Goal: Task Accomplishment & Management: Complete application form

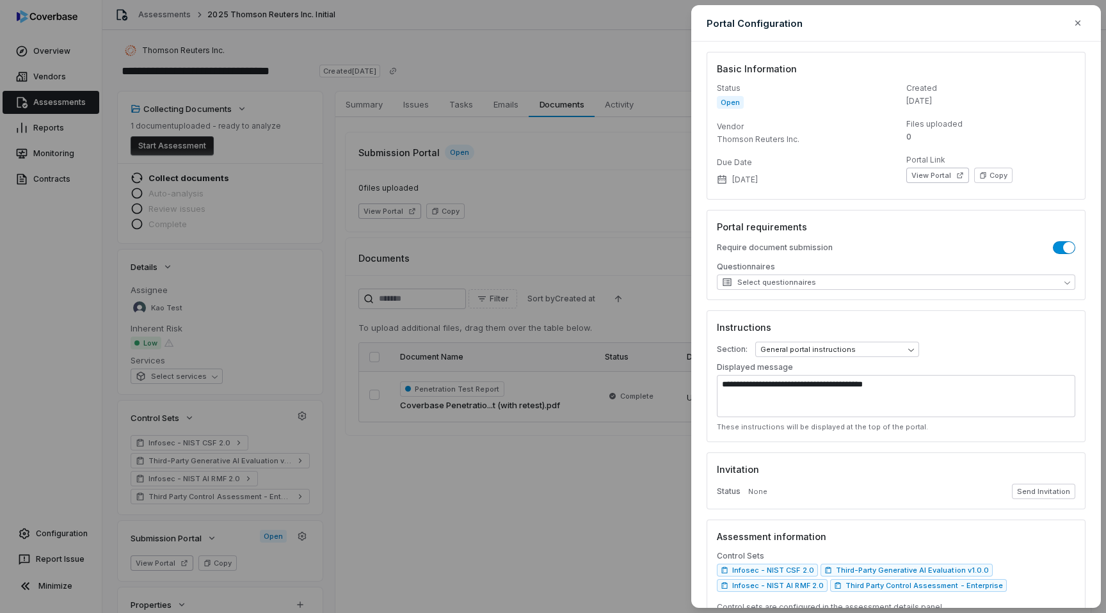
click at [542, 77] on div "**********" at bounding box center [553, 306] width 1106 height 613
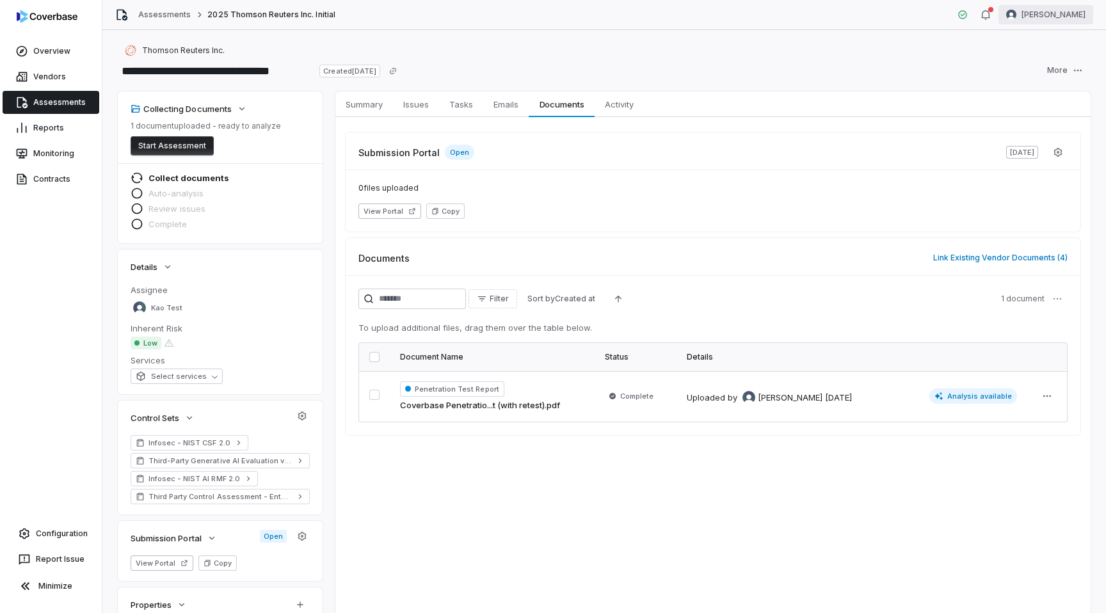
click at [1063, 6] on html "**********" at bounding box center [553, 306] width 1106 height 613
click at [1030, 120] on div "Log out" at bounding box center [1039, 118] width 98 height 20
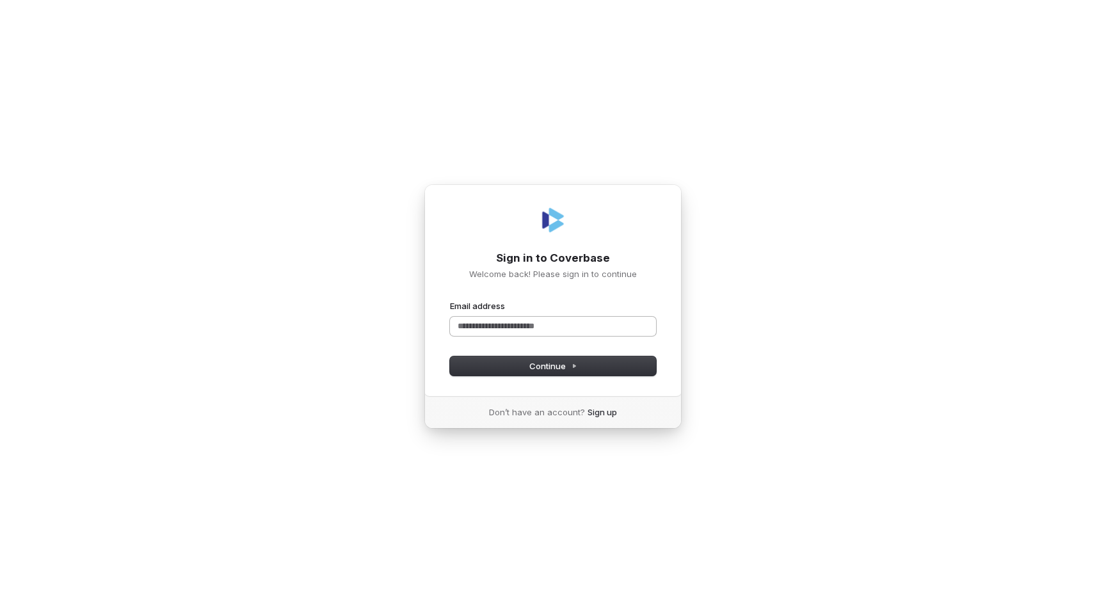
click at [473, 324] on input "Email address" at bounding box center [553, 326] width 206 height 19
type input "*****"
click at [0, 613] on com-1password-button at bounding box center [0, 613] width 0 height 0
type input "**********"
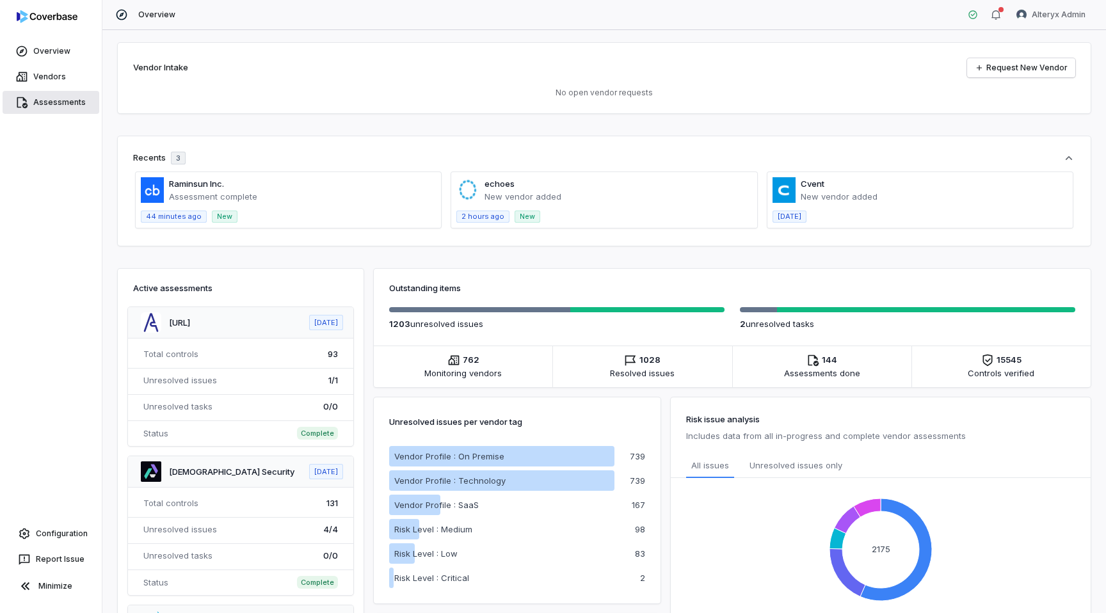
click at [52, 110] on link "Assessments" at bounding box center [51, 102] width 97 height 23
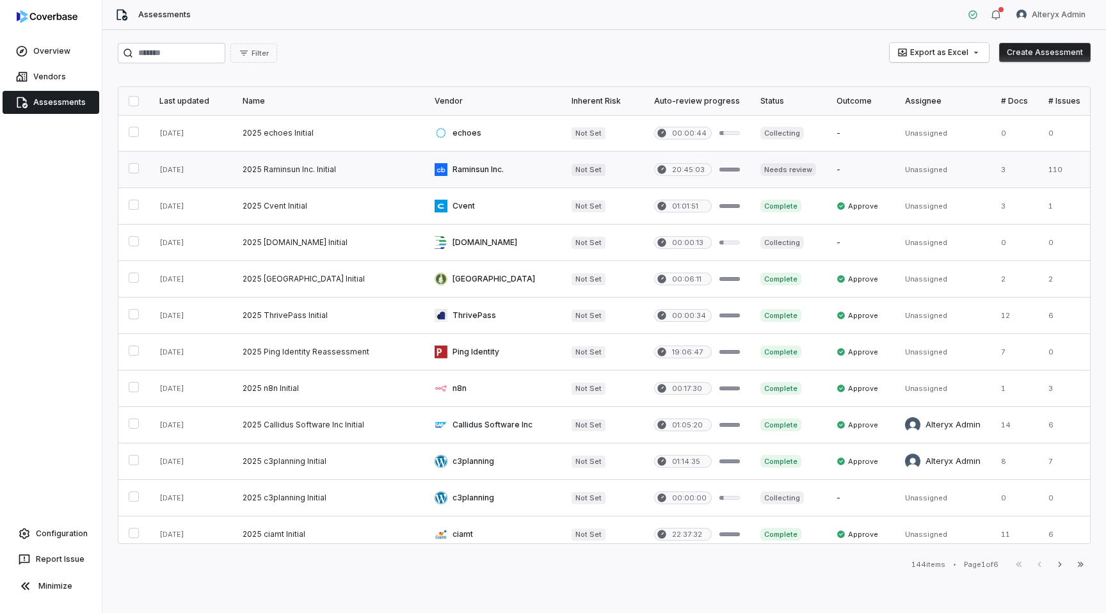
click at [290, 167] on link at bounding box center [328, 170] width 192 height 36
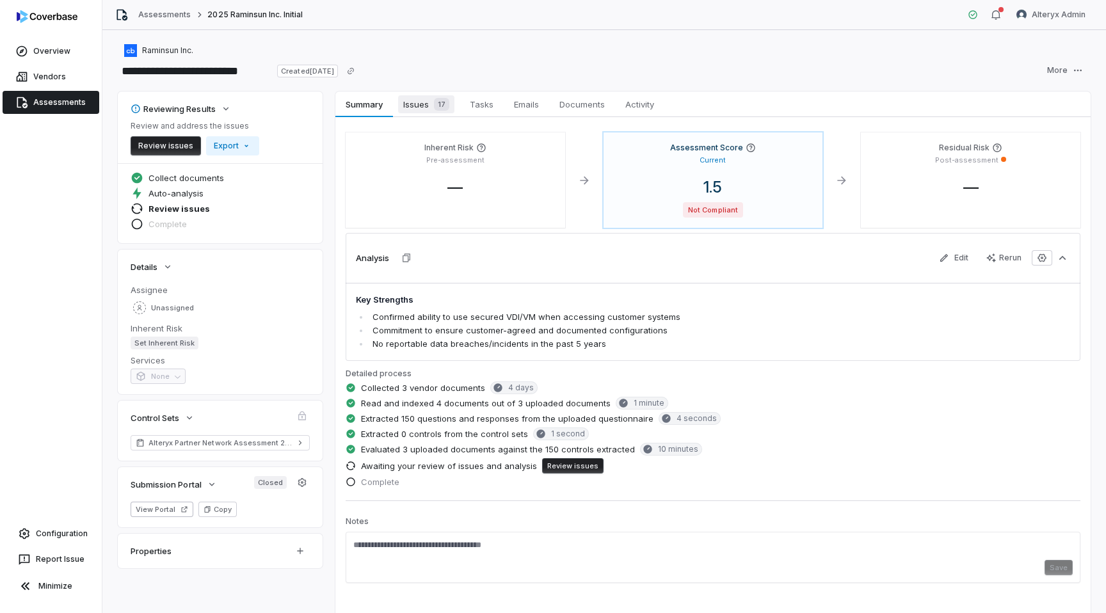
click at [417, 101] on span "Issues 17" at bounding box center [426, 104] width 56 height 18
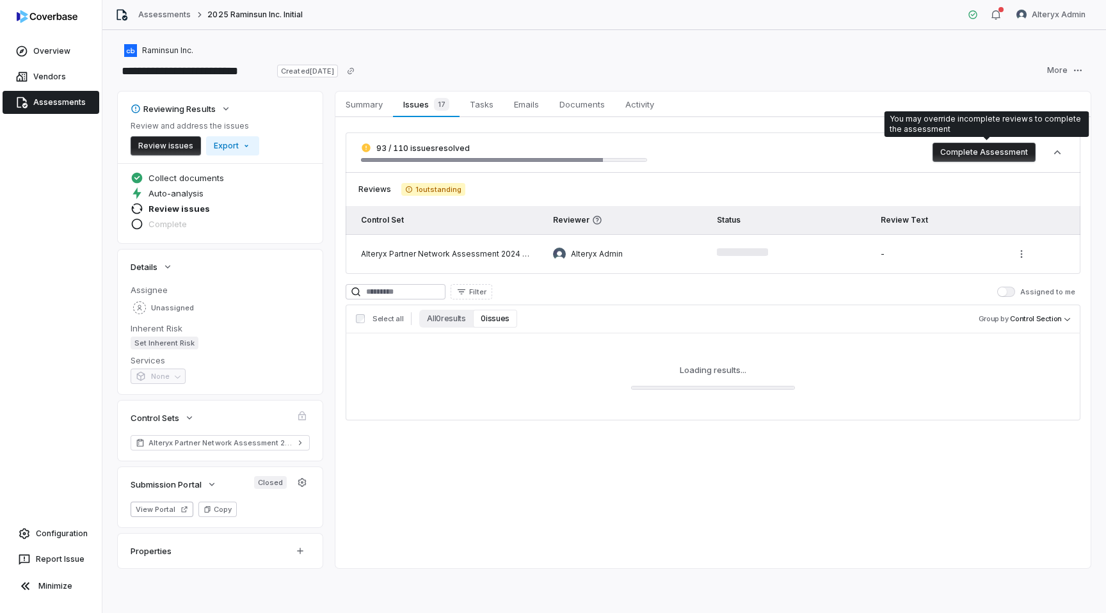
click at [980, 147] on button "Complete Assessment" at bounding box center [984, 152] width 103 height 19
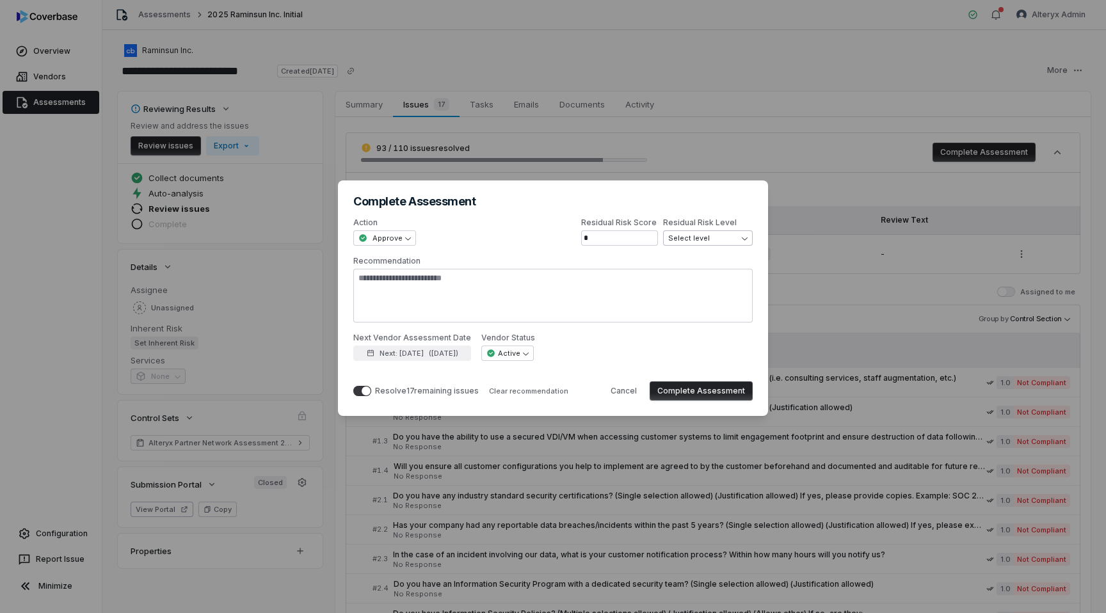
click at [698, 236] on span "Select level" at bounding box center [703, 239] width 71 height 10
click at [642, 331] on div "**********" at bounding box center [552, 289] width 399 height 143
click at [697, 391] on button "Complete Assessment" at bounding box center [701, 391] width 103 height 19
type textarea "*"
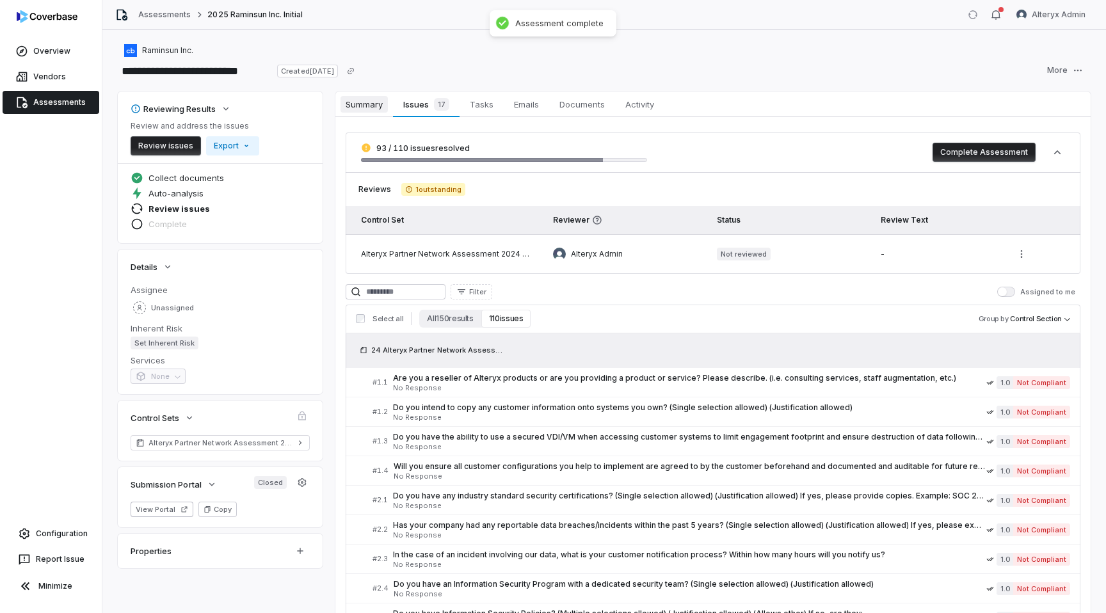
click at [360, 105] on span "Summary" at bounding box center [364, 104] width 47 height 17
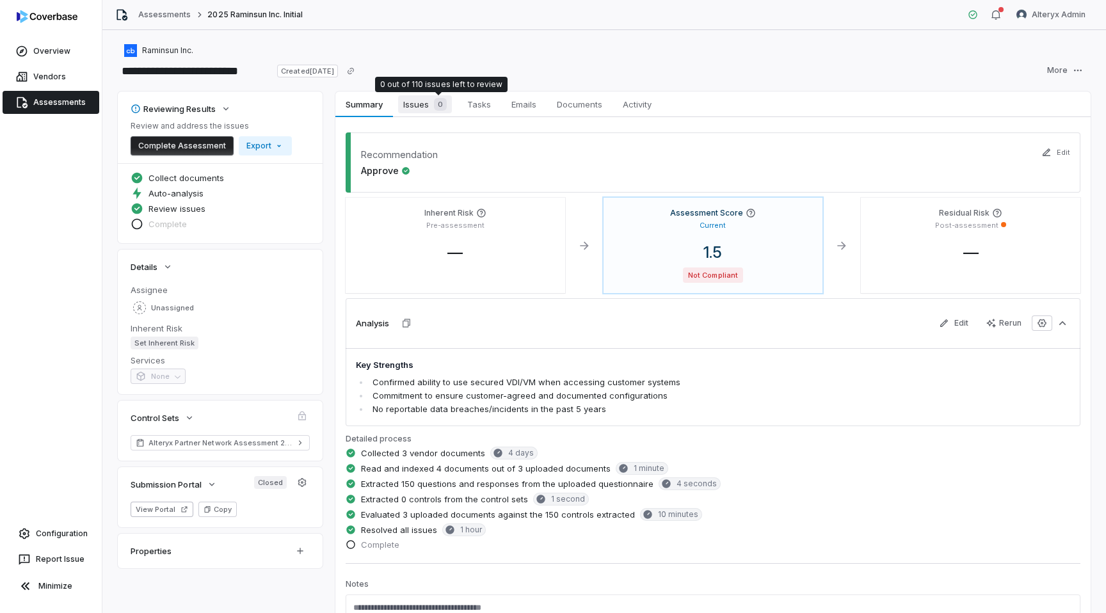
click at [431, 103] on div "0" at bounding box center [438, 104] width 18 height 13
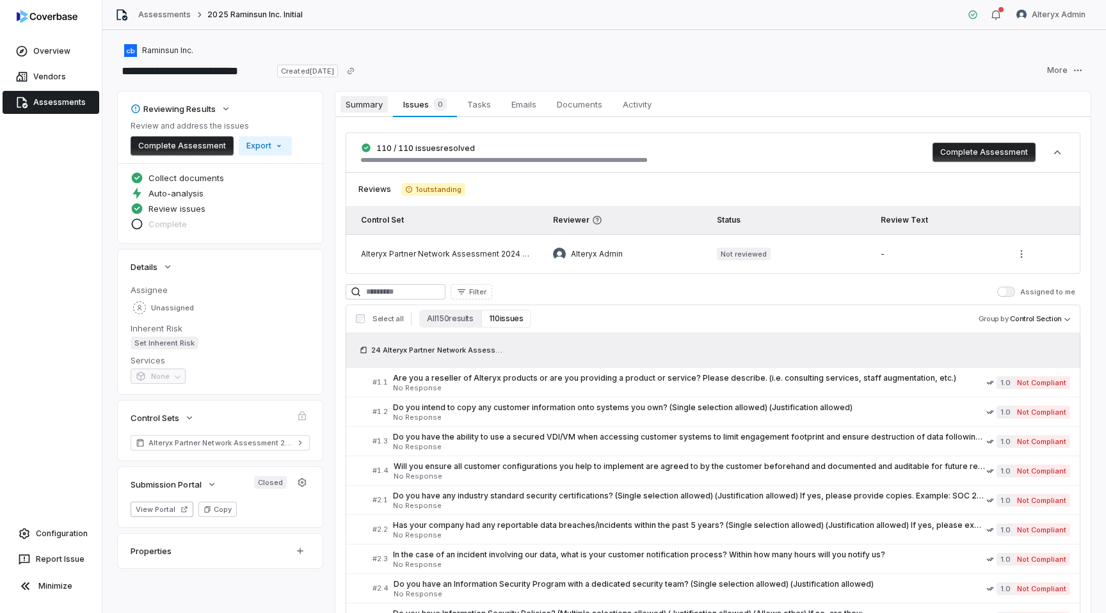
click at [368, 103] on span "Summary" at bounding box center [364, 104] width 47 height 17
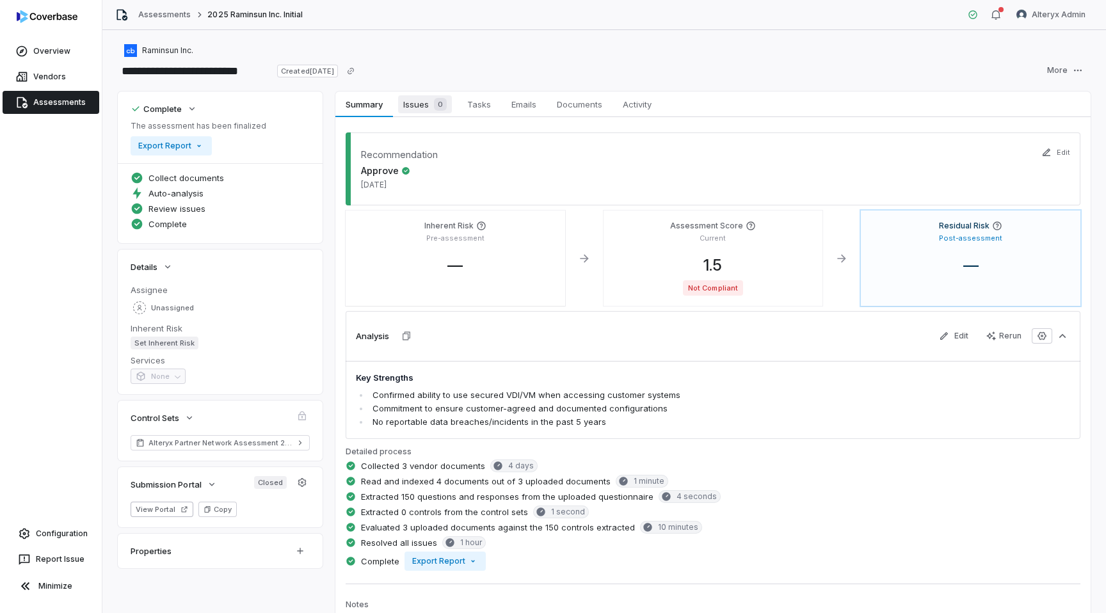
click at [440, 105] on span "0" at bounding box center [440, 104] width 13 height 13
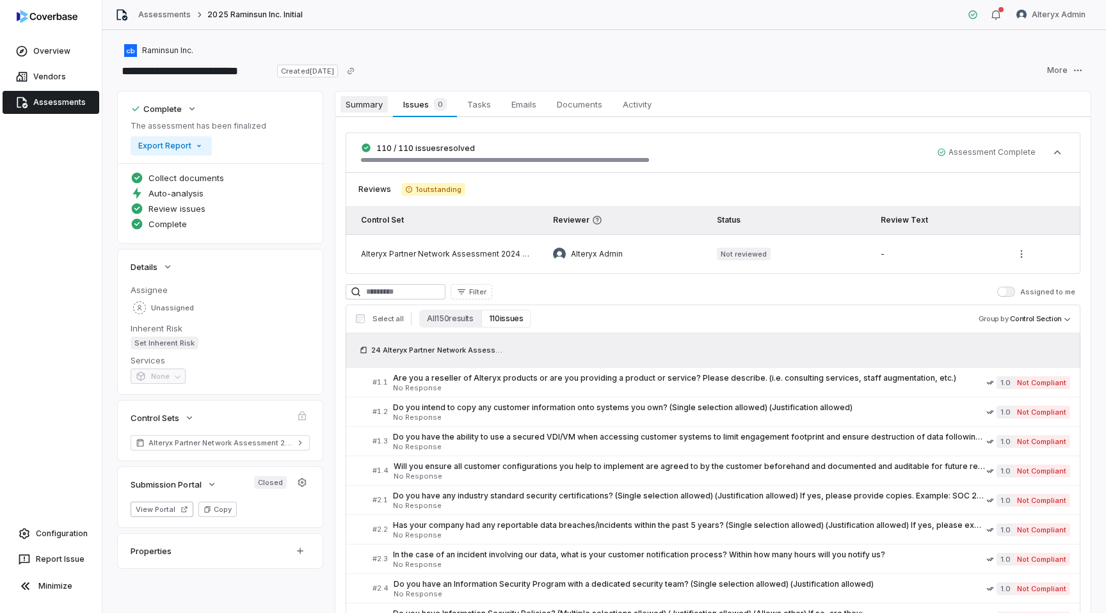
click at [371, 108] on span "Summary" at bounding box center [364, 104] width 47 height 17
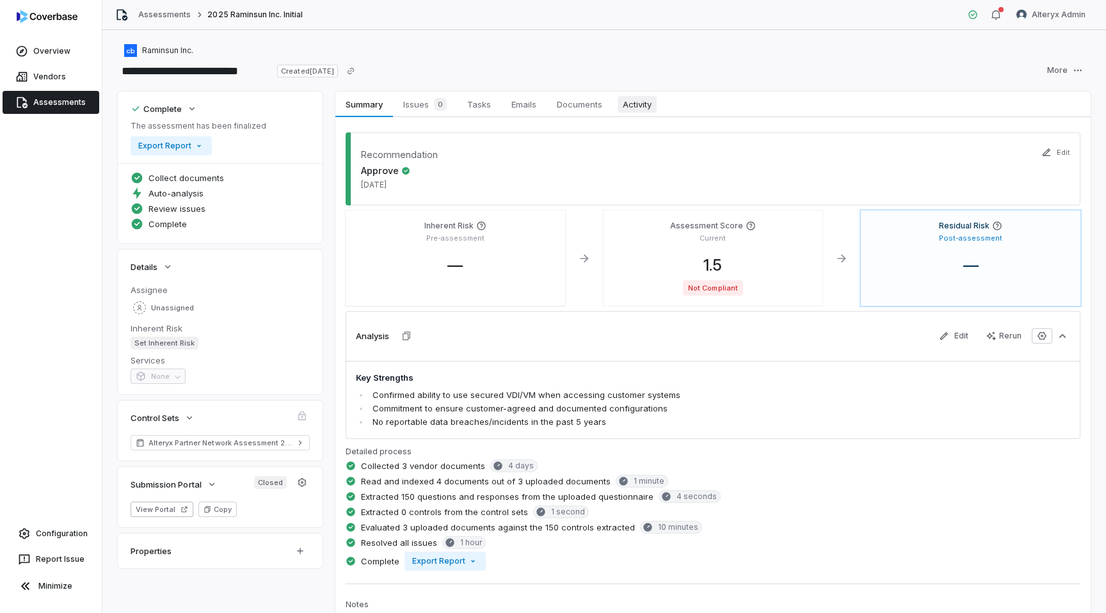
click at [627, 113] on link "Activity Activity" at bounding box center [637, 105] width 49 height 26
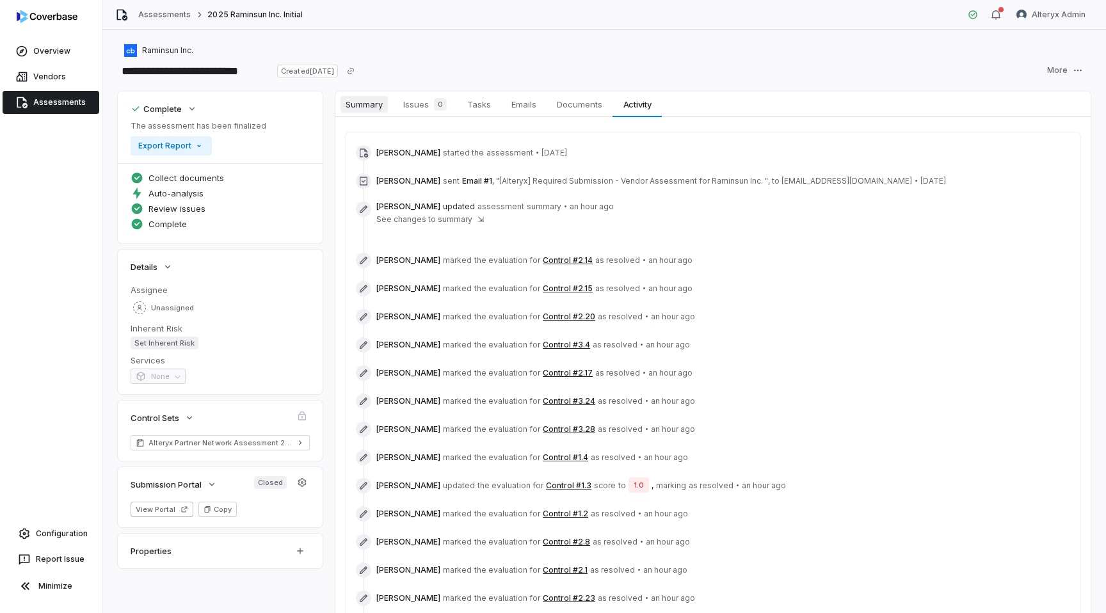
click at [371, 104] on span "Summary" at bounding box center [364, 104] width 47 height 17
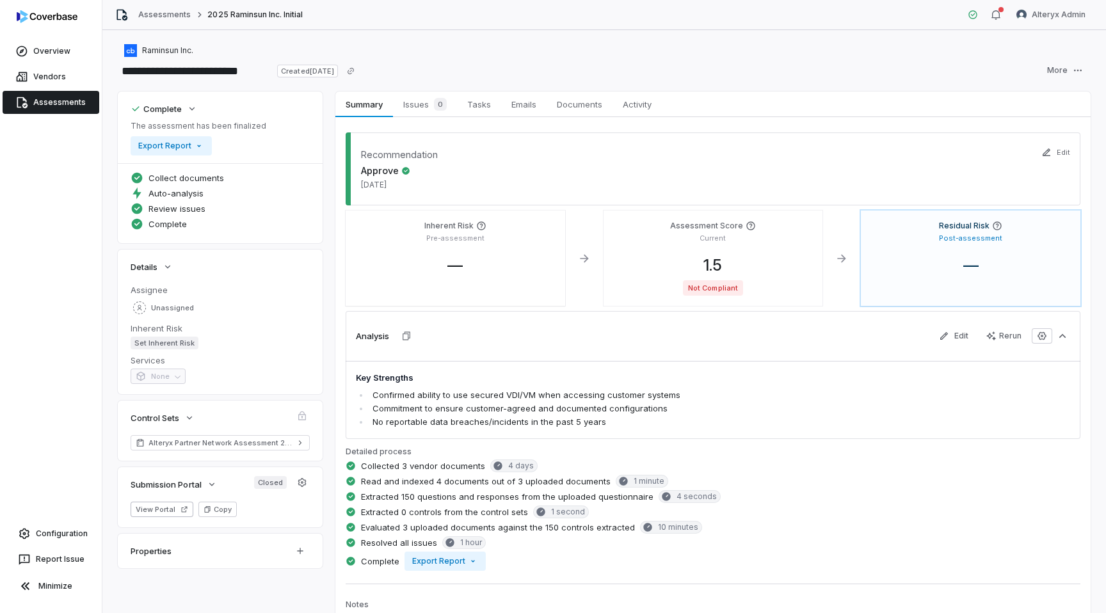
click at [81, 107] on link "Assessments" at bounding box center [51, 102] width 97 height 23
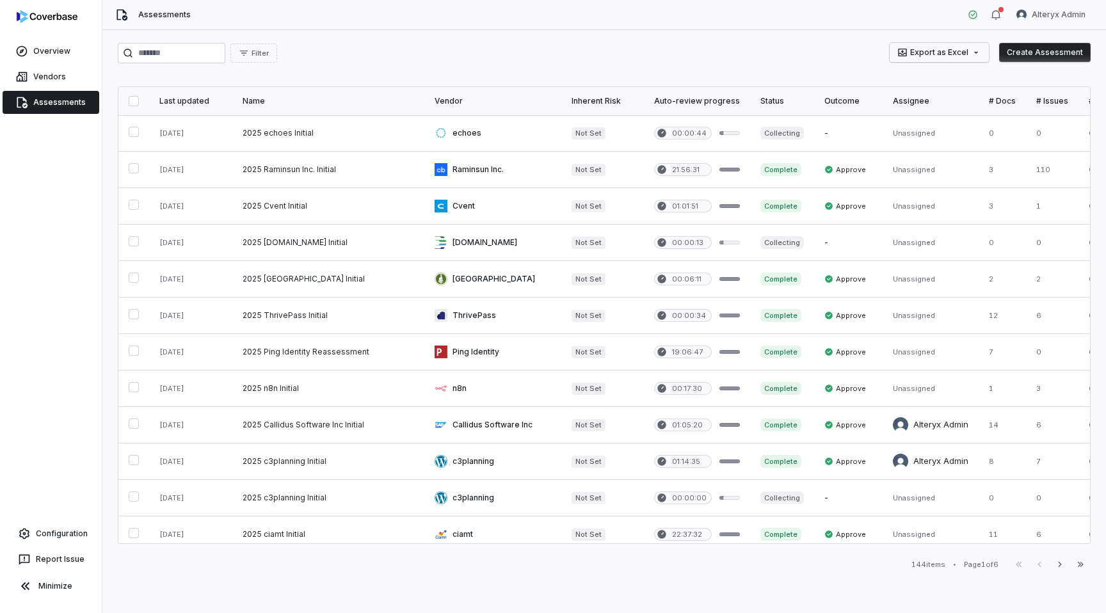
click at [980, 49] on html "Overview Vendors Assessments Configuration Report Issue Minimize Assessments Al…" at bounding box center [553, 306] width 1106 height 613
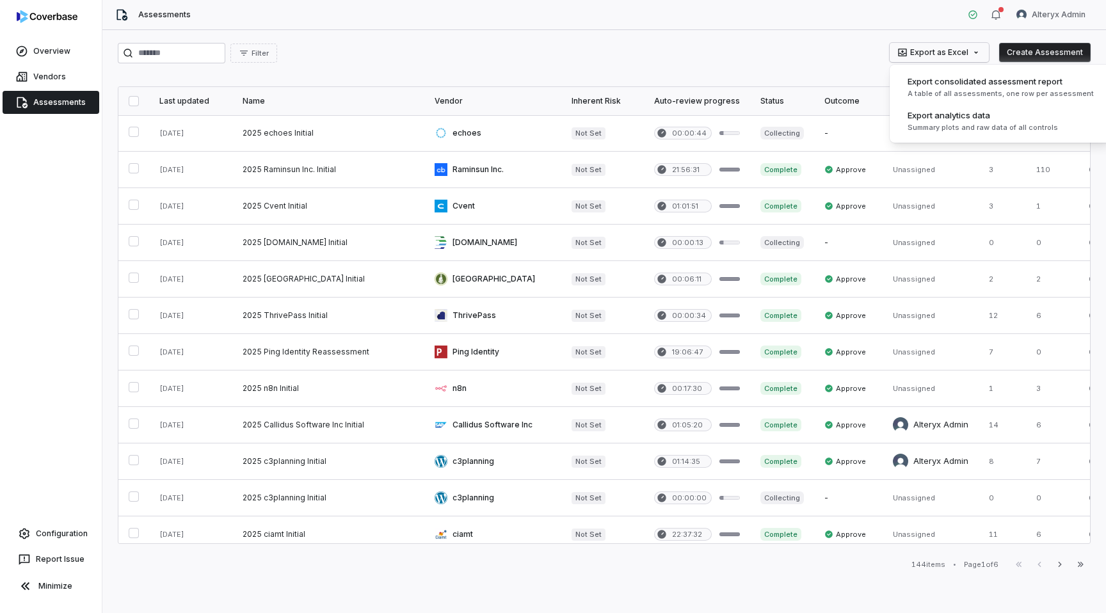
click at [980, 49] on html "Overview Vendors Assessments Configuration Report Issue Minimize Assessments Al…" at bounding box center [553, 306] width 1106 height 613
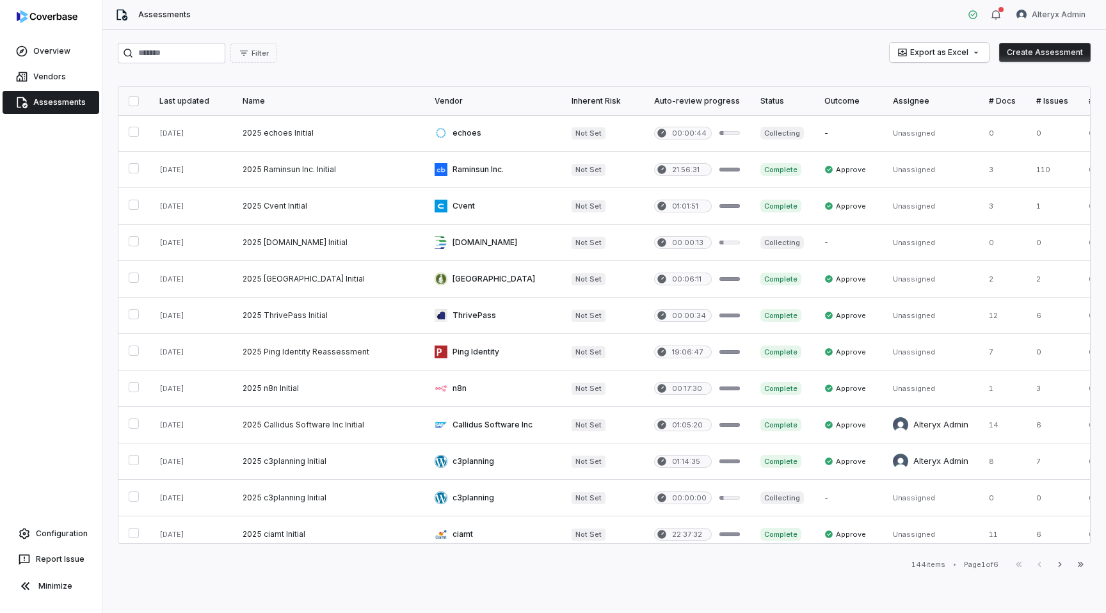
click at [537, 51] on div "Filter Export as Excel Create Assessment" at bounding box center [604, 53] width 973 height 20
click at [1050, 15] on html "Overview Vendors Assessments Configuration Report Issue Minimize Assessments Al…" at bounding box center [553, 306] width 1106 height 613
click at [1030, 117] on div "Log out" at bounding box center [1039, 118] width 98 height 20
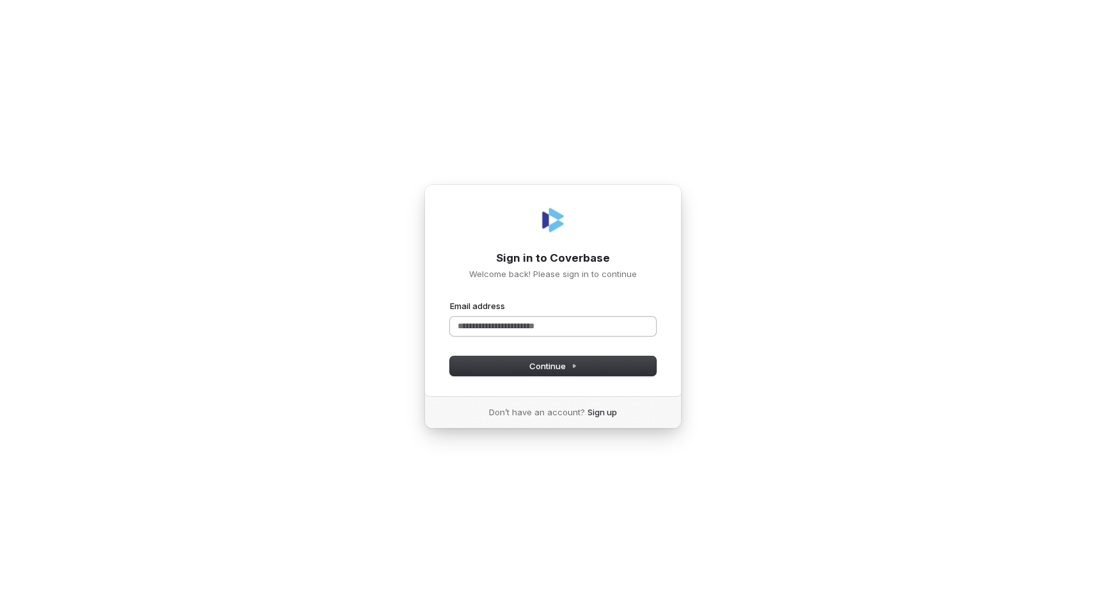
click at [499, 326] on input "Email address" at bounding box center [553, 326] width 206 height 19
type input "****"
type input "***"
click at [0, 613] on com-1password-button at bounding box center [0, 613] width 0 height 0
type input "**********"
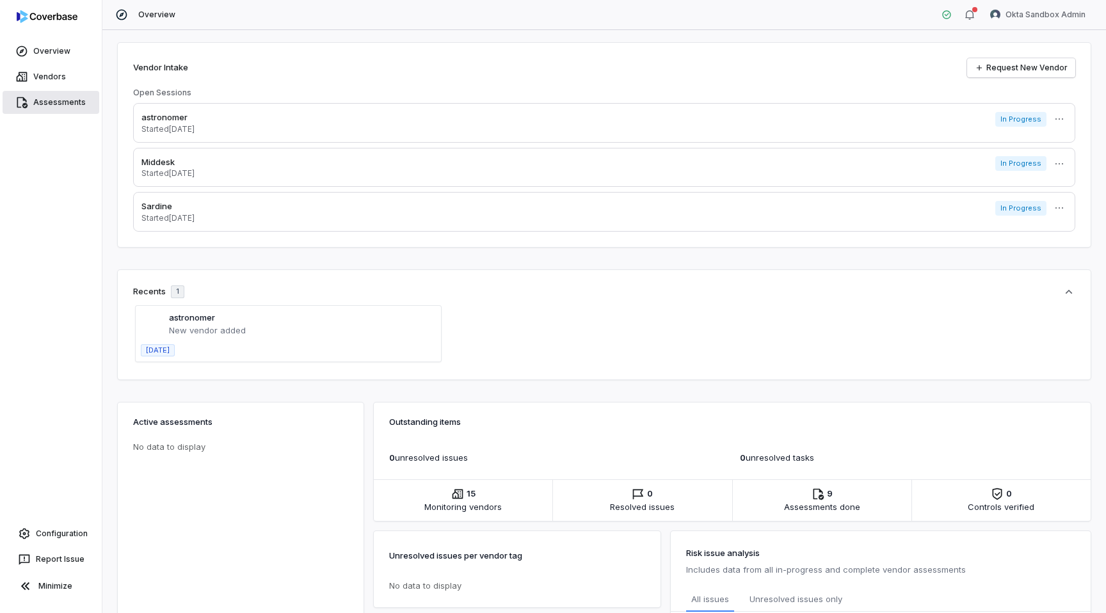
click at [46, 105] on link "Assessments" at bounding box center [51, 102] width 97 height 23
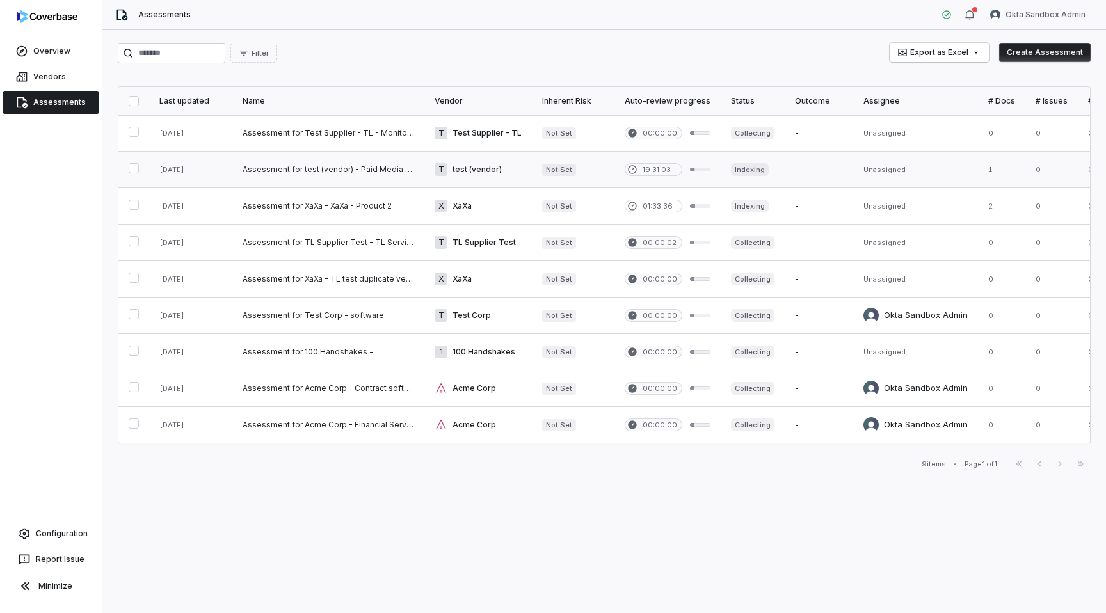
click at [383, 166] on link at bounding box center [328, 170] width 192 height 36
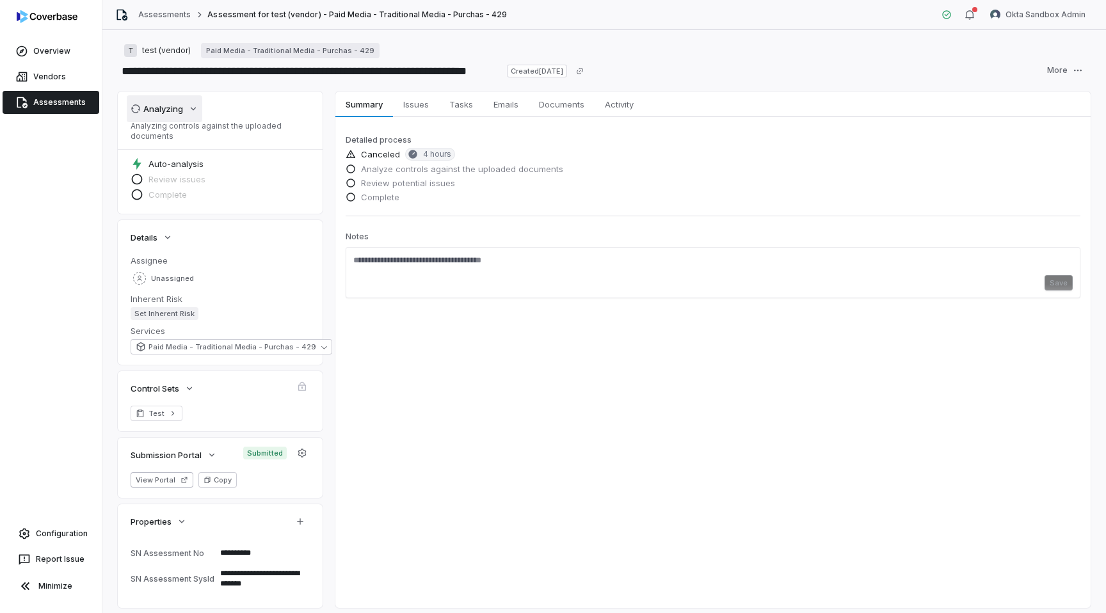
click at [181, 103] on div "Analyzing" at bounding box center [157, 109] width 52 height 12
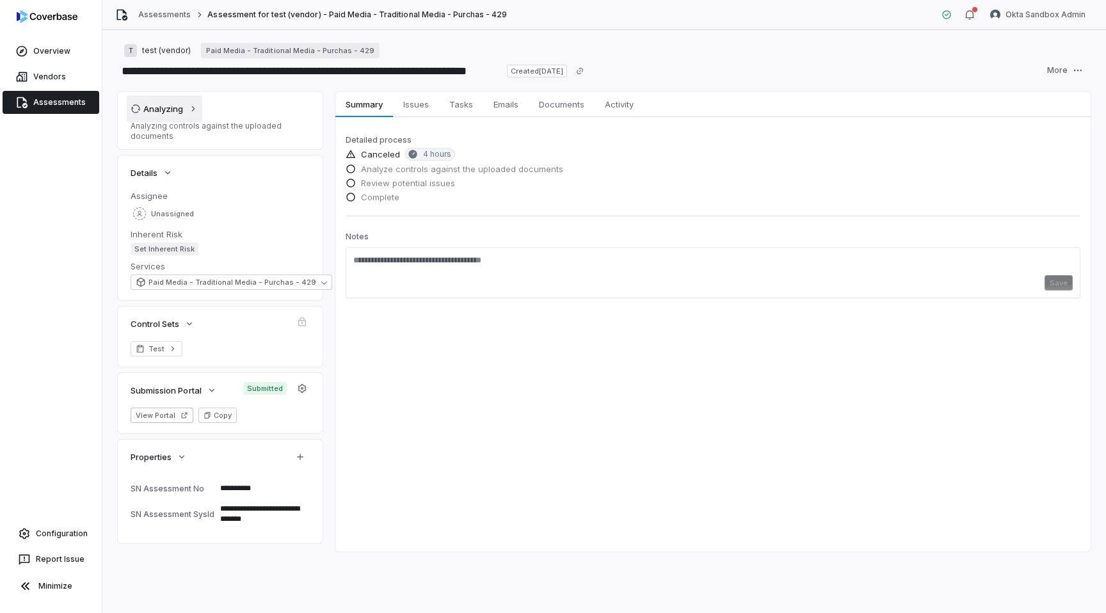
click at [181, 103] on div "Analyzing" at bounding box center [157, 109] width 52 height 12
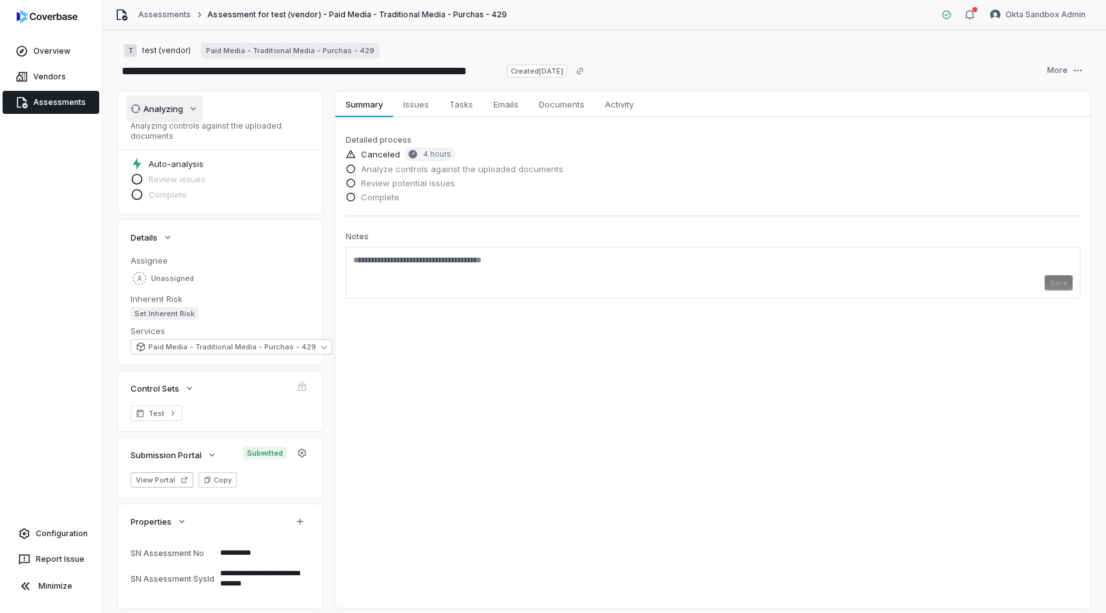
click at [181, 103] on div "Analyzing" at bounding box center [157, 109] width 52 height 12
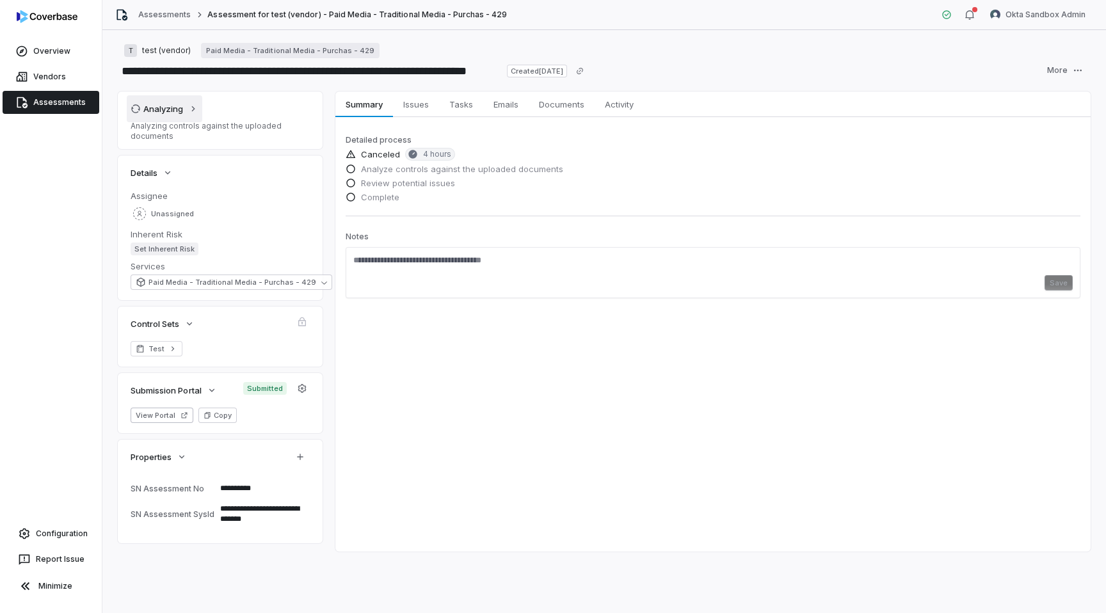
click at [181, 103] on div "Analyzing" at bounding box center [157, 109] width 52 height 12
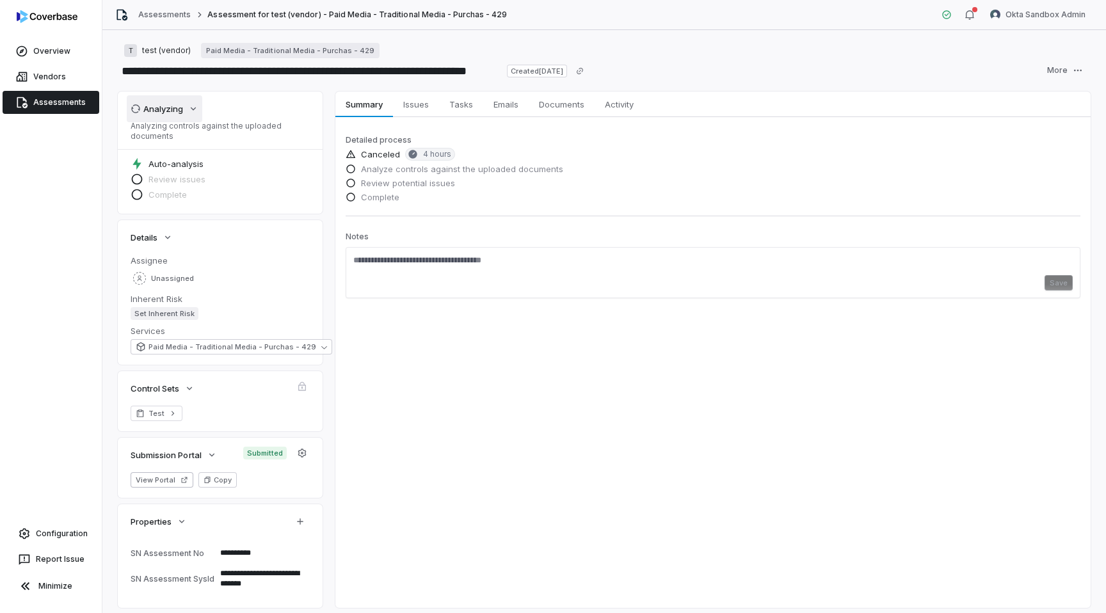
click at [171, 105] on div "Analyzing" at bounding box center [157, 109] width 52 height 12
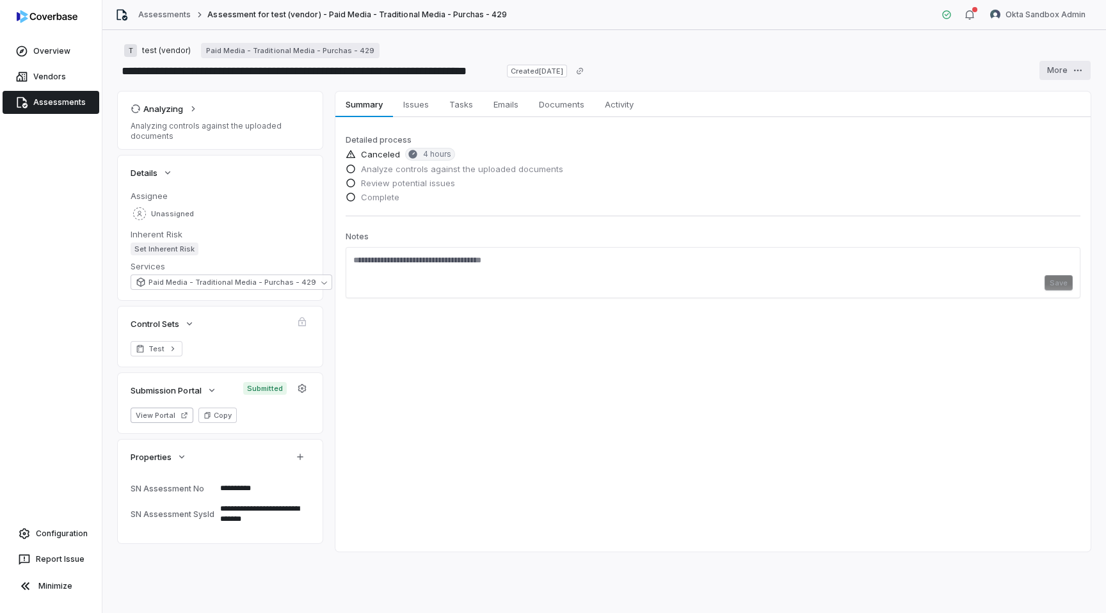
click at [1076, 70] on html "**********" at bounding box center [553, 306] width 1106 height 613
click at [980, 59] on html "**********" at bounding box center [553, 306] width 1106 height 613
click at [1057, 74] on html "**********" at bounding box center [553, 306] width 1106 height 613
click at [1061, 122] on div "Clone" at bounding box center [1049, 118] width 92 height 20
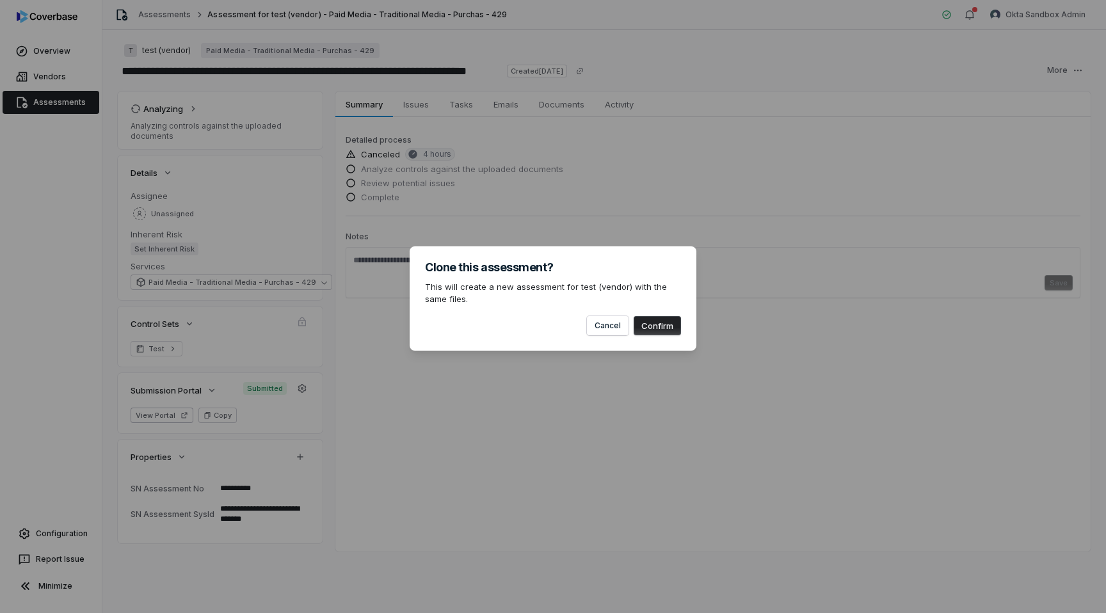
click at [655, 319] on button "Confirm" at bounding box center [657, 325] width 47 height 19
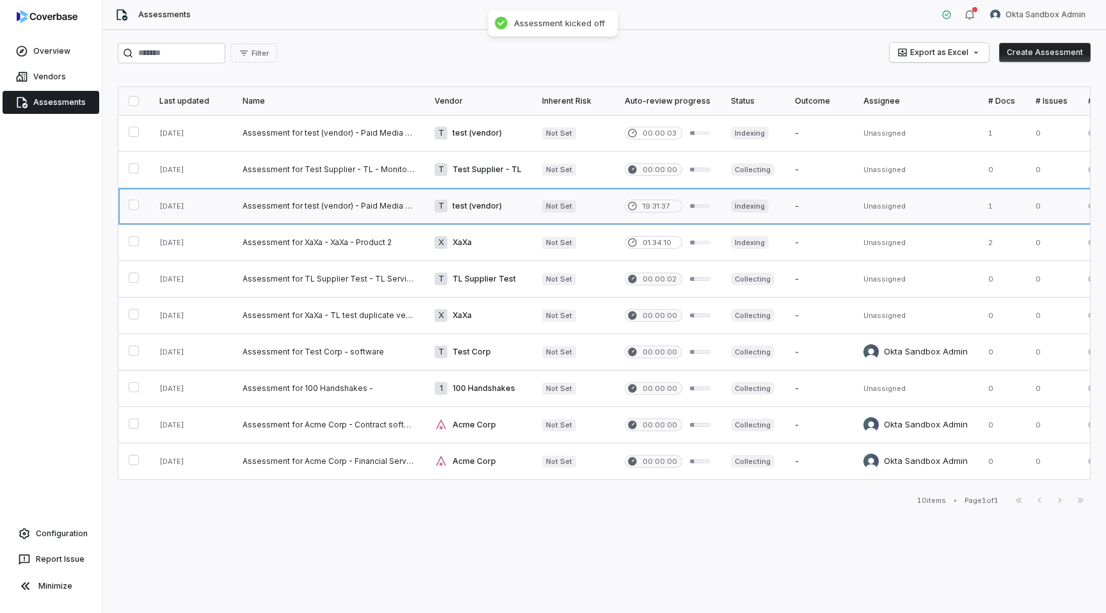
click at [350, 204] on link at bounding box center [328, 206] width 192 height 36
type textarea "*"
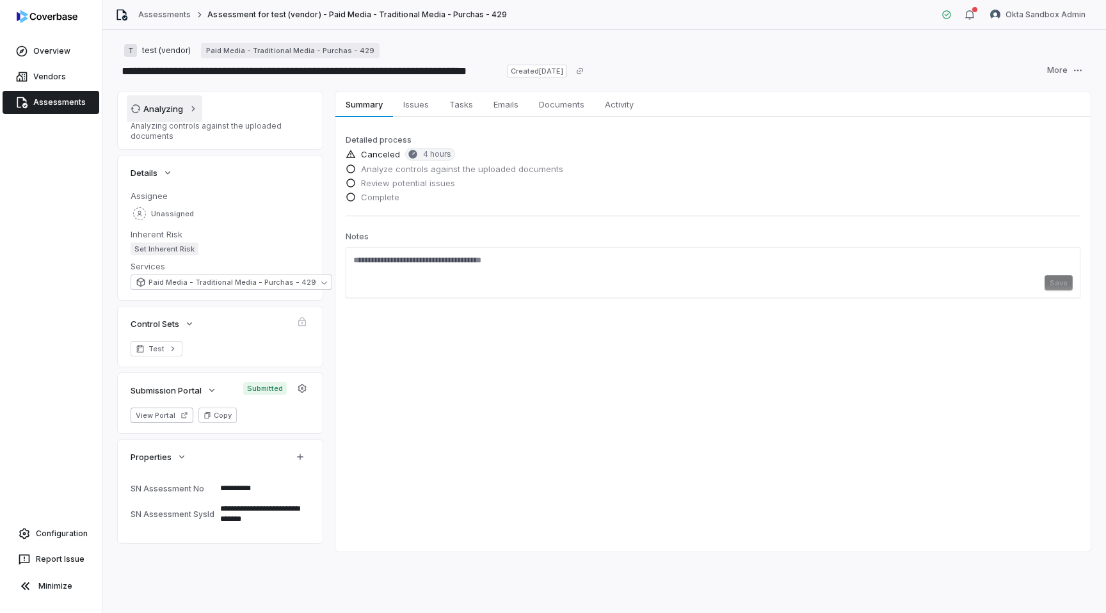
click at [146, 107] on div "Analyzing" at bounding box center [157, 109] width 52 height 12
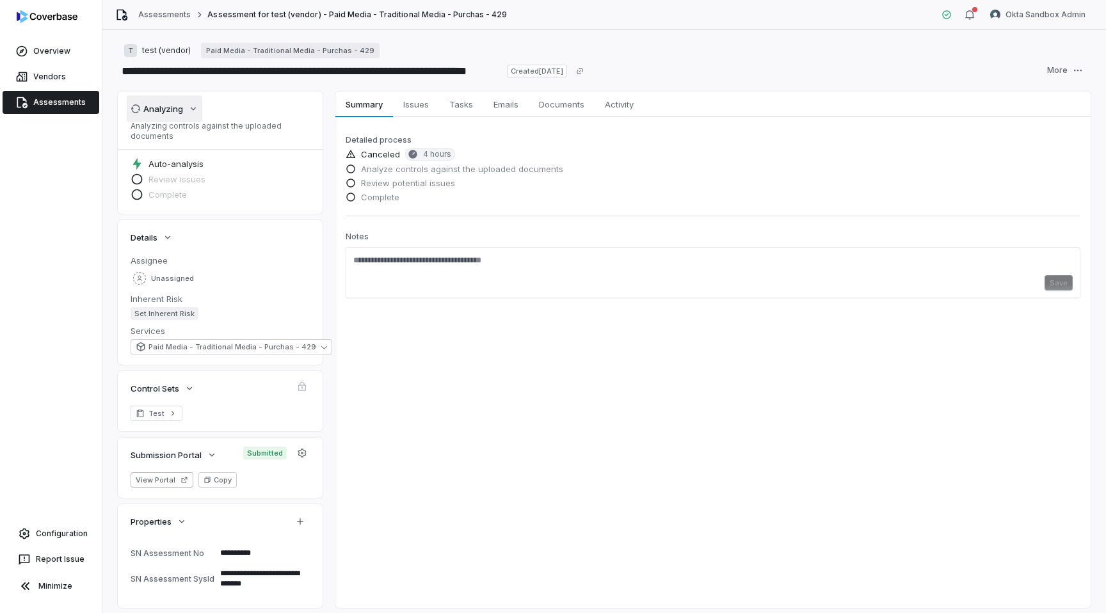
click at [146, 107] on div "Analyzing" at bounding box center [157, 109] width 52 height 12
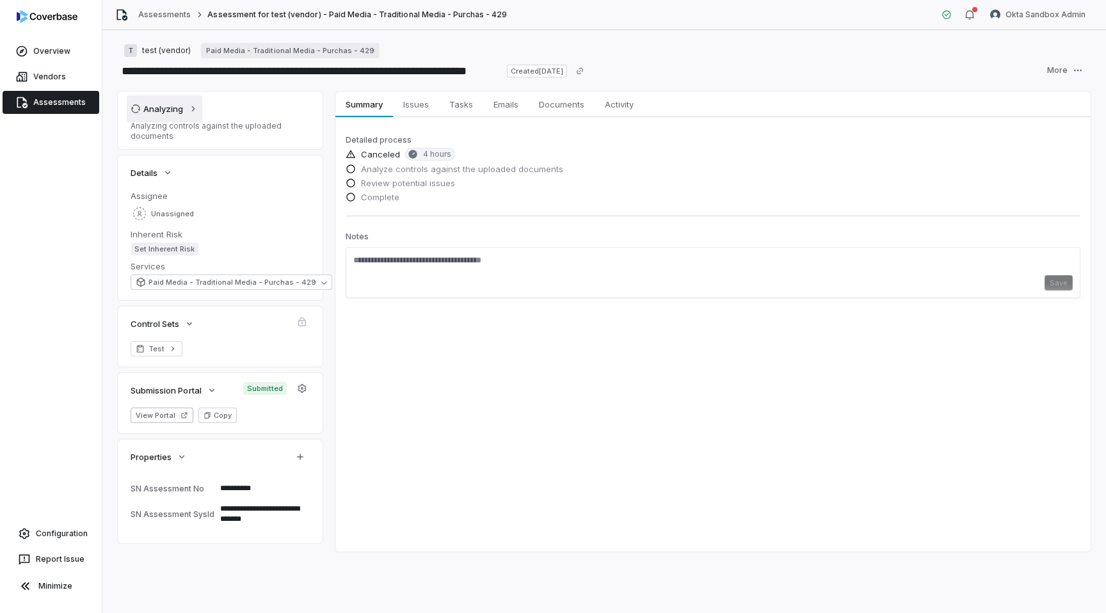
click at [157, 113] on div "Analyzing" at bounding box center [157, 109] width 52 height 12
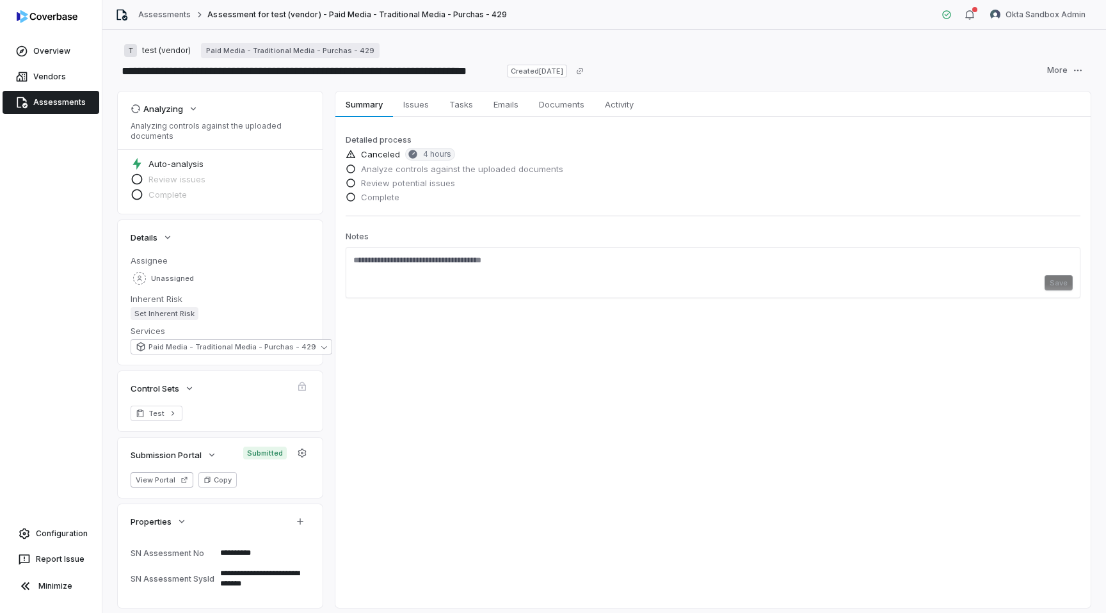
click at [51, 109] on link "Assessments" at bounding box center [51, 102] width 97 height 23
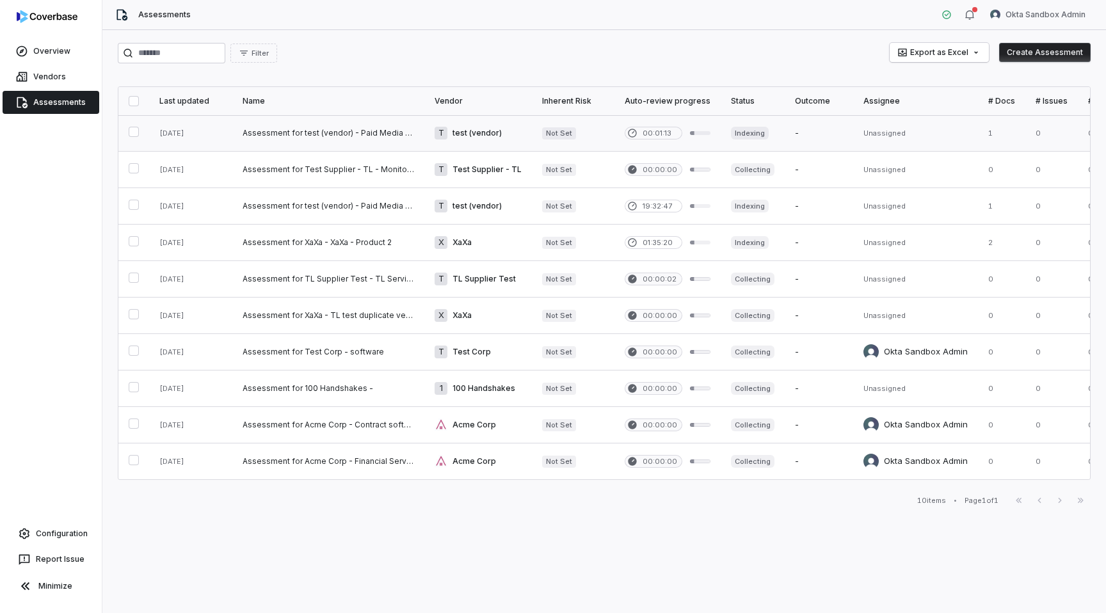
click at [694, 132] on div at bounding box center [700, 133] width 20 height 4
click at [407, 129] on link at bounding box center [328, 133] width 192 height 36
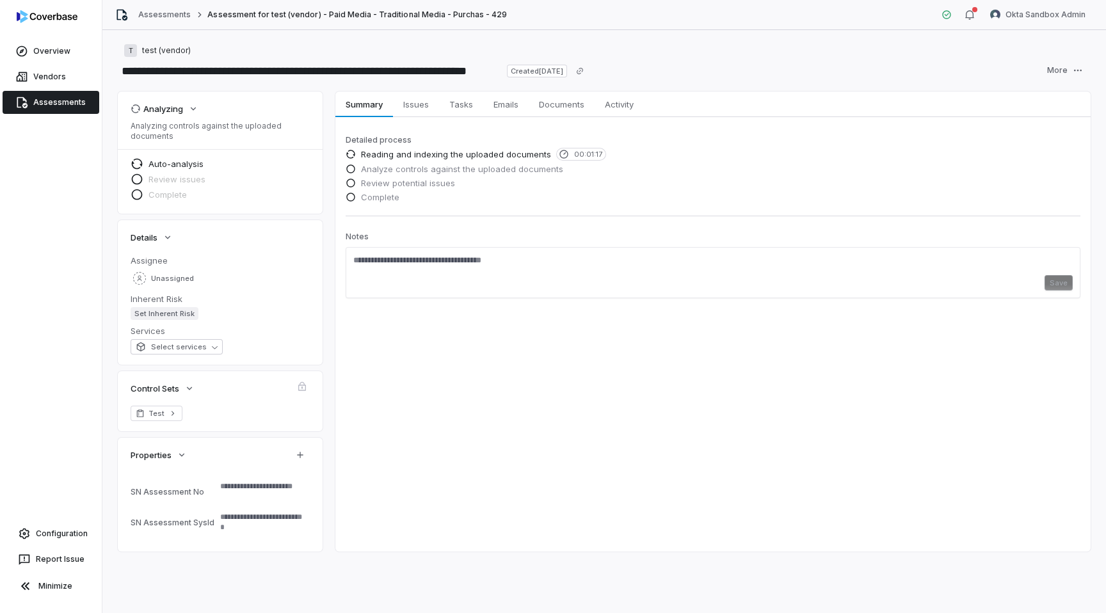
click at [59, 99] on link "Assessments" at bounding box center [51, 102] width 97 height 23
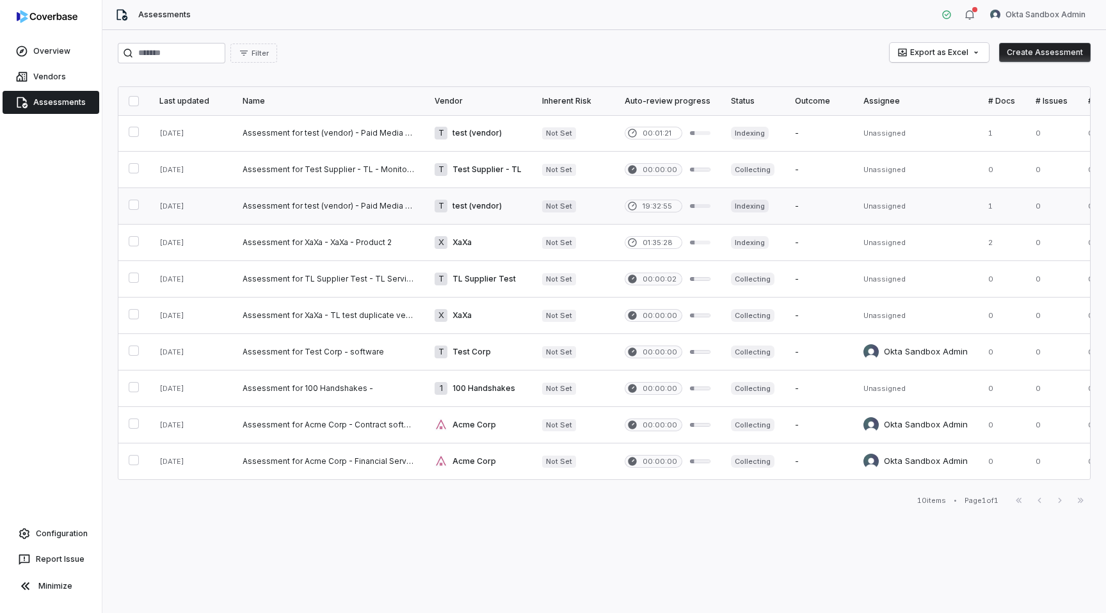
click at [519, 204] on link at bounding box center [478, 206] width 108 height 36
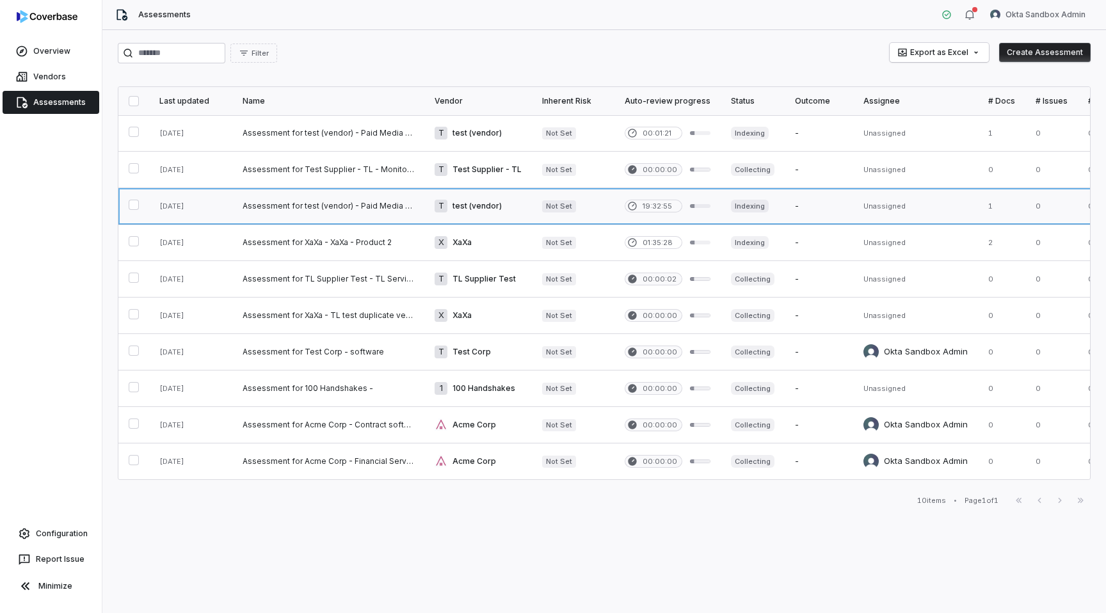
type textarea "*"
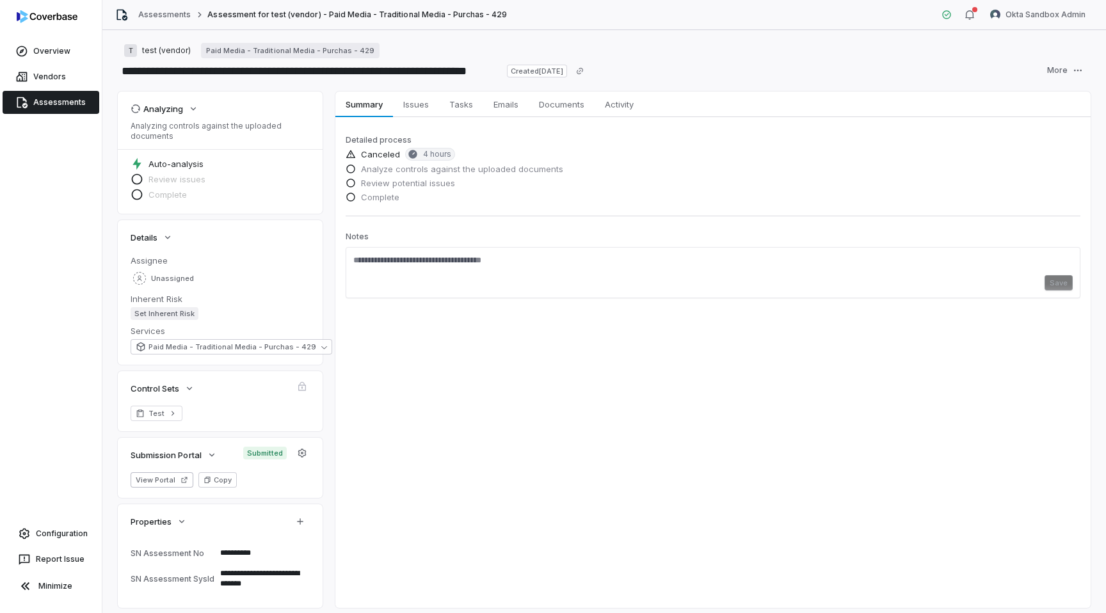
click at [43, 100] on link "Assessments" at bounding box center [51, 102] width 97 height 23
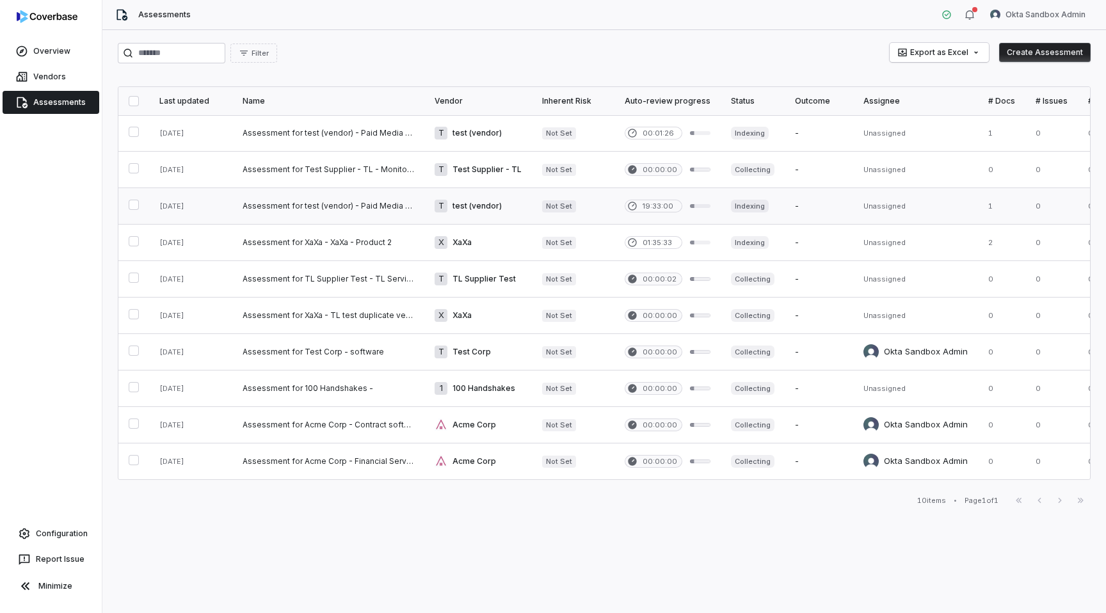
click at [382, 204] on link at bounding box center [328, 206] width 192 height 36
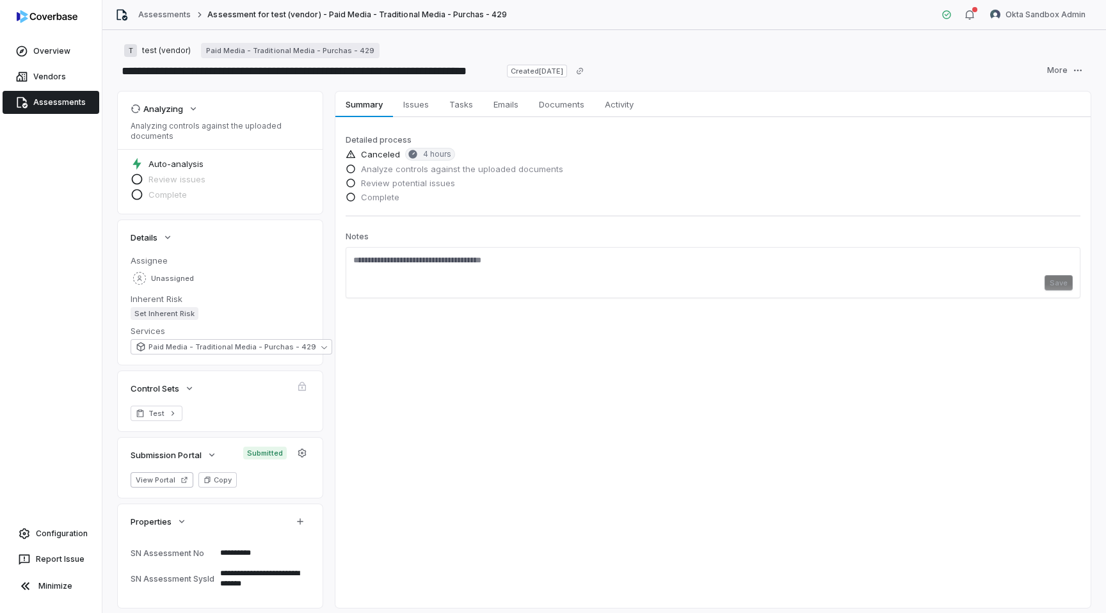
click at [37, 98] on link "Assessments" at bounding box center [51, 102] width 97 height 23
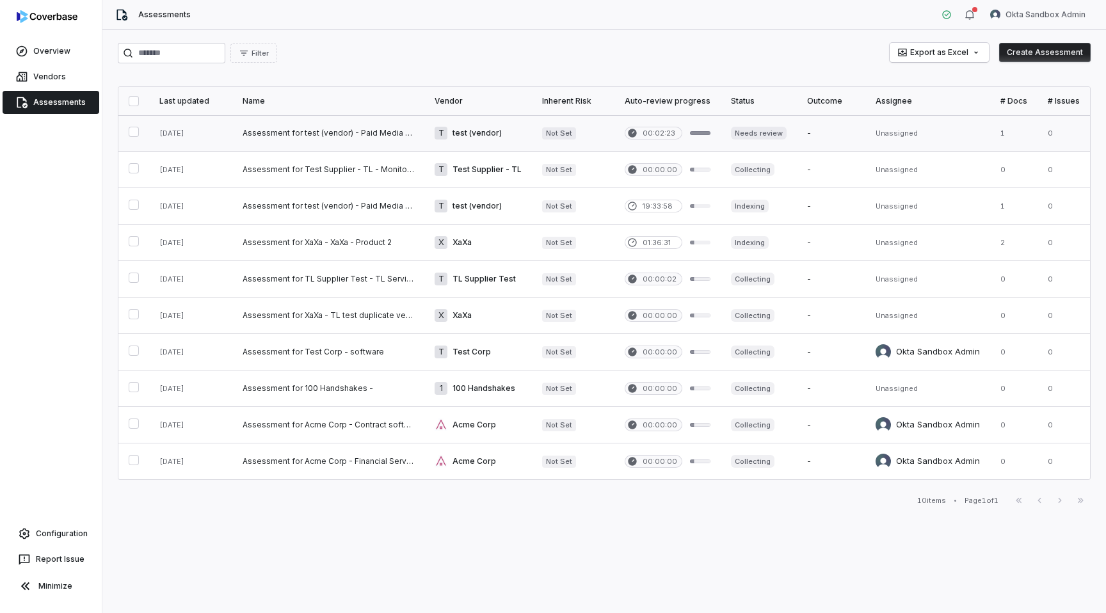
click at [339, 132] on link at bounding box center [328, 133] width 192 height 36
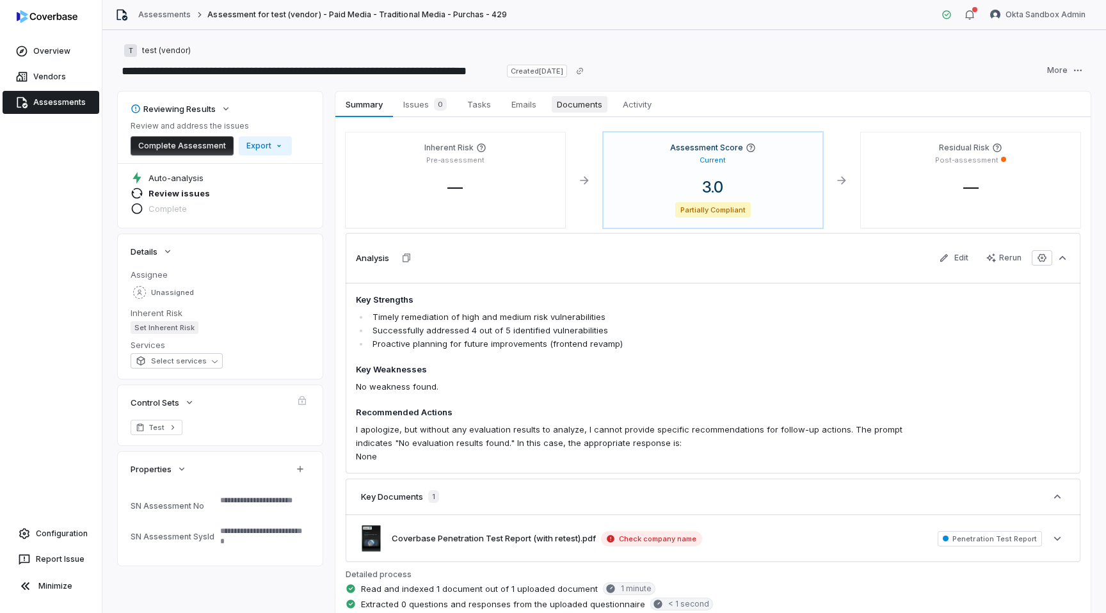
click at [579, 96] on span "Documents" at bounding box center [580, 104] width 56 height 17
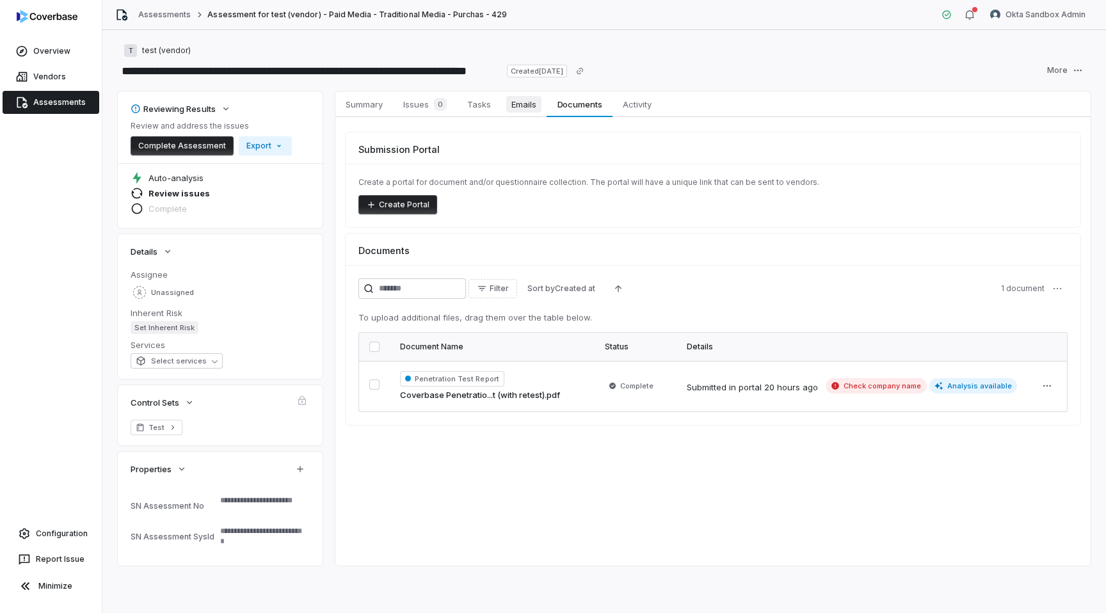
click at [508, 115] on link "Emails Emails" at bounding box center [523, 105] width 45 height 26
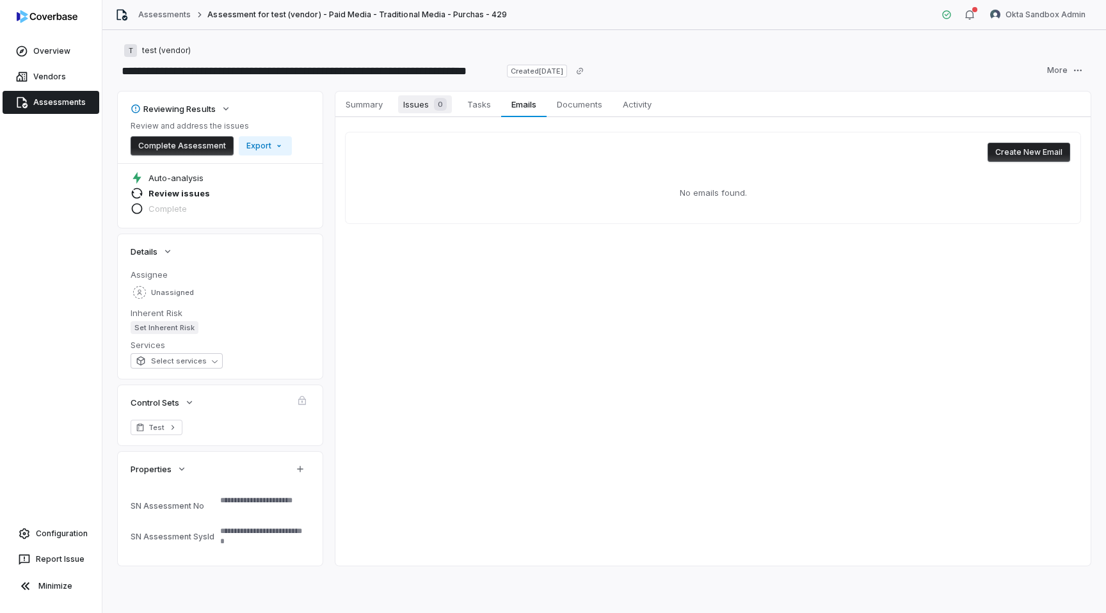
click at [426, 110] on span "Issues 0" at bounding box center [425, 104] width 54 height 18
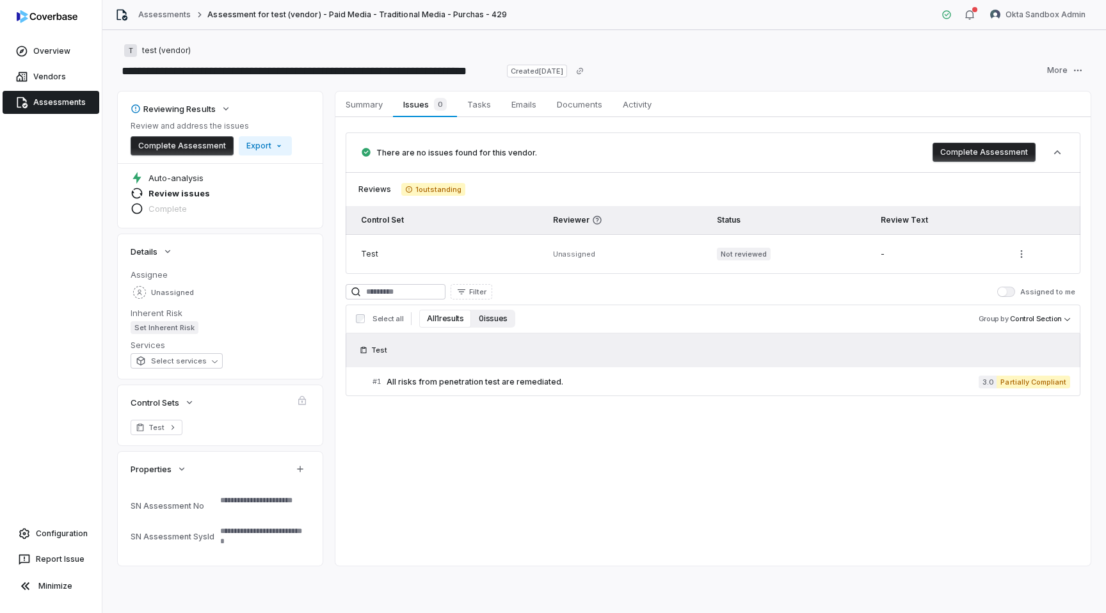
click at [472, 322] on button "0 issues" at bounding box center [493, 319] width 44 height 18
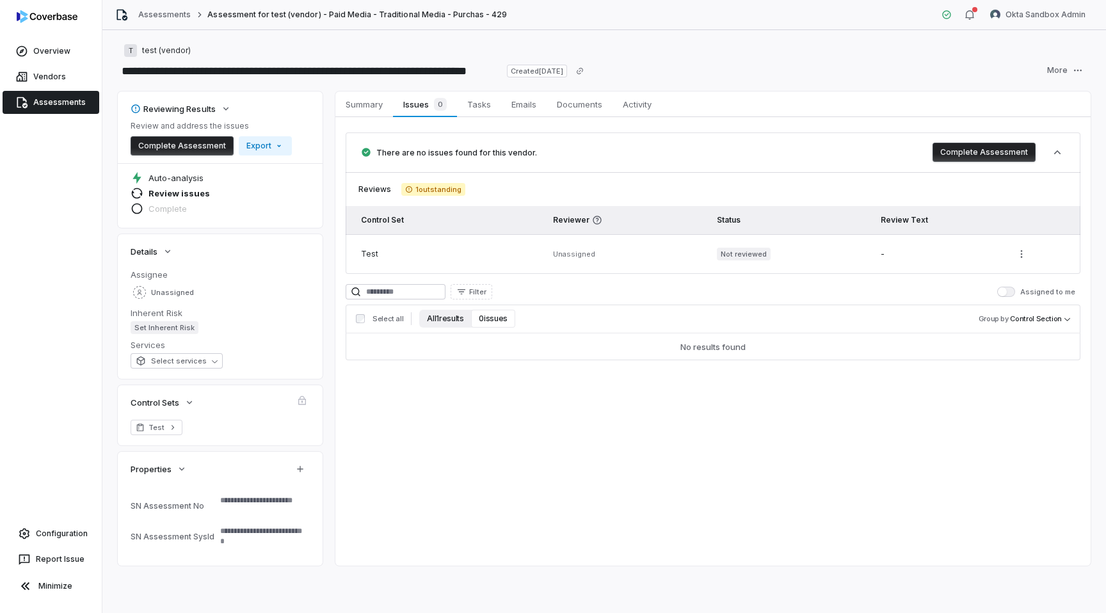
click at [443, 321] on button "All 1 results" at bounding box center [445, 319] width 52 height 18
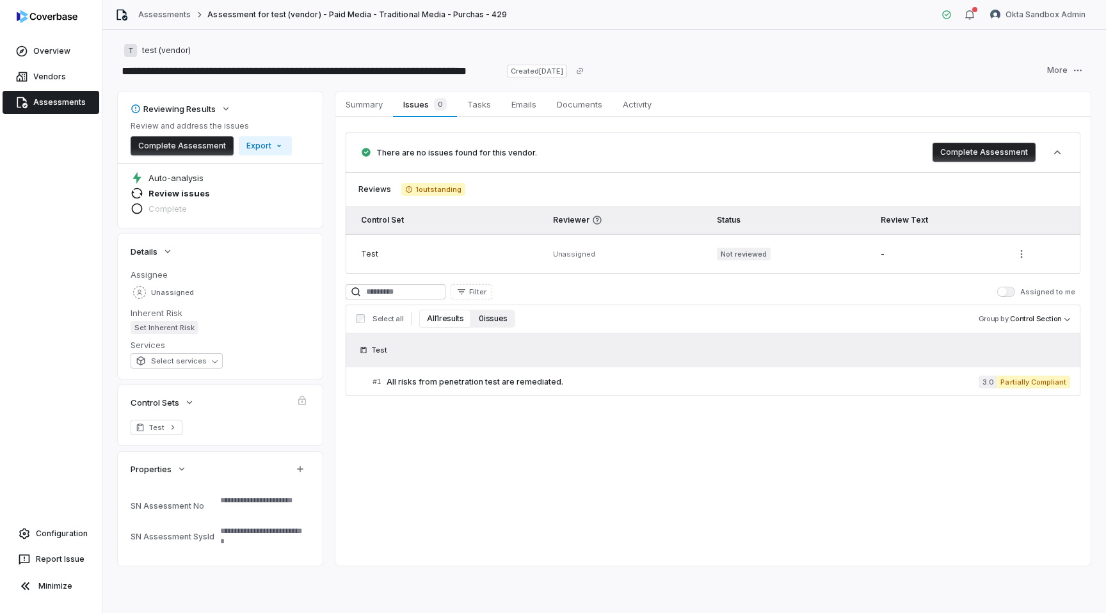
click at [484, 314] on button "0 issues" at bounding box center [493, 319] width 44 height 18
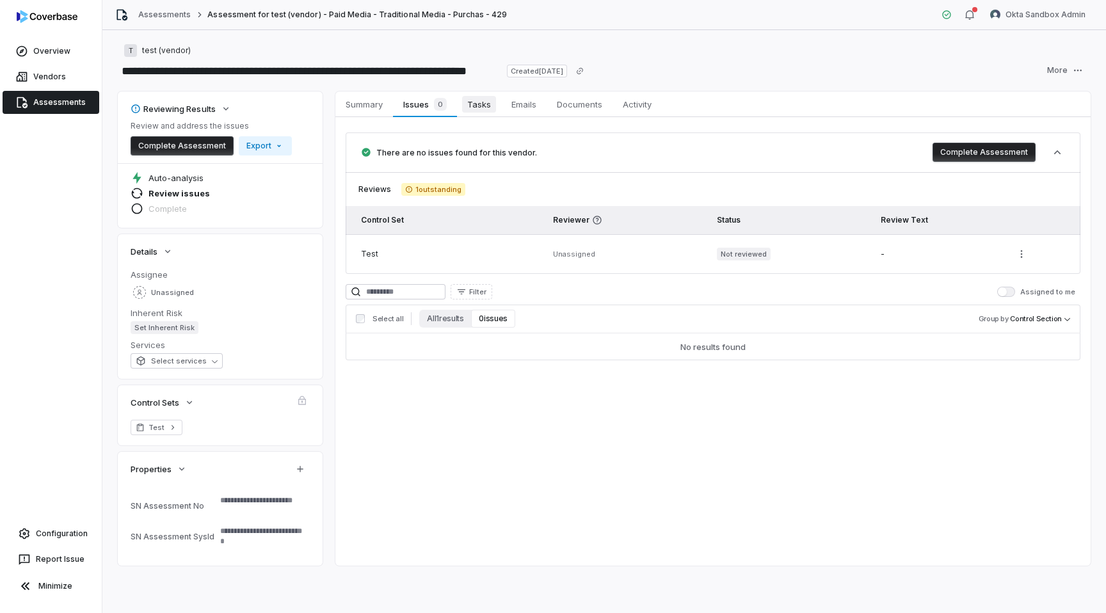
click at [482, 104] on span "Tasks" at bounding box center [479, 104] width 34 height 17
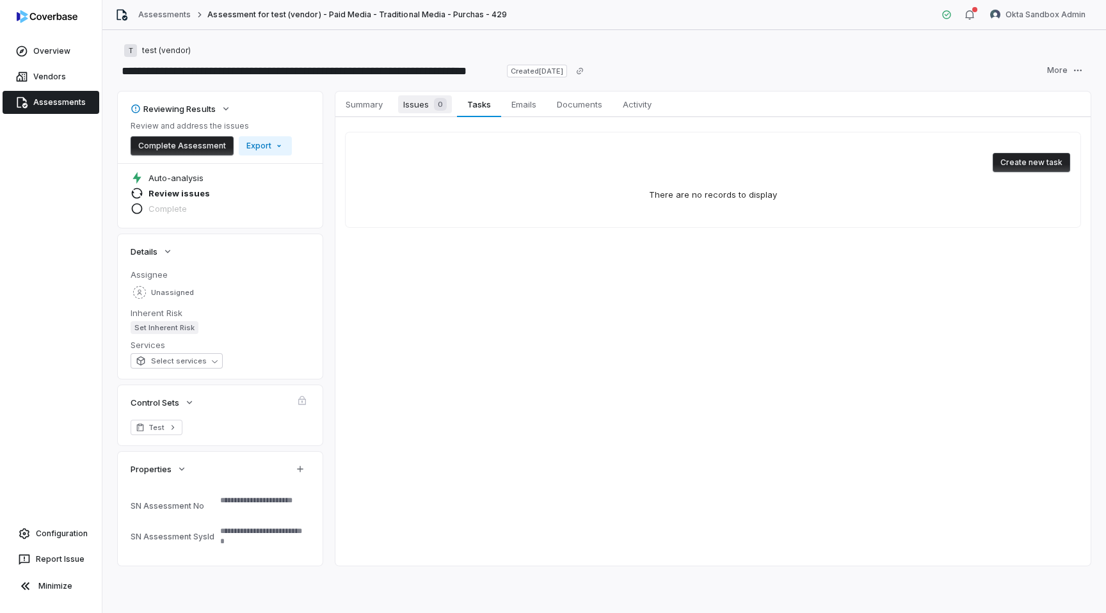
click at [412, 97] on span "Issues 0" at bounding box center [425, 104] width 54 height 18
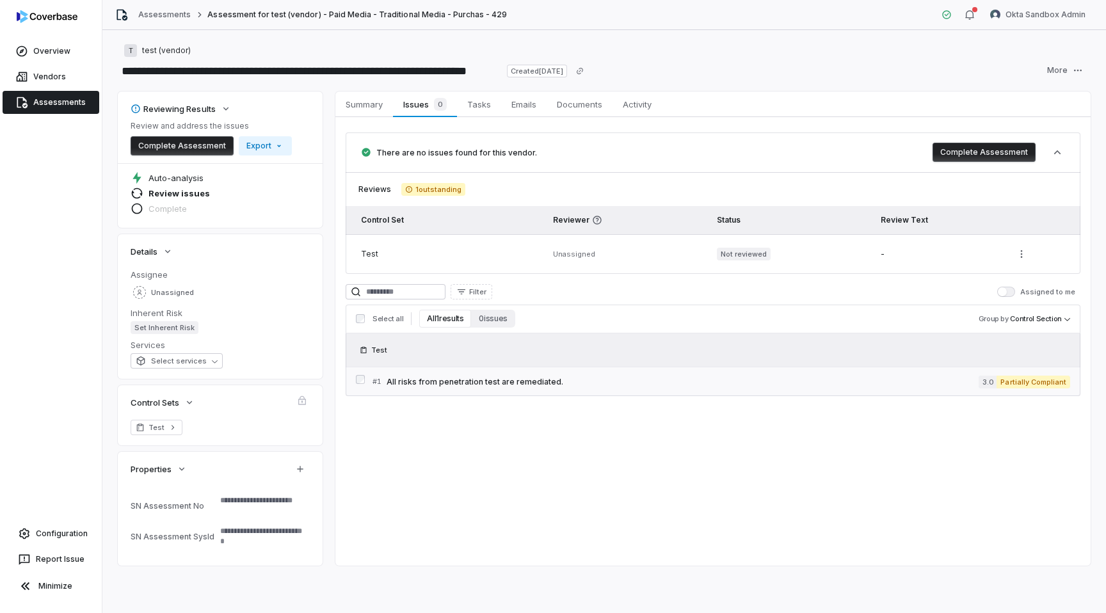
click at [509, 382] on span "All risks from penetration test are remediated." at bounding box center [683, 382] width 592 height 10
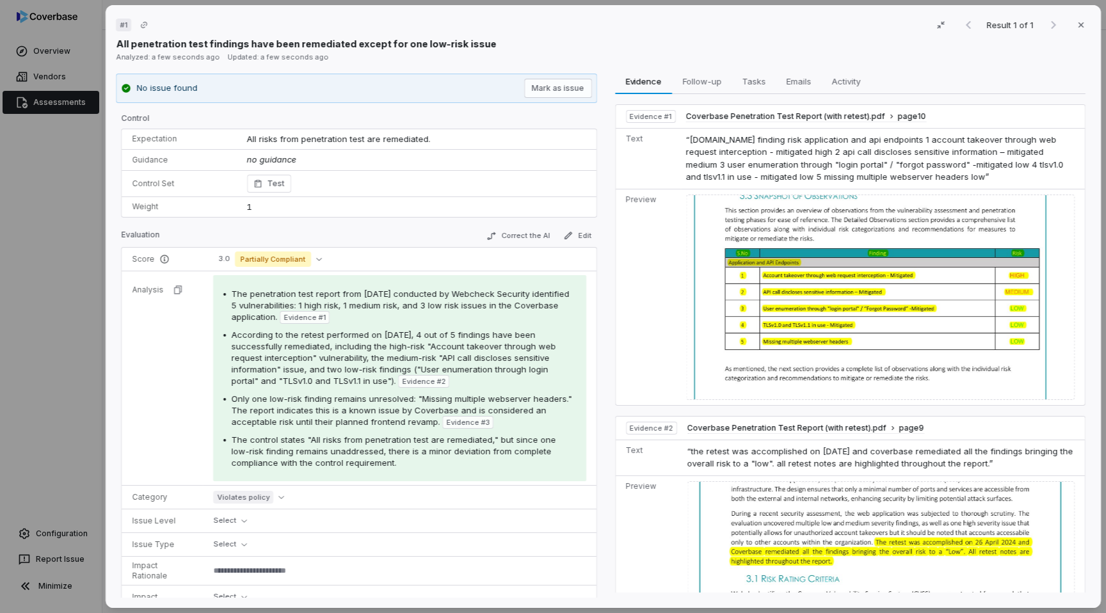
click at [47, 300] on div "# 1 Result 1 of 1 Close All penetration test findings have been remediated exce…" at bounding box center [553, 306] width 1106 height 613
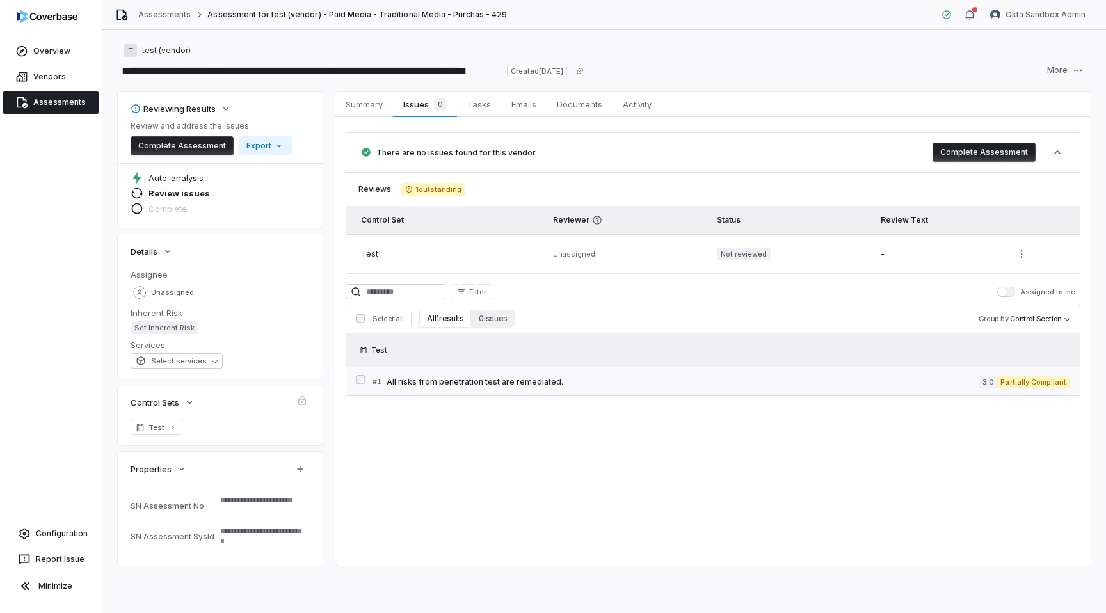
click at [461, 383] on span "All risks from penetration test are remediated." at bounding box center [683, 382] width 592 height 10
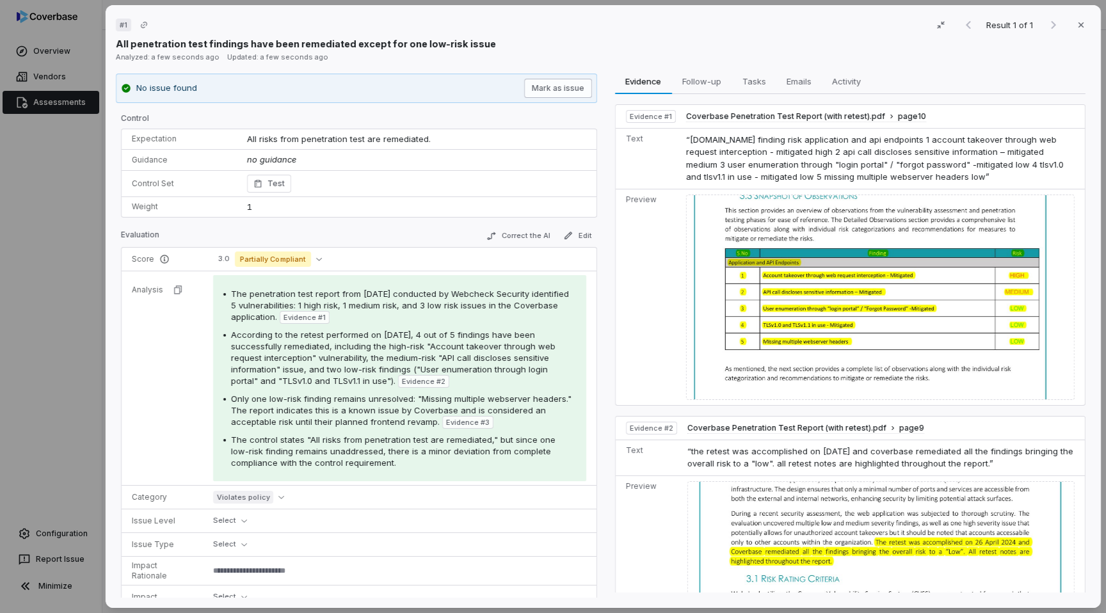
click at [558, 89] on button "Mark as issue" at bounding box center [558, 88] width 68 height 19
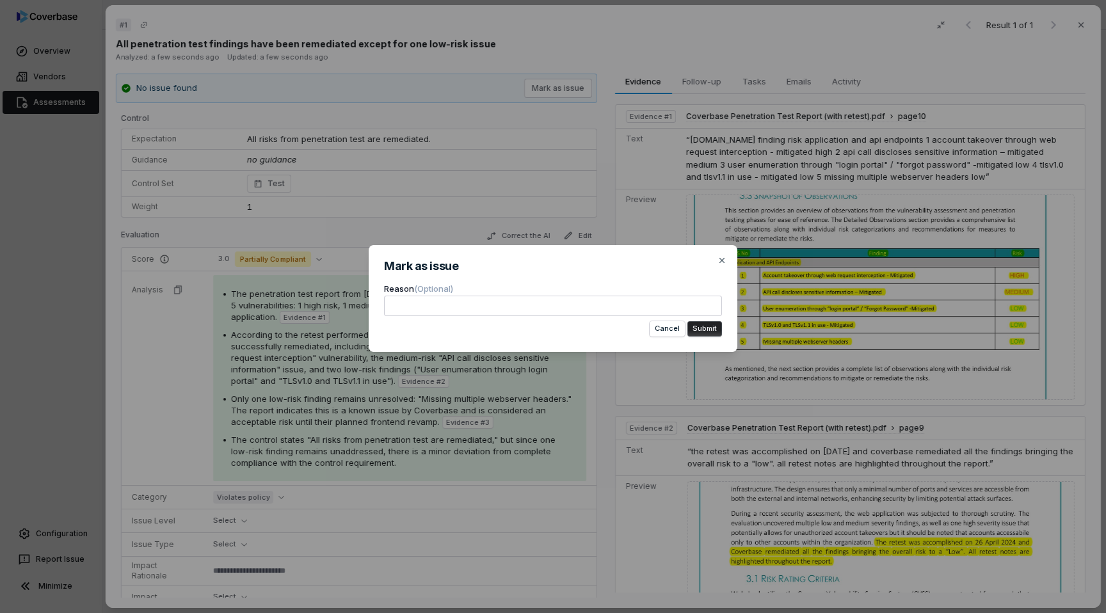
click at [713, 328] on button "Submit" at bounding box center [705, 328] width 35 height 15
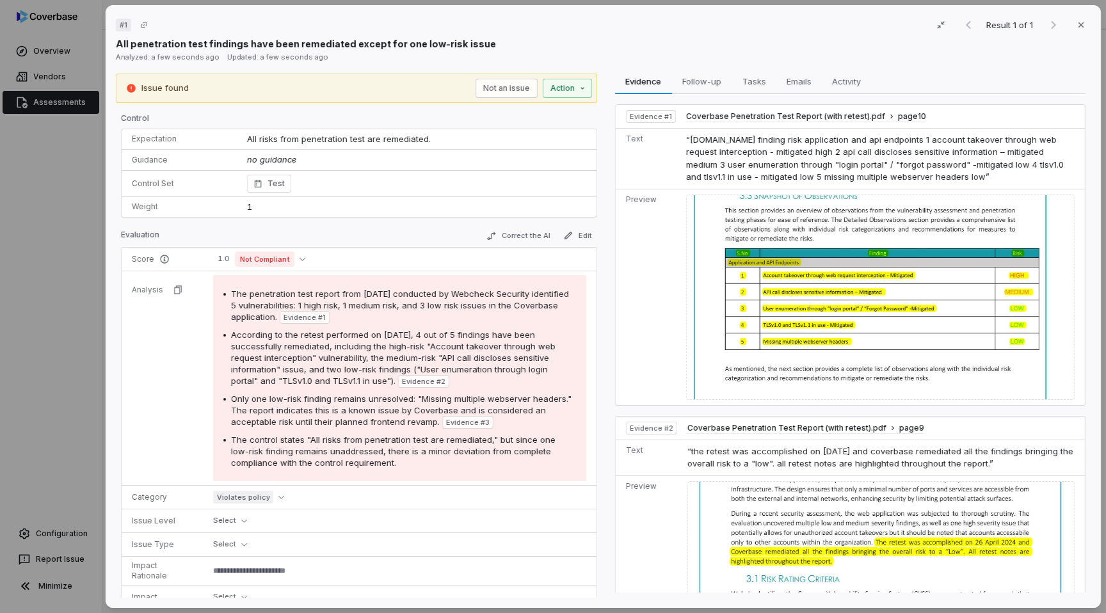
click at [24, 280] on div "# 1 Result 1 of 1 Close All penetration test findings have been remediated exce…" at bounding box center [553, 306] width 1106 height 613
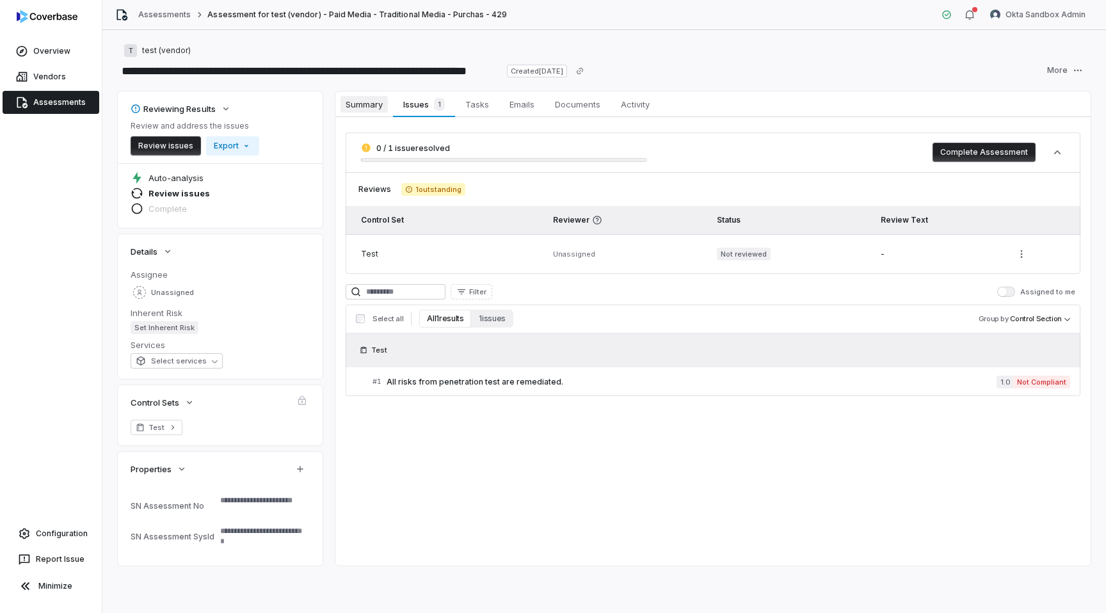
click at [367, 93] on link "Summary Summary" at bounding box center [364, 105] width 58 height 26
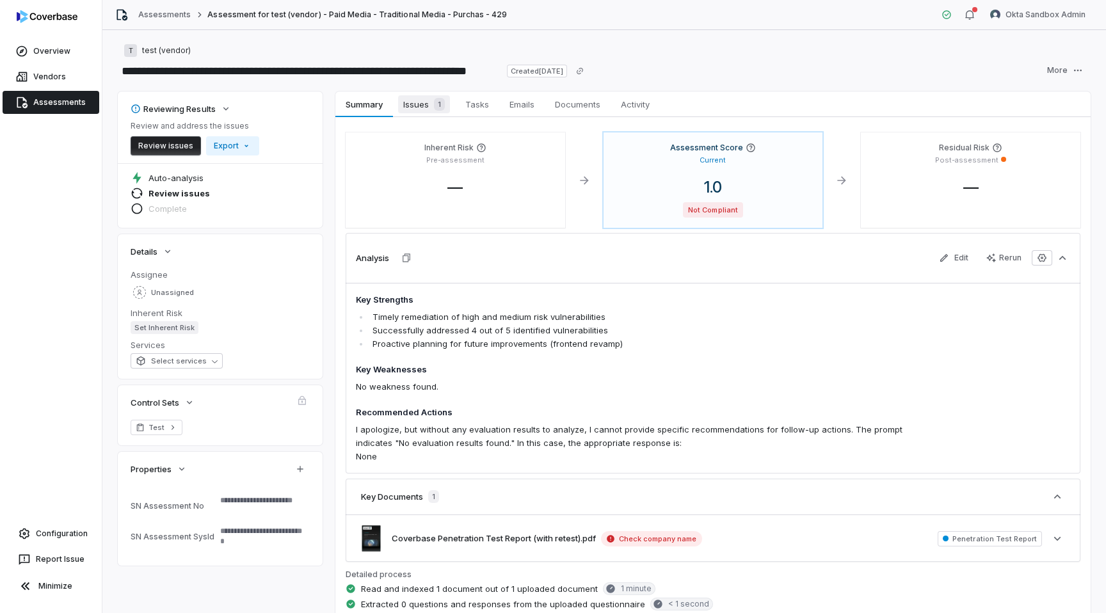
click at [412, 106] on span "Issues 1" at bounding box center [424, 104] width 52 height 18
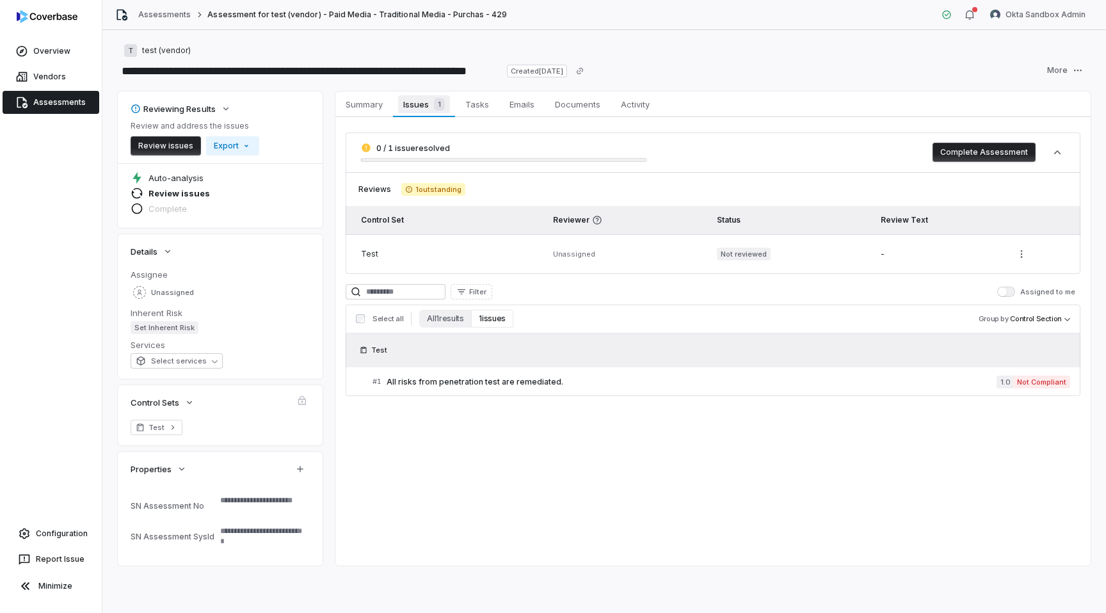
click at [453, 104] on link "Issues 1 Issues 1" at bounding box center [424, 105] width 62 height 26
click at [471, 104] on span "Tasks" at bounding box center [477, 104] width 34 height 17
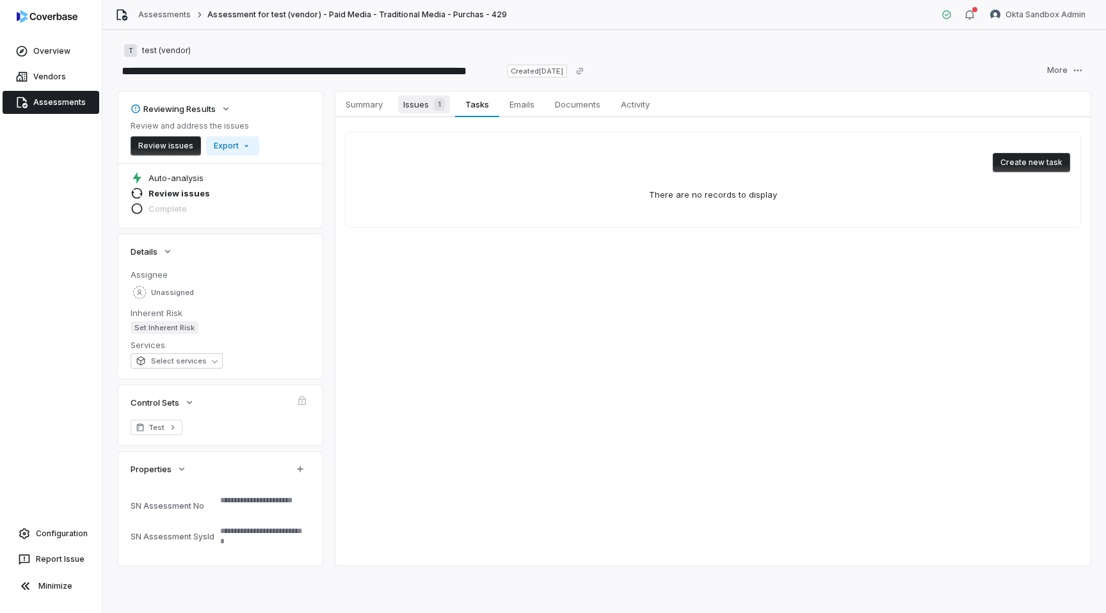
click at [419, 105] on span "Issues 1" at bounding box center [424, 104] width 52 height 18
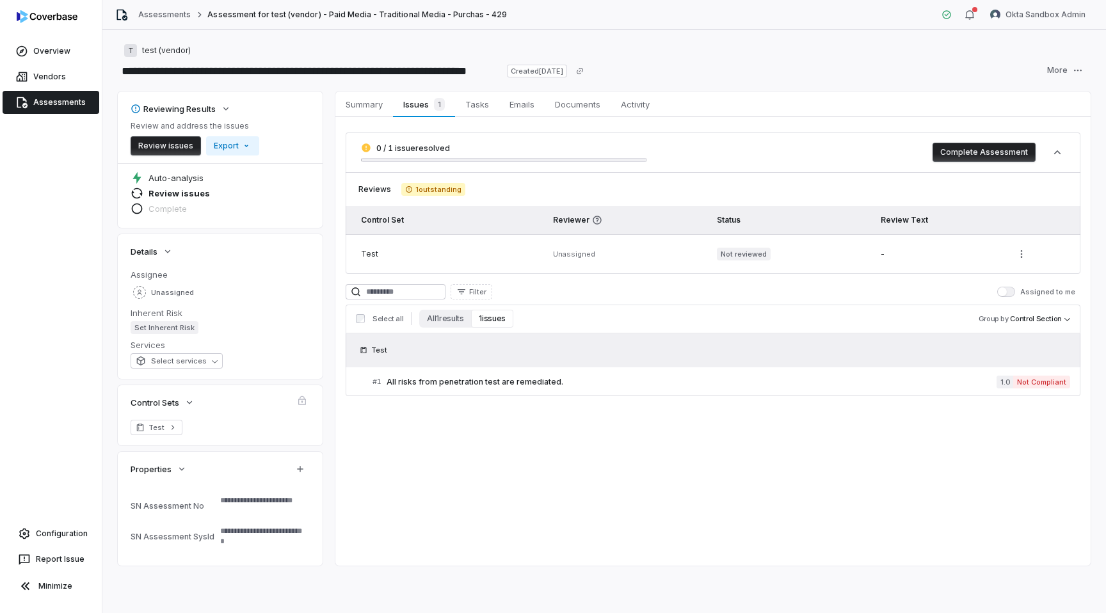
click at [51, 102] on link "Assessments" at bounding box center [51, 102] width 97 height 23
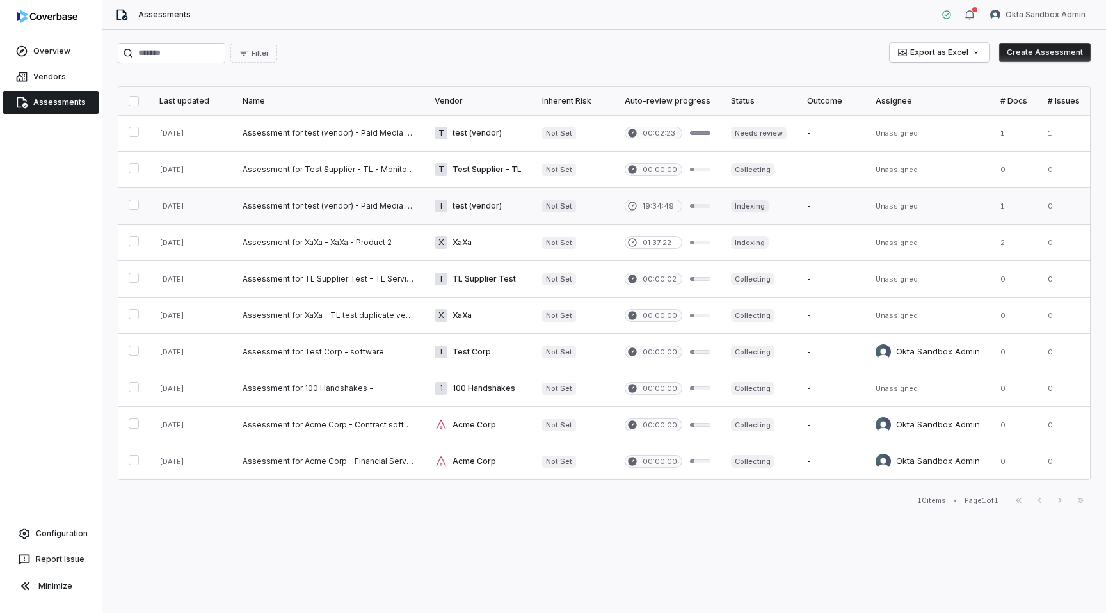
click at [387, 211] on link at bounding box center [328, 206] width 192 height 36
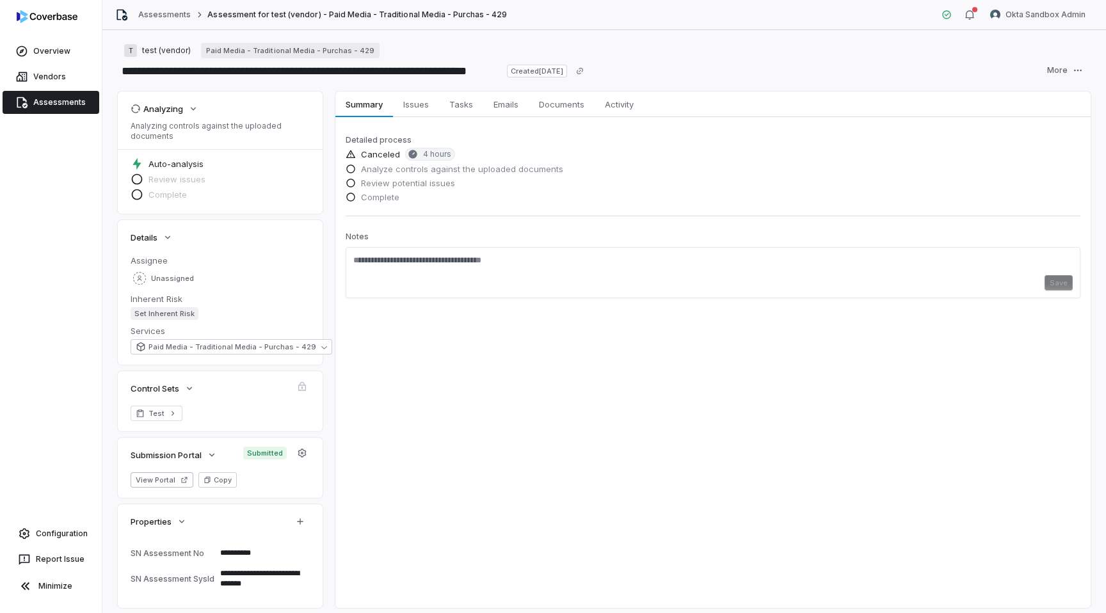
click at [236, 557] on textarea "**********" at bounding box center [260, 553] width 90 height 18
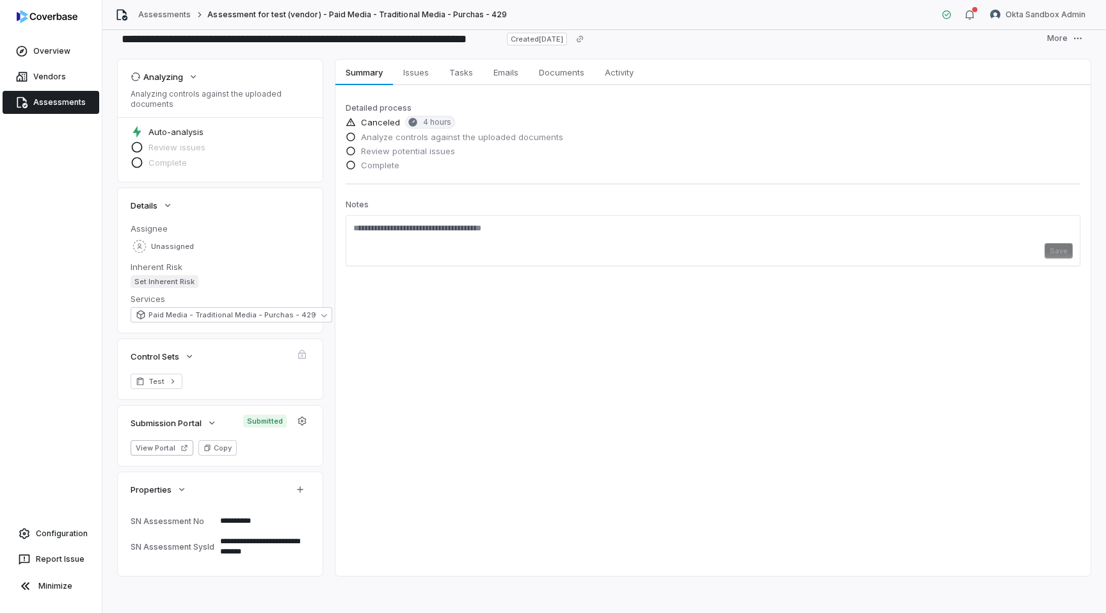
scroll to position [36, 0]
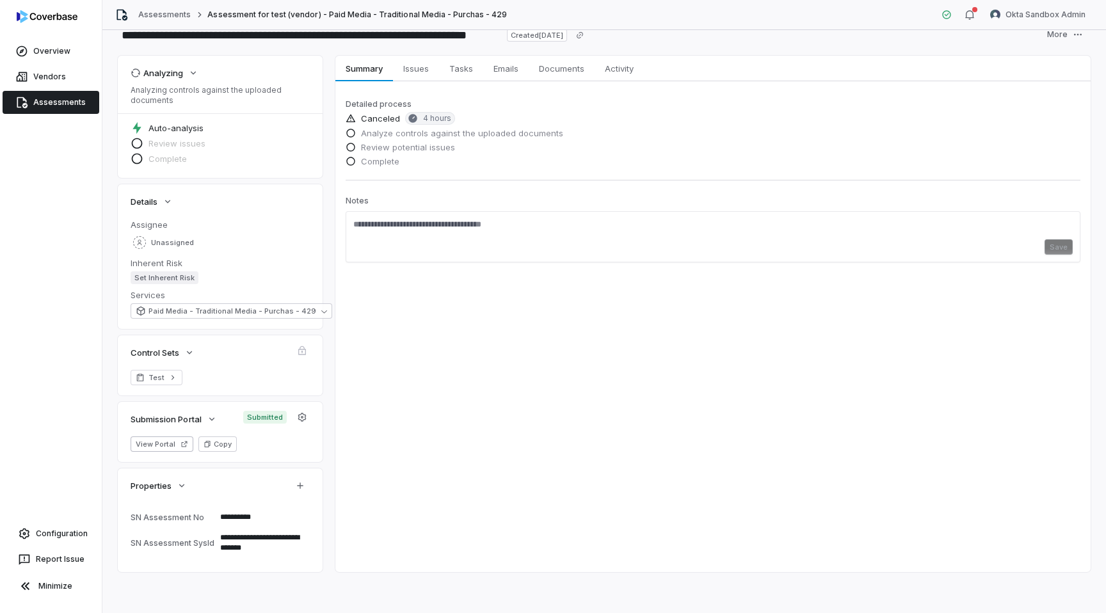
click at [53, 102] on link "Assessments" at bounding box center [51, 102] width 97 height 23
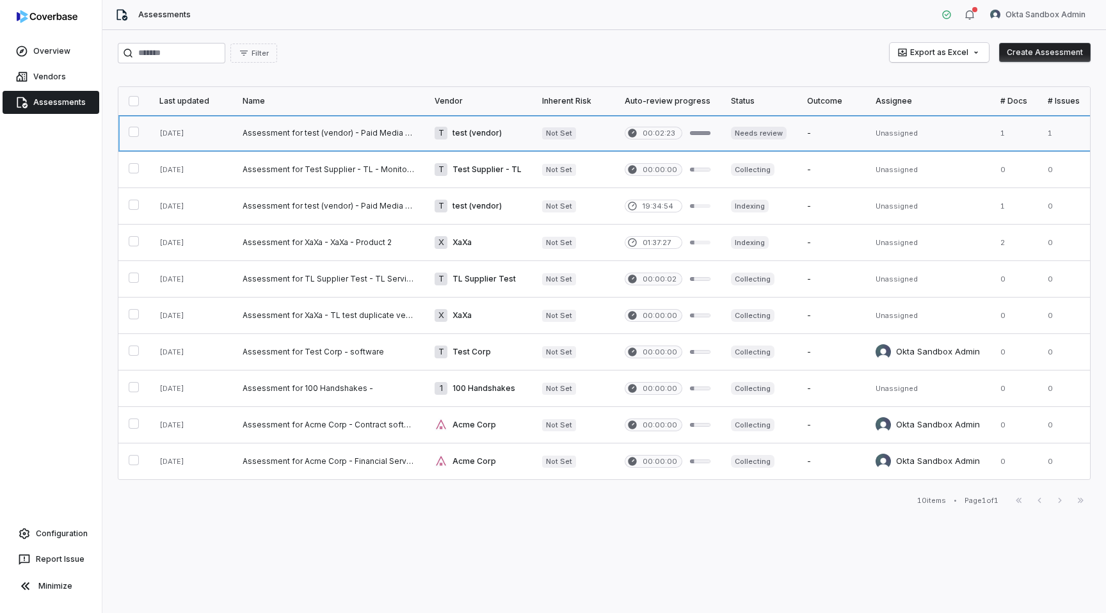
click at [350, 128] on link at bounding box center [328, 133] width 192 height 36
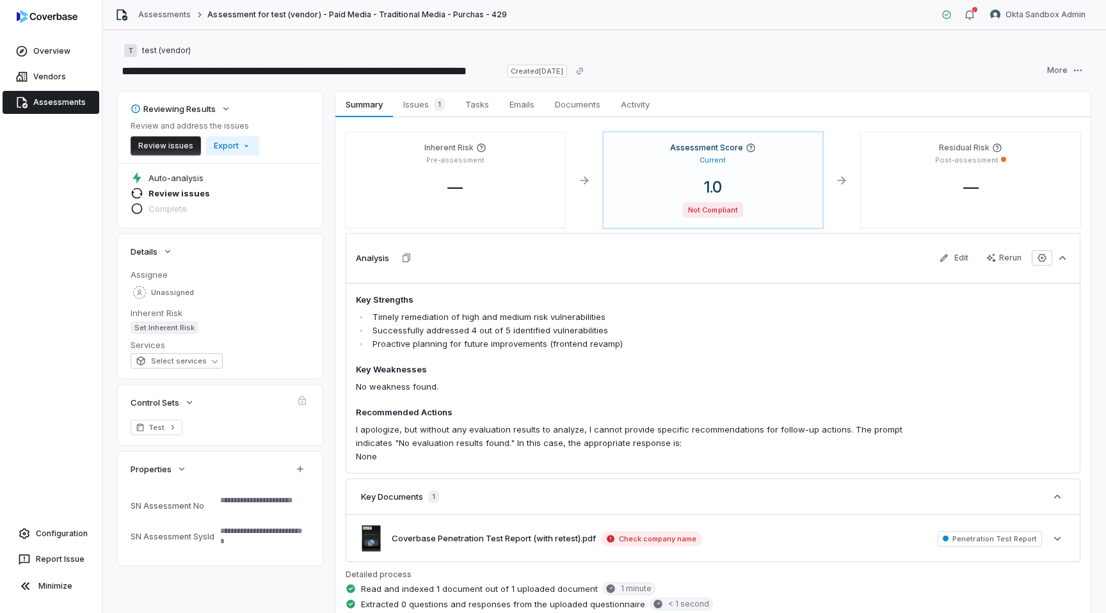
click at [225, 510] on textarea at bounding box center [260, 506] width 90 height 28
paste textarea "**********"
type textarea "*"
type textarea "**********"
click at [49, 467] on div "Overview Vendors Assessments Configuration Report Issue Minimize" at bounding box center [51, 306] width 102 height 613
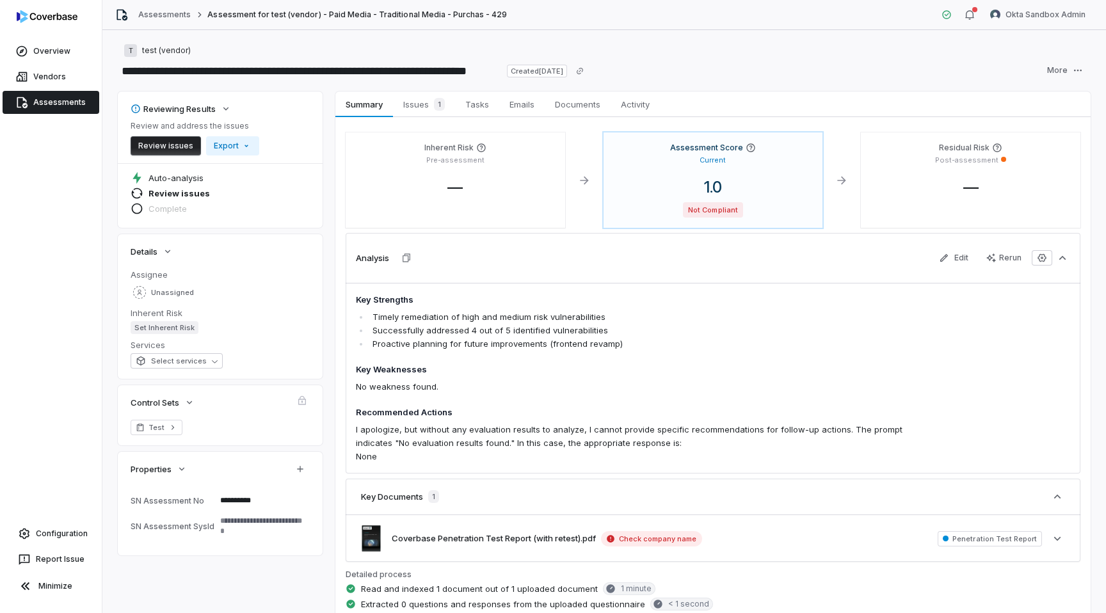
click at [69, 108] on link "Assessments" at bounding box center [51, 102] width 97 height 23
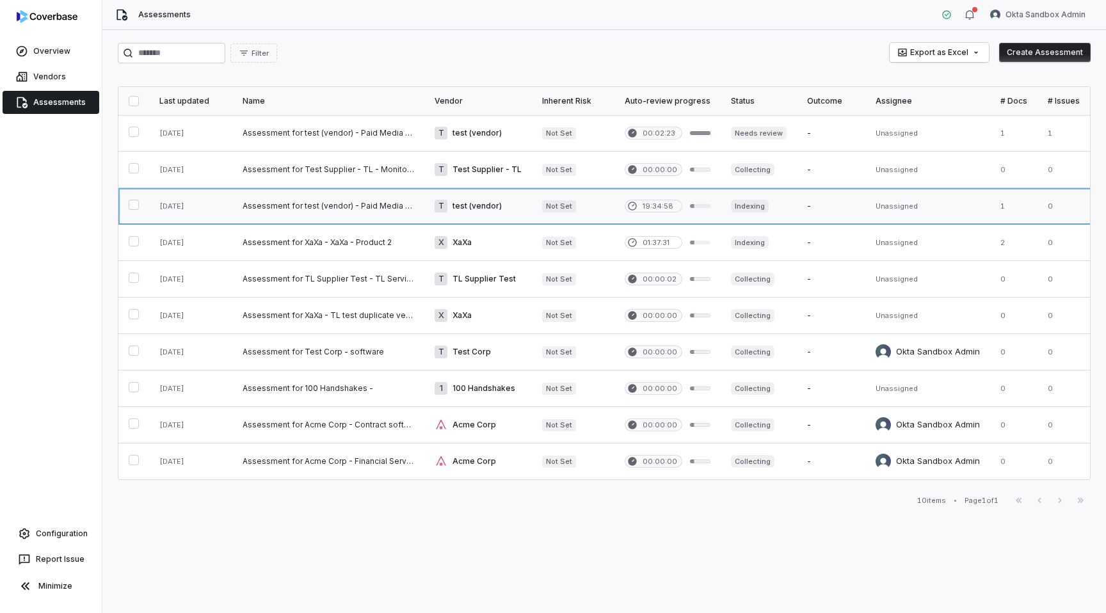
click at [435, 207] on link at bounding box center [478, 206] width 108 height 36
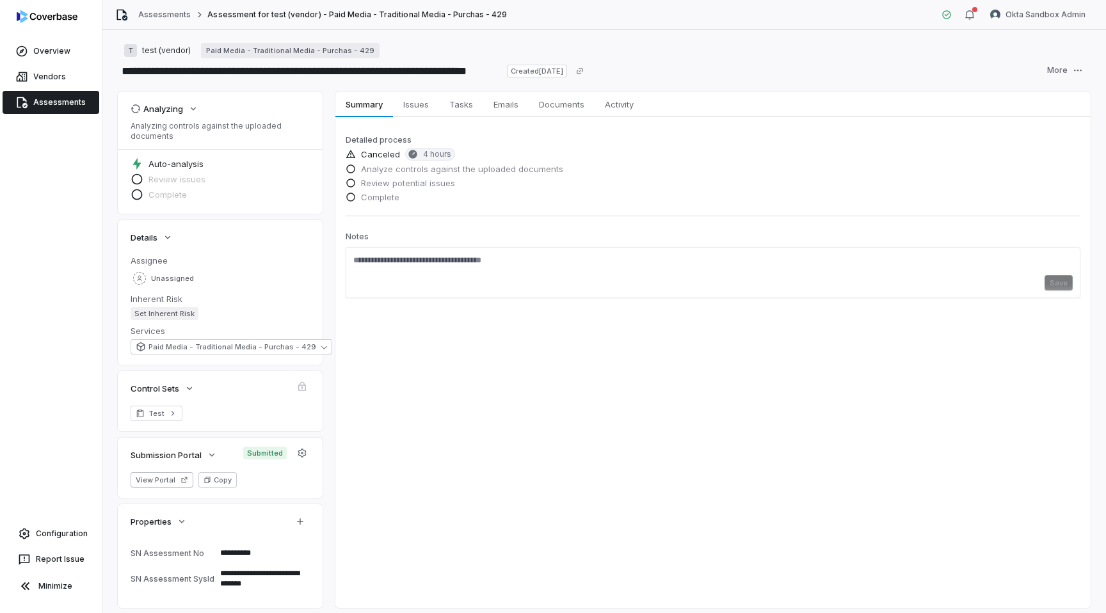
click at [249, 574] on textarea "**********" at bounding box center [260, 579] width 90 height 28
click at [51, 92] on link "Assessments" at bounding box center [51, 102] width 97 height 23
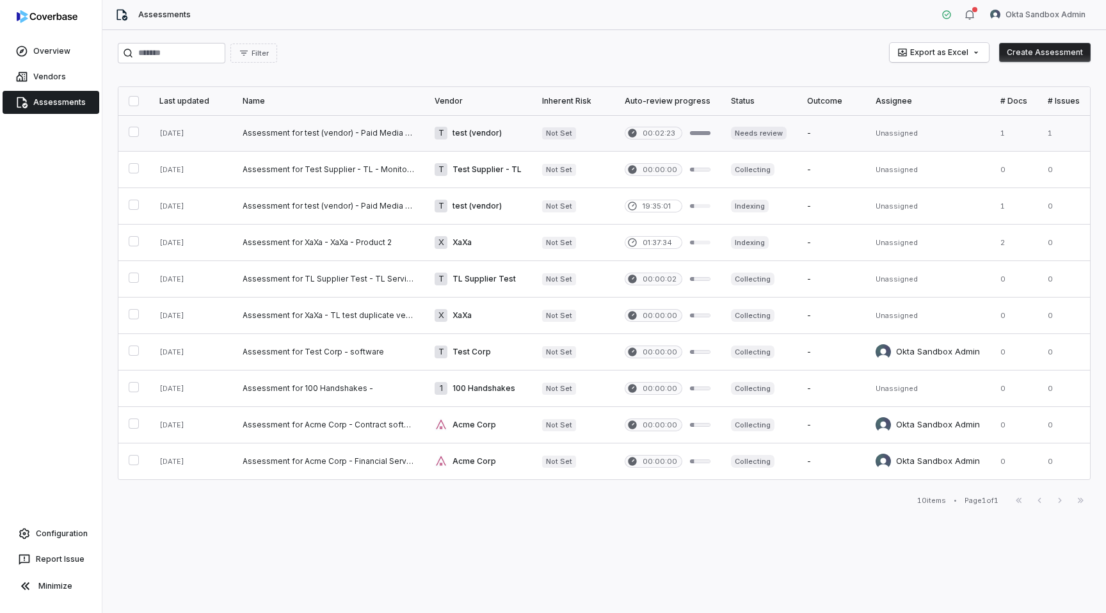
click at [356, 128] on link at bounding box center [328, 133] width 192 height 36
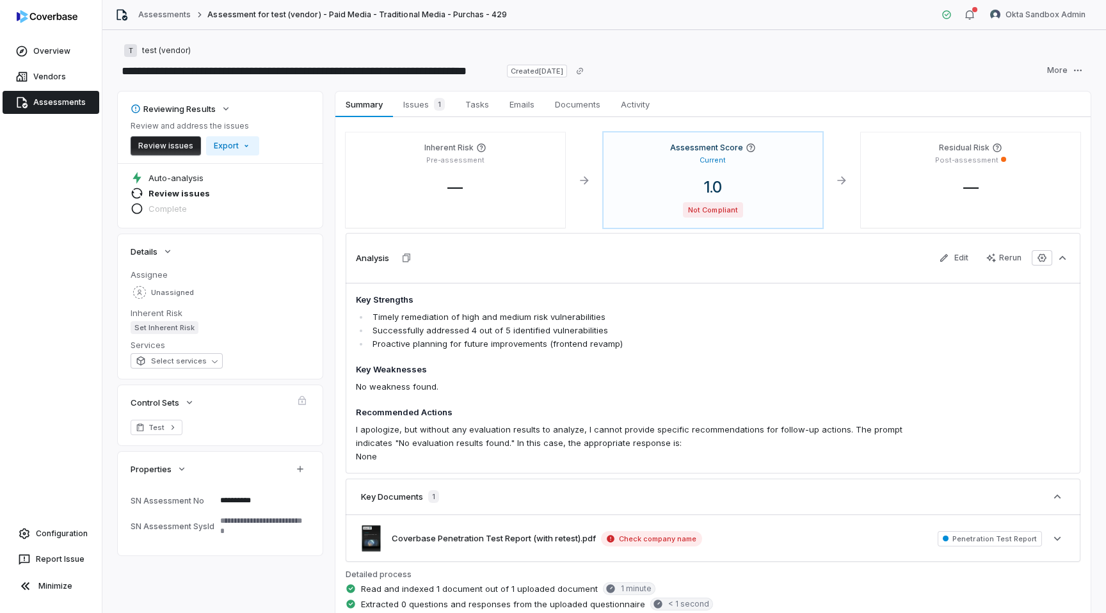
click at [248, 533] on textarea at bounding box center [260, 526] width 90 height 28
paste textarea "**********"
type textarea "*"
type textarea "**********"
click at [246, 557] on div "**********" at bounding box center [604, 451] width 973 height 718
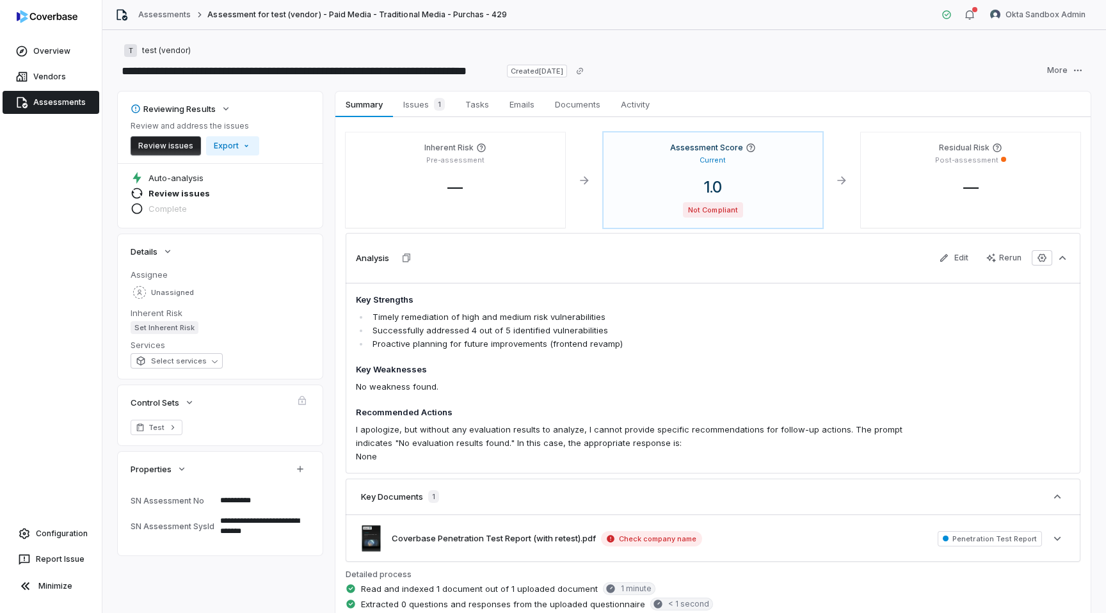
click at [79, 458] on div "Overview Vendors Assessments Configuration Report Issue Minimize" at bounding box center [51, 306] width 102 height 613
click at [59, 396] on div "Overview Vendors Assessments Configuration Report Issue Minimize" at bounding box center [51, 306] width 102 height 613
click at [190, 361] on span "Select services" at bounding box center [171, 361] width 71 height 10
click at [287, 330] on dd "Set Inherent Risk" at bounding box center [220, 327] width 179 height 13
click at [51, 106] on link "Assessments" at bounding box center [51, 102] width 97 height 23
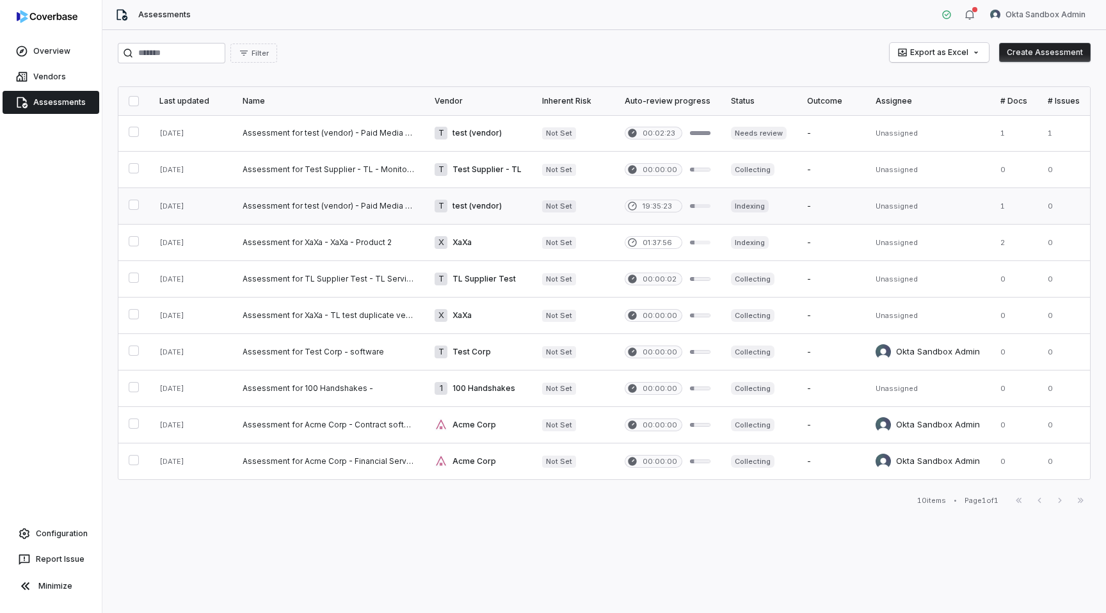
click at [341, 205] on link at bounding box center [328, 206] width 192 height 36
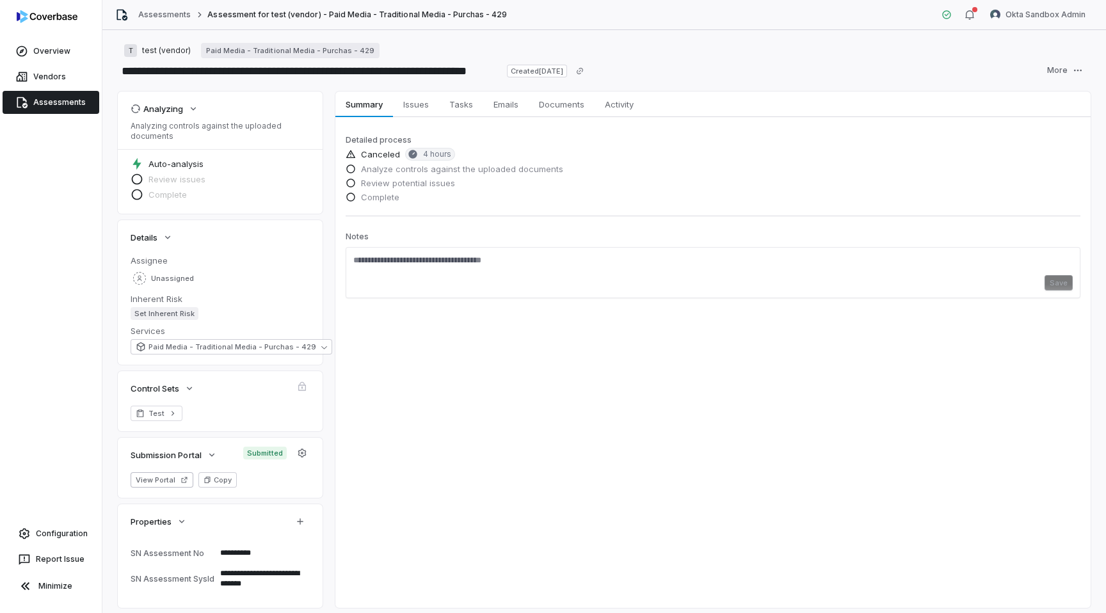
click at [58, 102] on link "Assessments" at bounding box center [51, 102] width 97 height 23
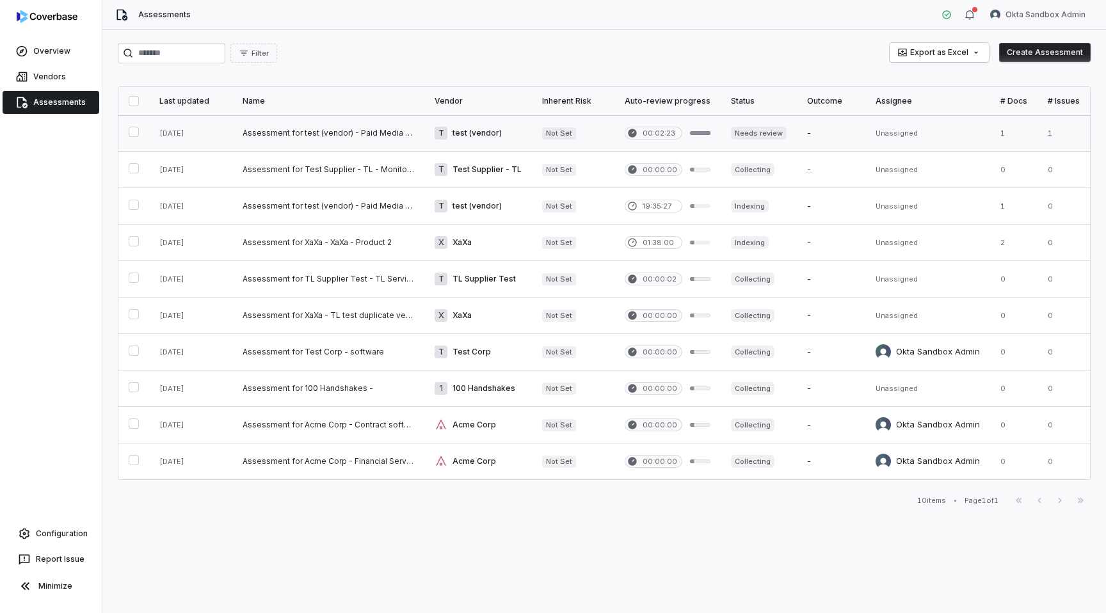
click at [400, 132] on link at bounding box center [328, 133] width 192 height 36
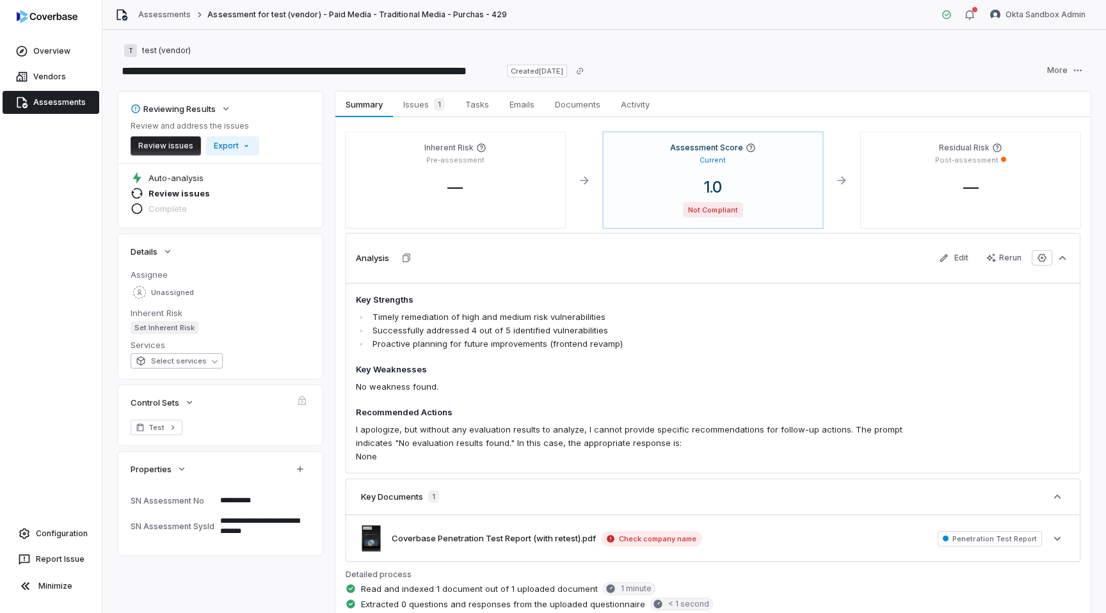
click at [188, 361] on span "Select services" at bounding box center [171, 361] width 71 height 10
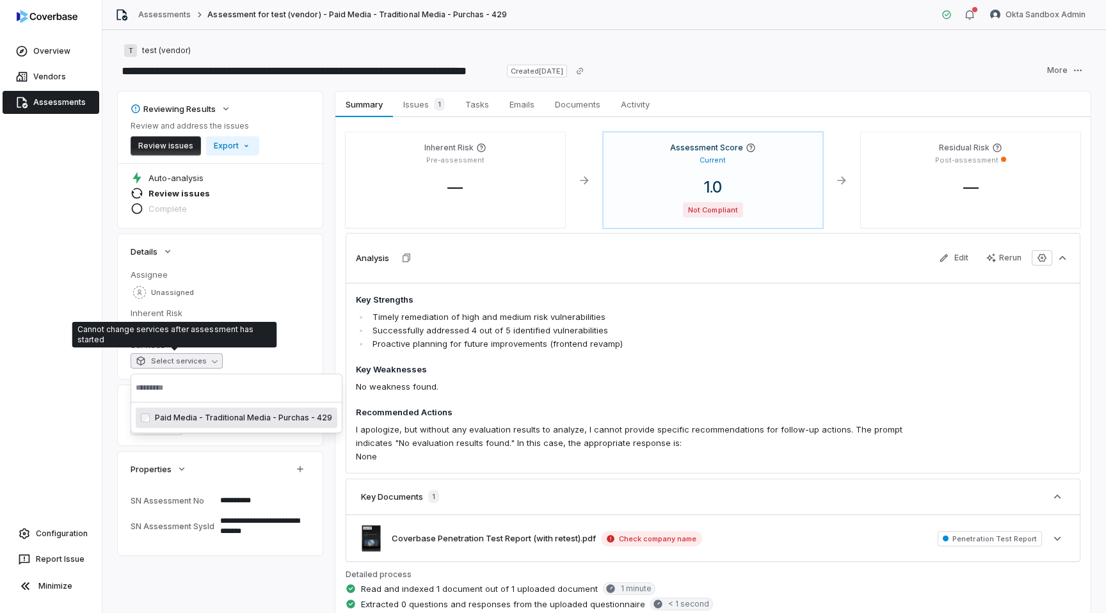
click at [199, 419] on span "Paid Media - Traditional Media - Purchas - 429" at bounding box center [243, 418] width 177 height 10
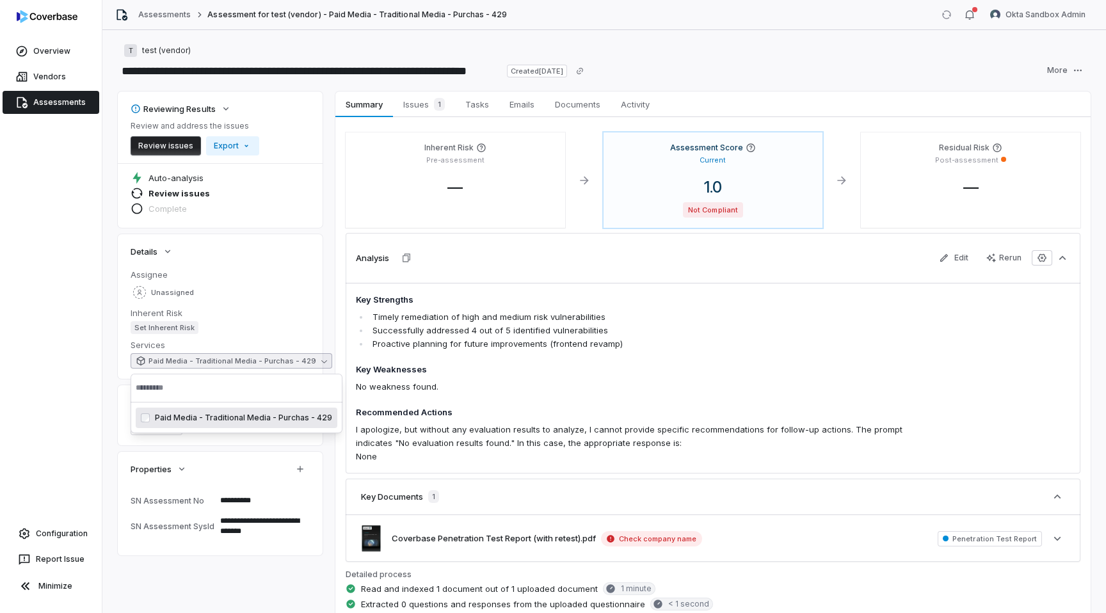
click at [40, 407] on div "Overview Vendors Assessments Configuration Report Issue Minimize" at bounding box center [51, 306] width 102 height 613
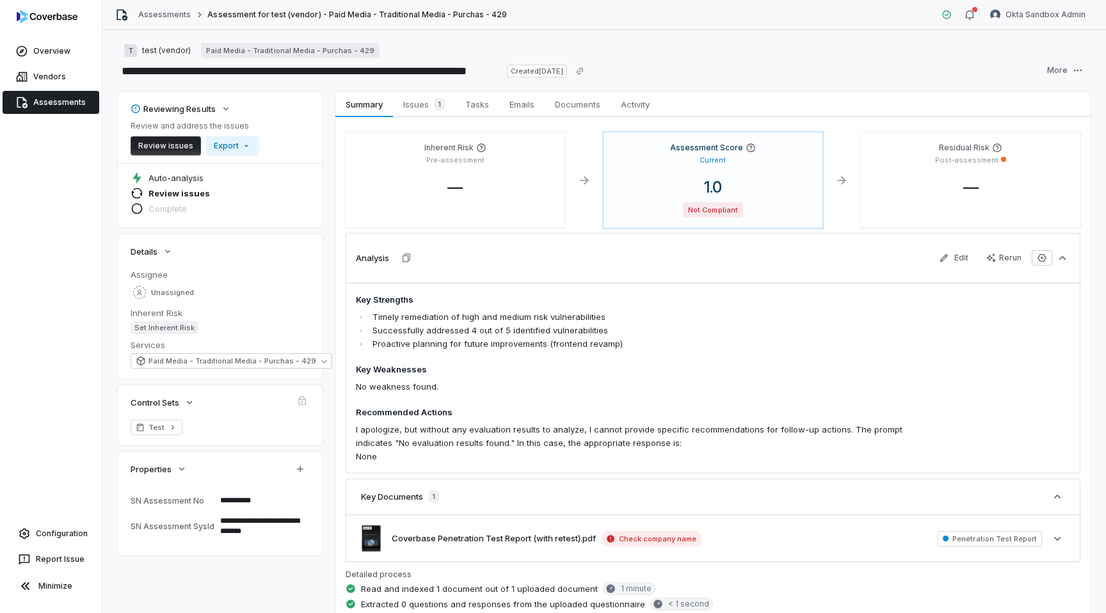
click at [734, 304] on h4 "Key Strengths" at bounding box center [642, 300] width 572 height 13
click at [423, 106] on span "Issues 1" at bounding box center [424, 104] width 52 height 18
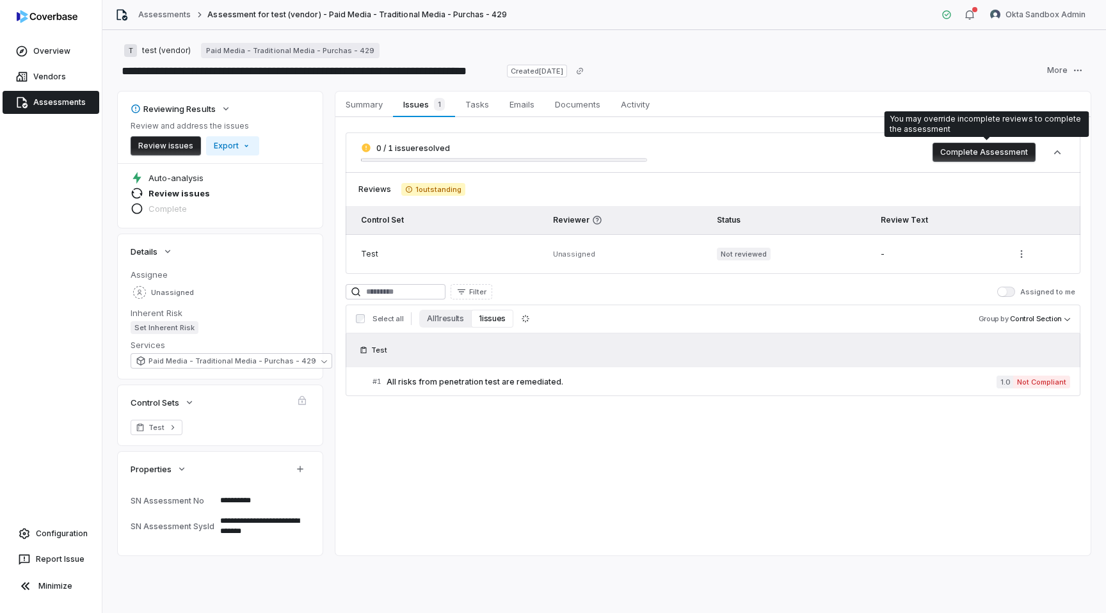
click at [992, 147] on button "Complete Assessment" at bounding box center [984, 152] width 103 height 19
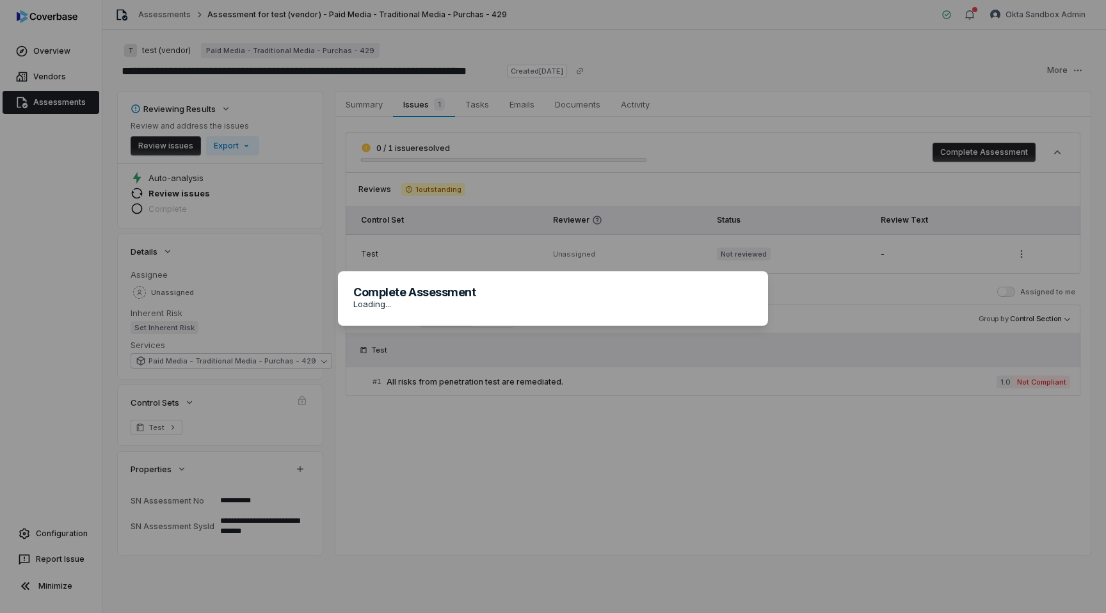
type textarea "*"
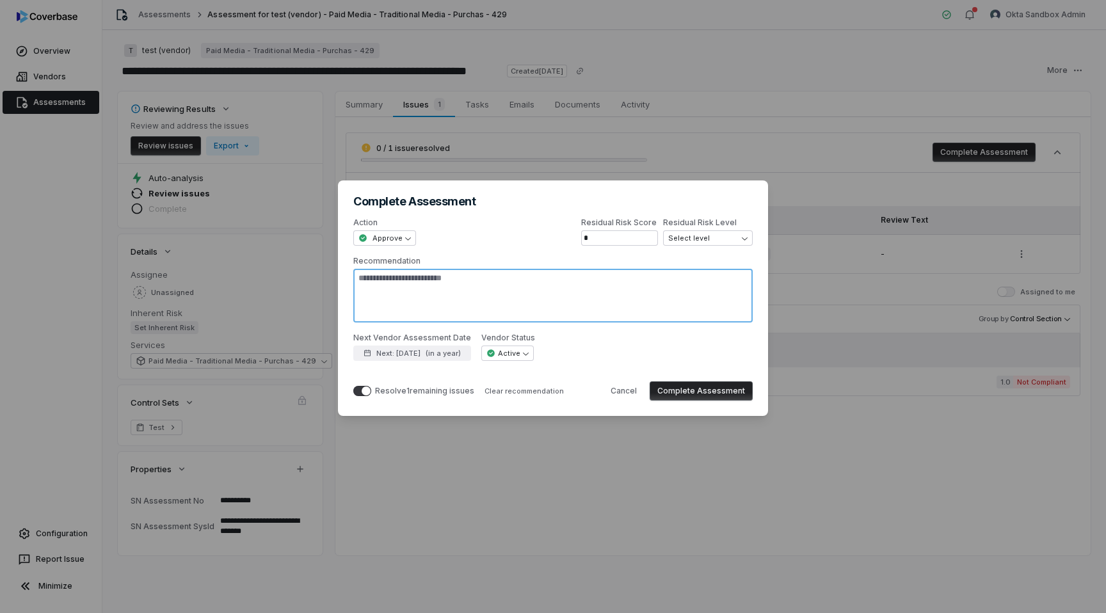
click at [549, 311] on textarea "Recommendation" at bounding box center [552, 296] width 399 height 54
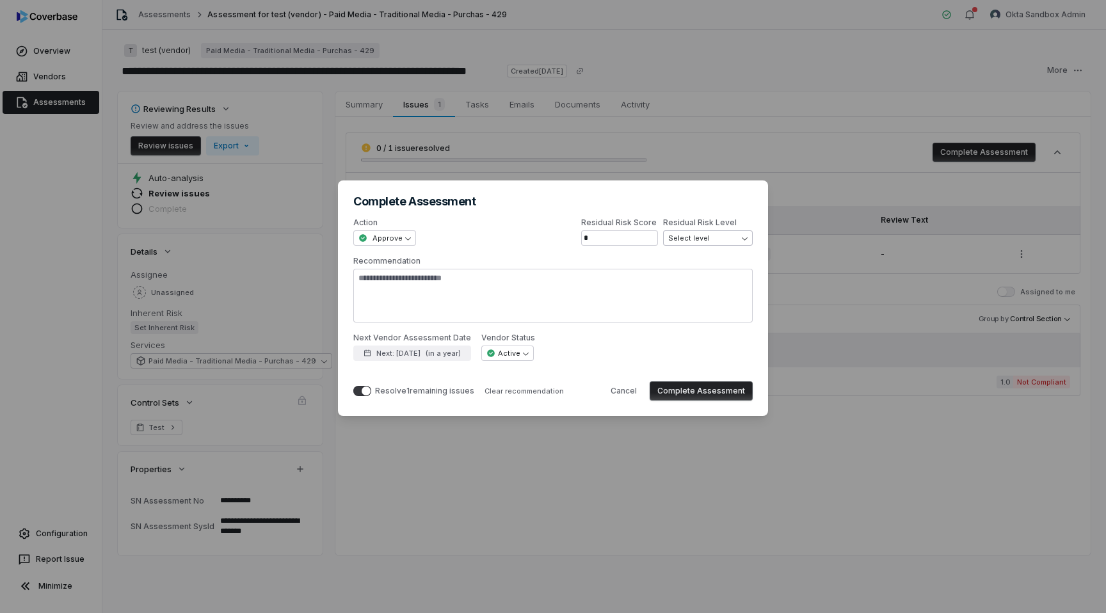
click at [691, 241] on span "Select level" at bounding box center [703, 239] width 71 height 10
select select "**********"
click at [668, 234] on span "Medium ( 26-50 %)" at bounding box center [703, 239] width 71 height 10
click at [609, 263] on div "**********" at bounding box center [553, 306] width 1106 height 293
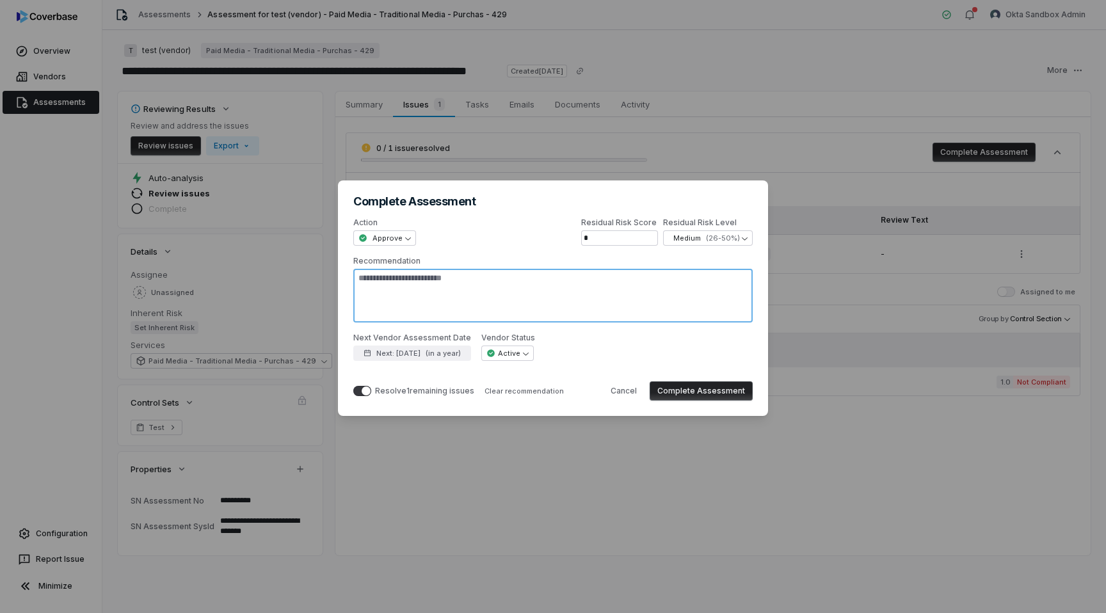
click at [596, 286] on textarea "Recommendation" at bounding box center [552, 296] width 399 height 54
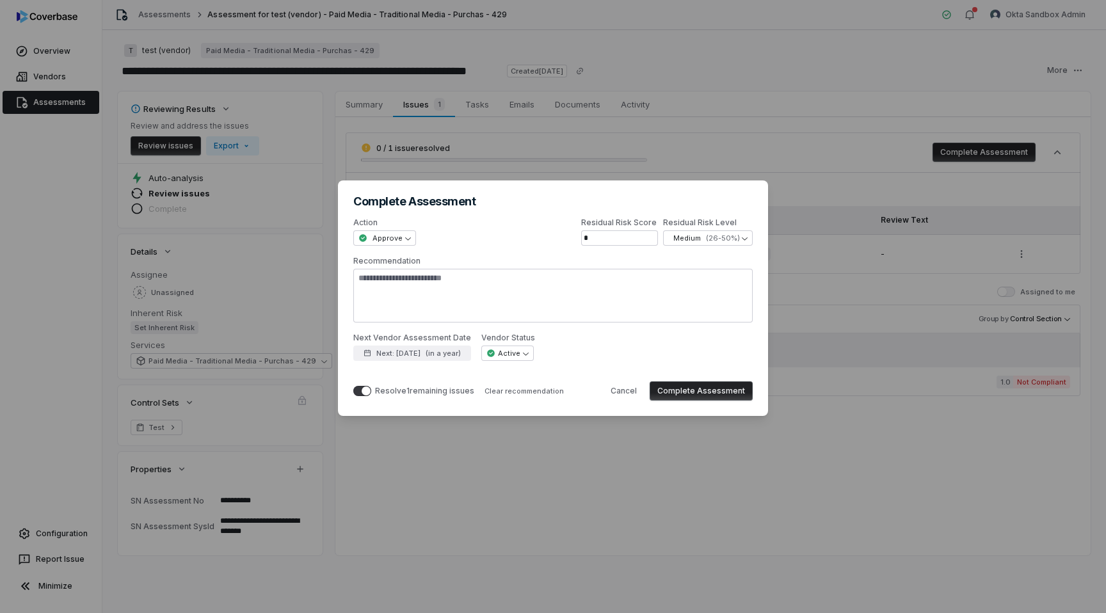
click at [679, 389] on button "Complete Assessment" at bounding box center [701, 391] width 103 height 19
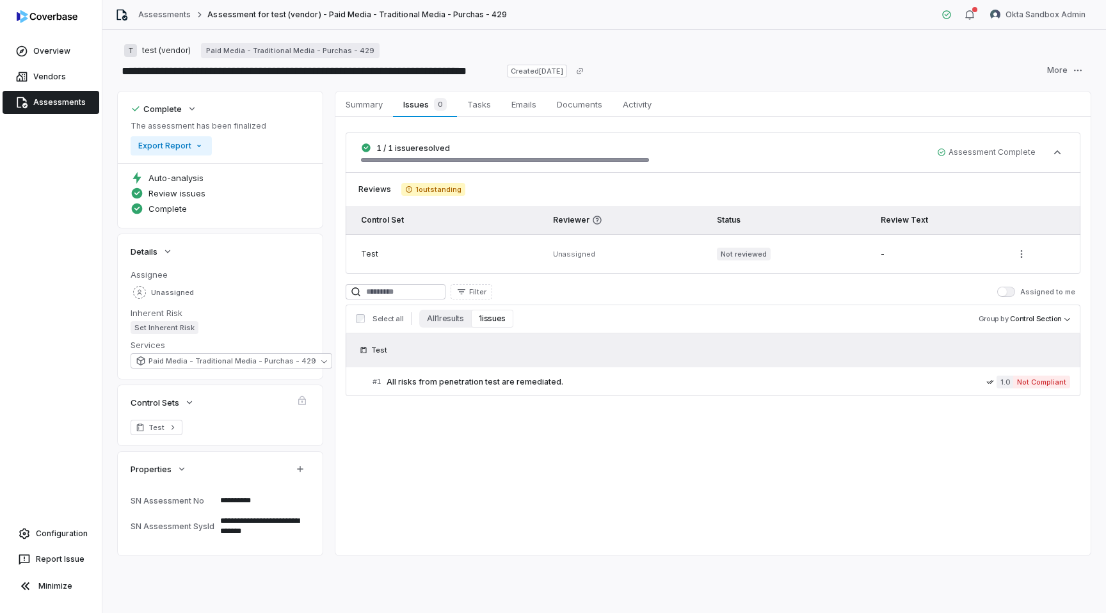
click at [996, 152] on span "Assessment Complete" at bounding box center [986, 152] width 99 height 10
click at [1056, 150] on icon "button" at bounding box center [1057, 152] width 13 height 13
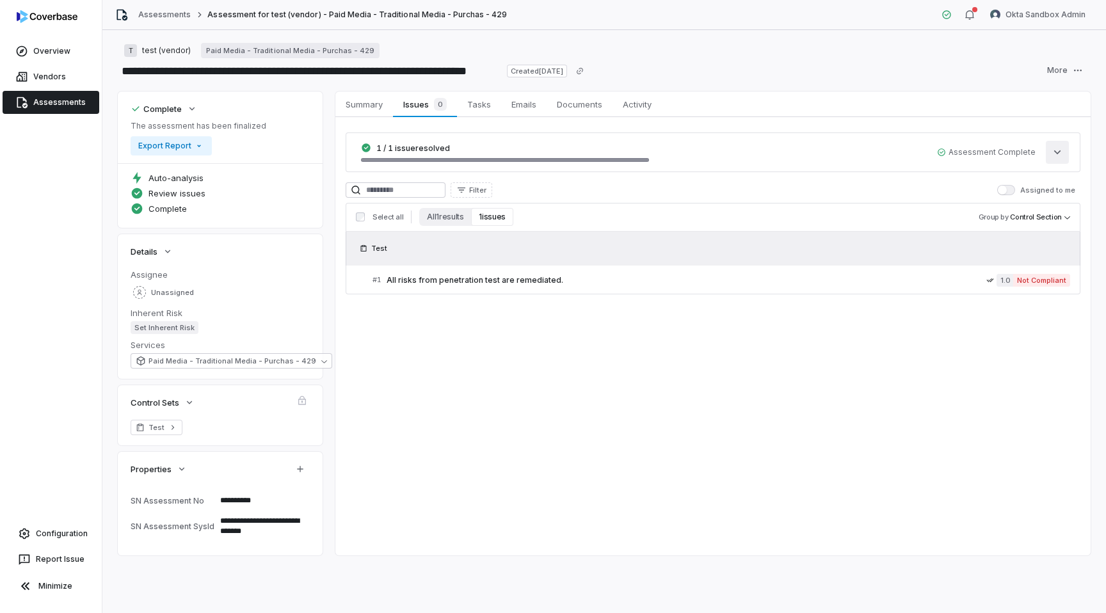
click at [1056, 150] on icon "button" at bounding box center [1057, 152] width 13 height 13
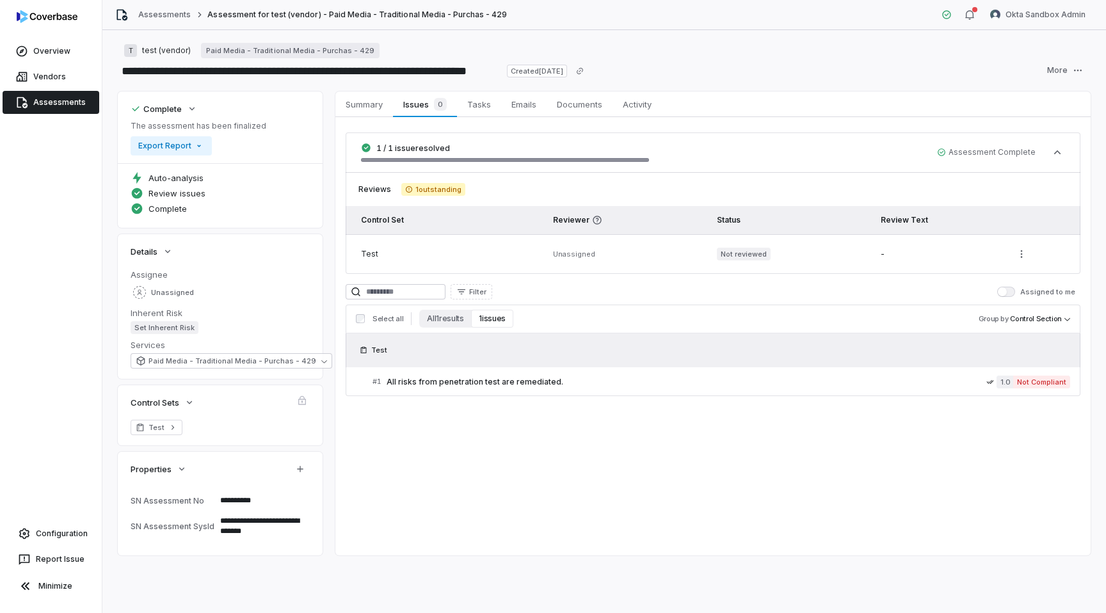
type textarea "*"
click at [201, 361] on span "Paid Media - Traditional Media - Purchas - 429" at bounding box center [233, 362] width 168 height 10
click at [249, 420] on span "Paid Media - Traditional Media - Purchas - 429" at bounding box center [243, 418] width 177 height 10
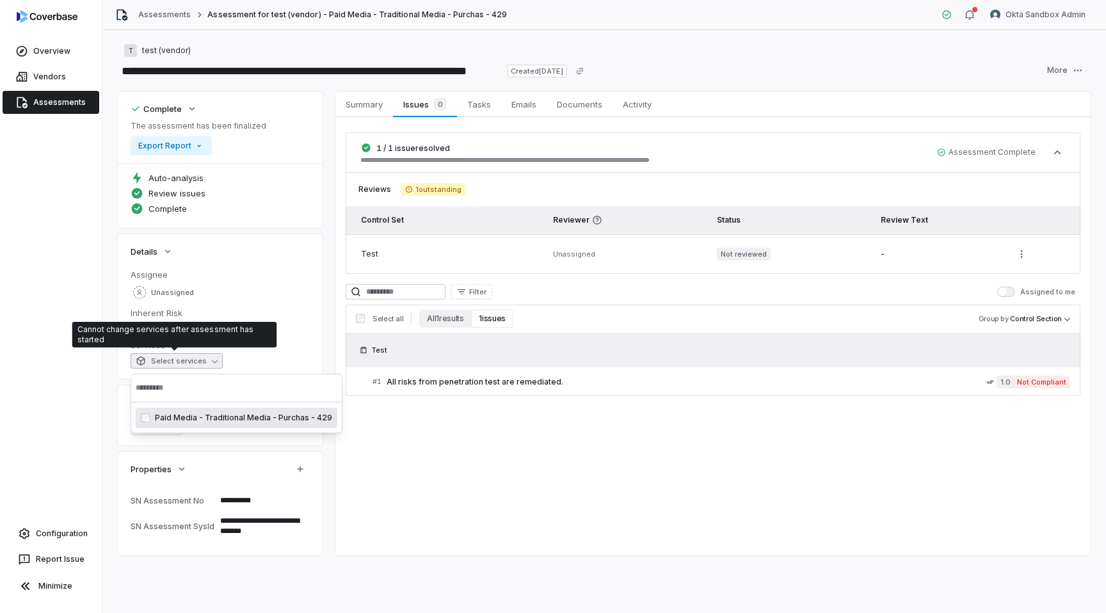
click at [202, 415] on span "Paid Media - Traditional Media - Purchas - 429" at bounding box center [243, 418] width 177 height 10
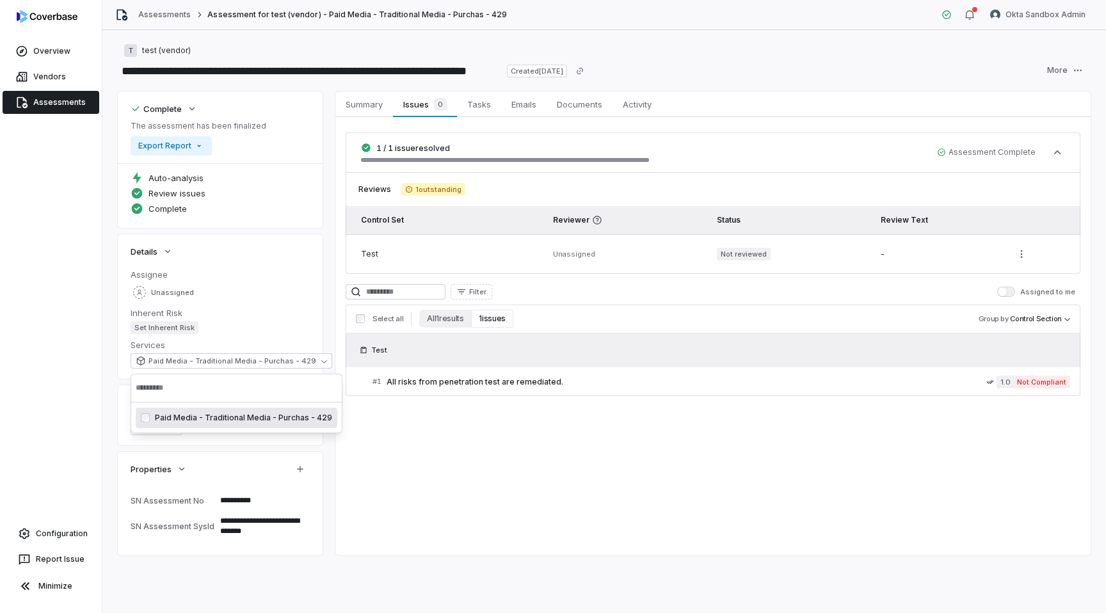
click at [207, 280] on div "Assignee Unassigned" at bounding box center [220, 285] width 179 height 33
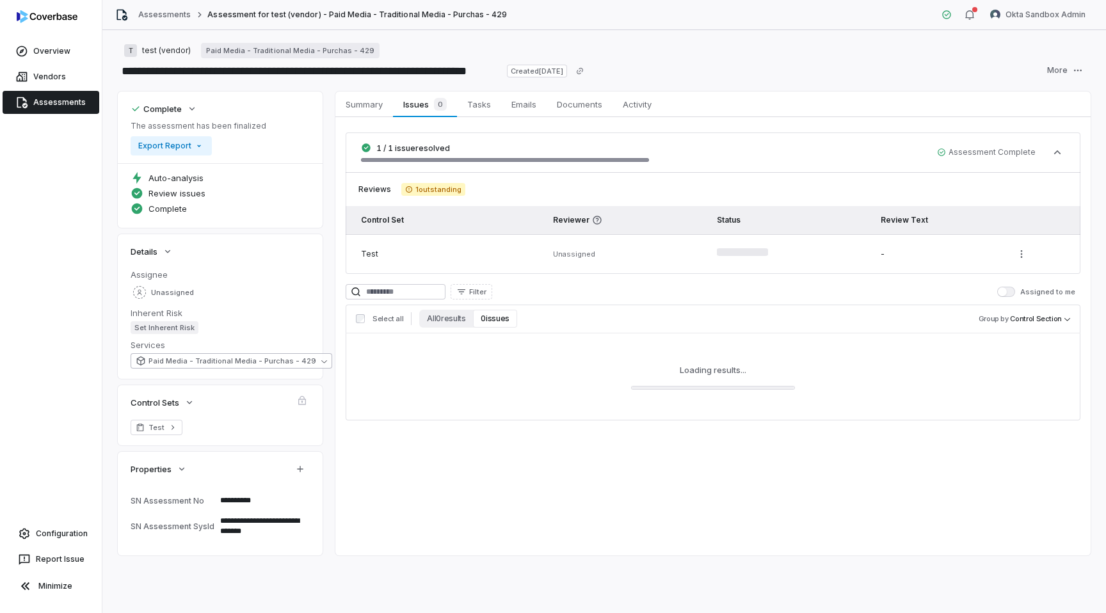
click at [216, 357] on span "Paid Media - Traditional Media - Purchas - 429" at bounding box center [233, 362] width 168 height 10
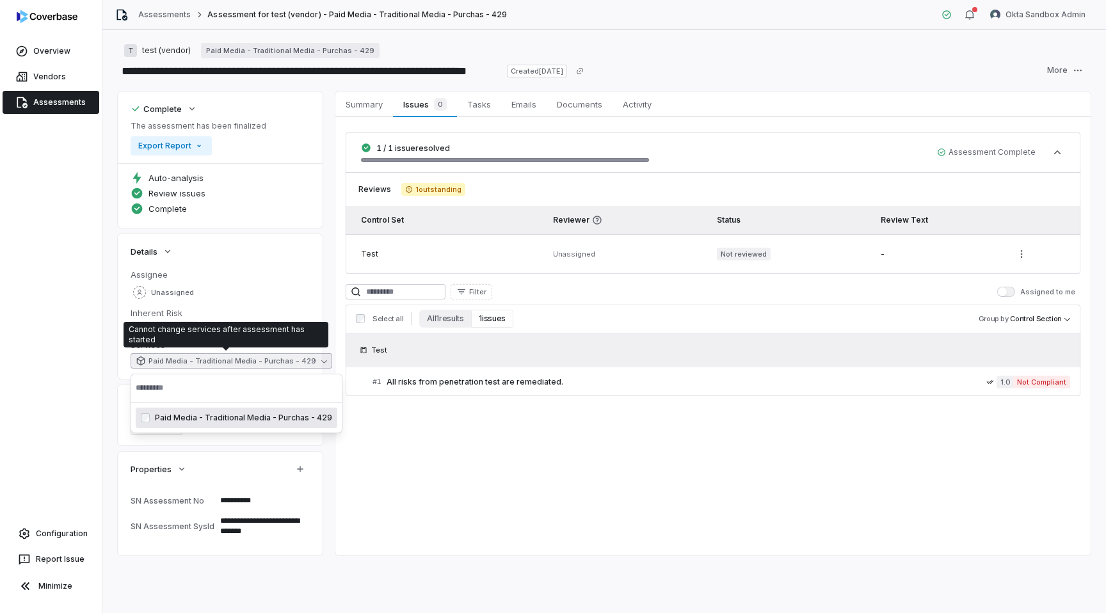
click at [218, 420] on span "Paid Media - Traditional Media - Purchas - 429" at bounding box center [243, 418] width 177 height 10
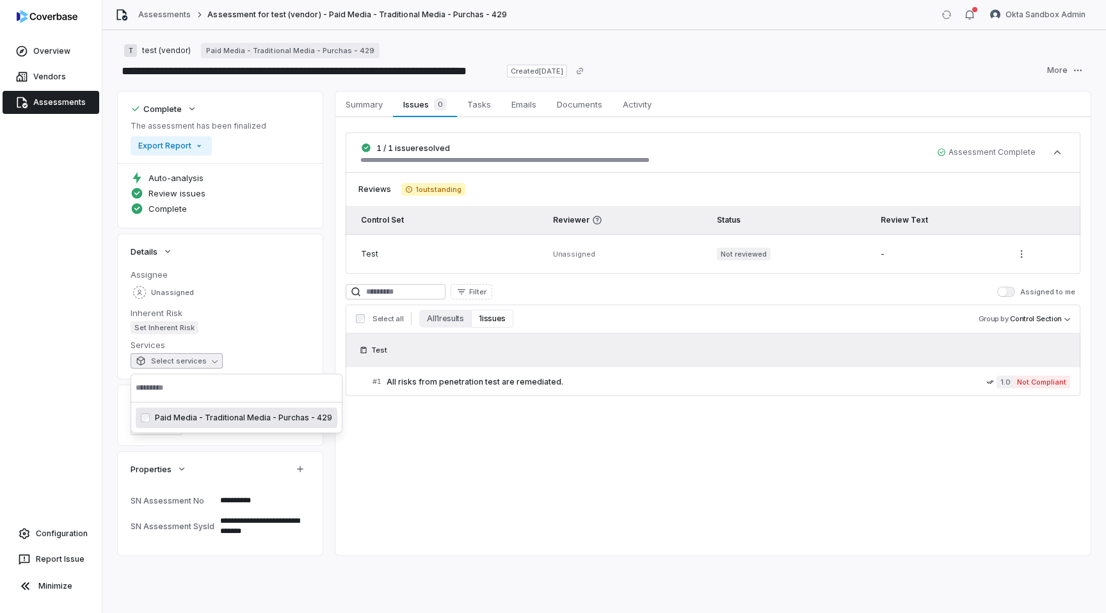
click at [218, 420] on span "Paid Media - Traditional Media - Purchas - 429" at bounding box center [243, 418] width 177 height 10
click at [206, 330] on dd "Set Inherent Risk" at bounding box center [220, 327] width 179 height 13
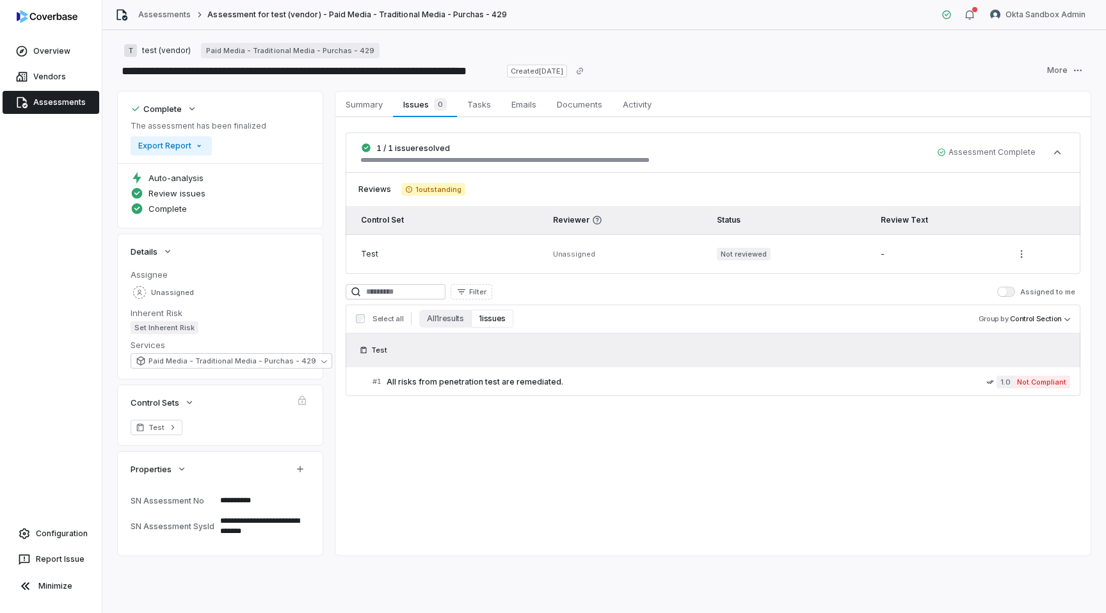
click at [54, 108] on link "Assessments" at bounding box center [51, 102] width 97 height 23
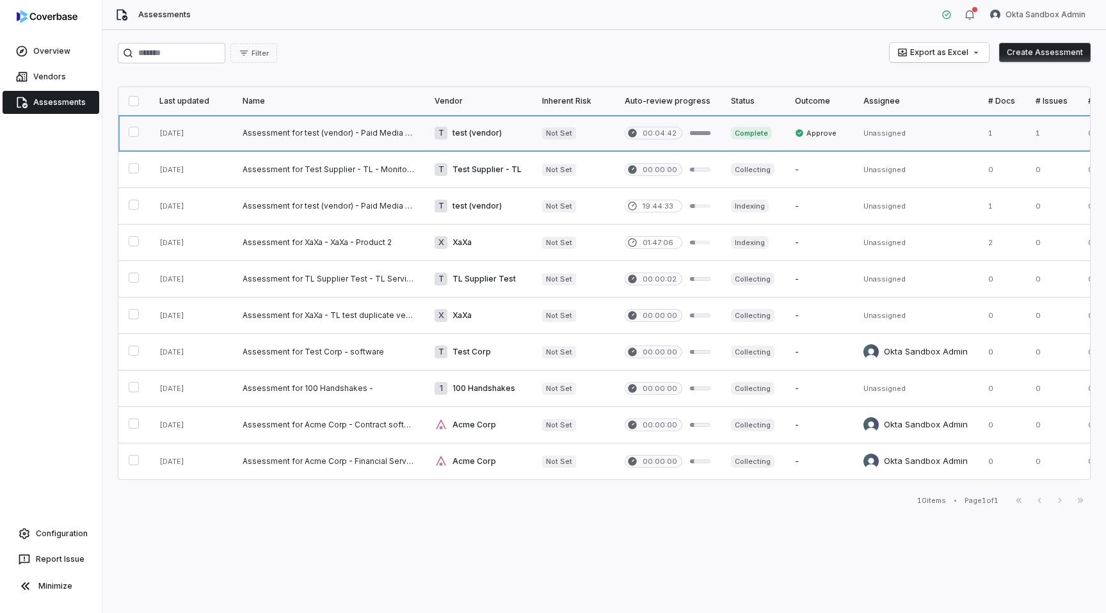
click at [335, 135] on link at bounding box center [328, 133] width 192 height 36
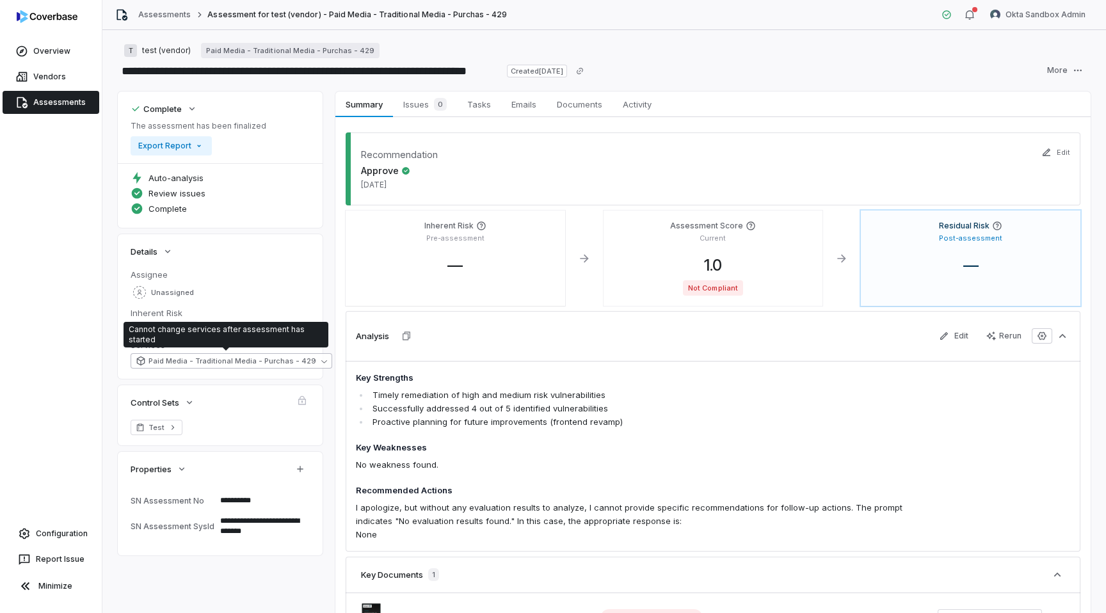
click at [225, 360] on span "Paid Media - Traditional Media - Purchas - 429" at bounding box center [233, 362] width 168 height 10
click at [213, 416] on span "Paid Media - Traditional Media - Purchas - 429" at bounding box center [243, 418] width 177 height 10
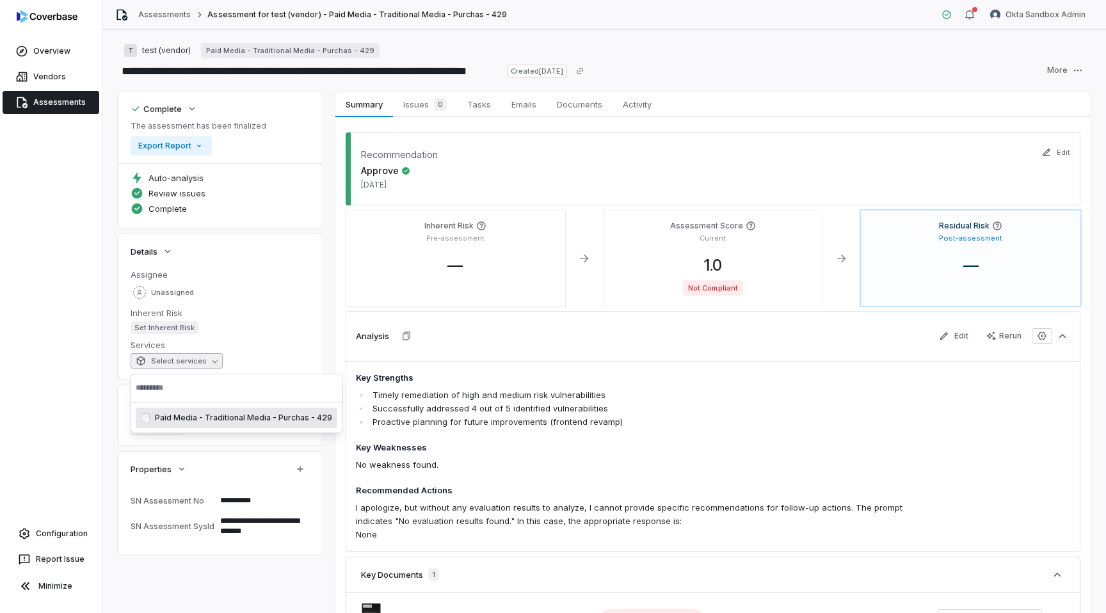
click at [213, 416] on span "Paid Media - Traditional Media - Purchas - 429" at bounding box center [243, 418] width 177 height 10
click at [51, 298] on div "Overview Vendors Assessments Configuration Report Issue Minimize" at bounding box center [51, 306] width 102 height 613
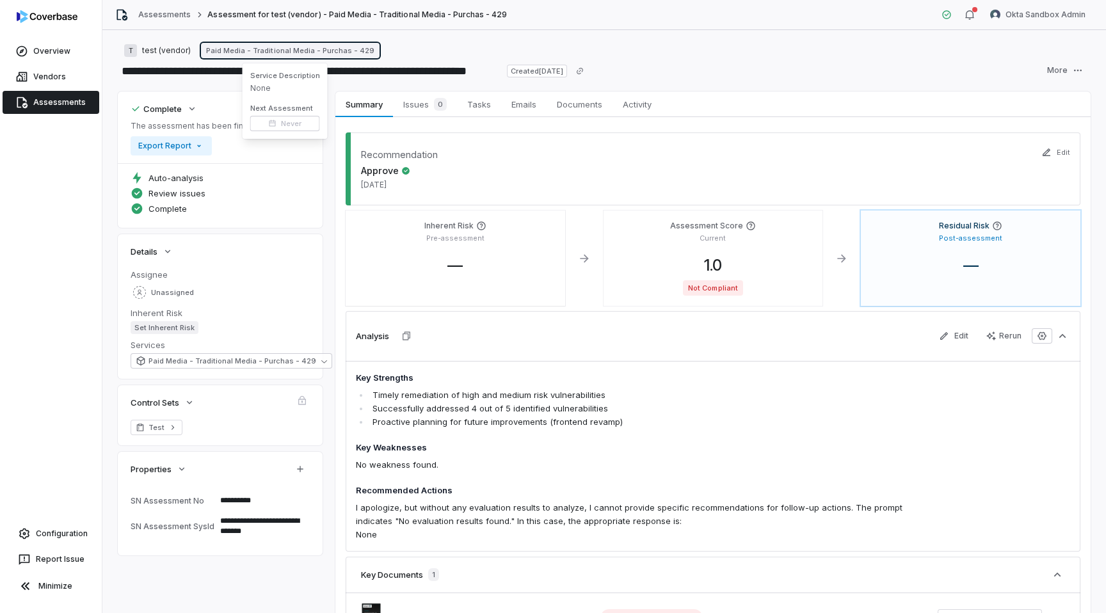
click at [230, 50] on link "Paid Media - Traditional Media - Purchas - 429" at bounding box center [290, 50] width 179 height 15
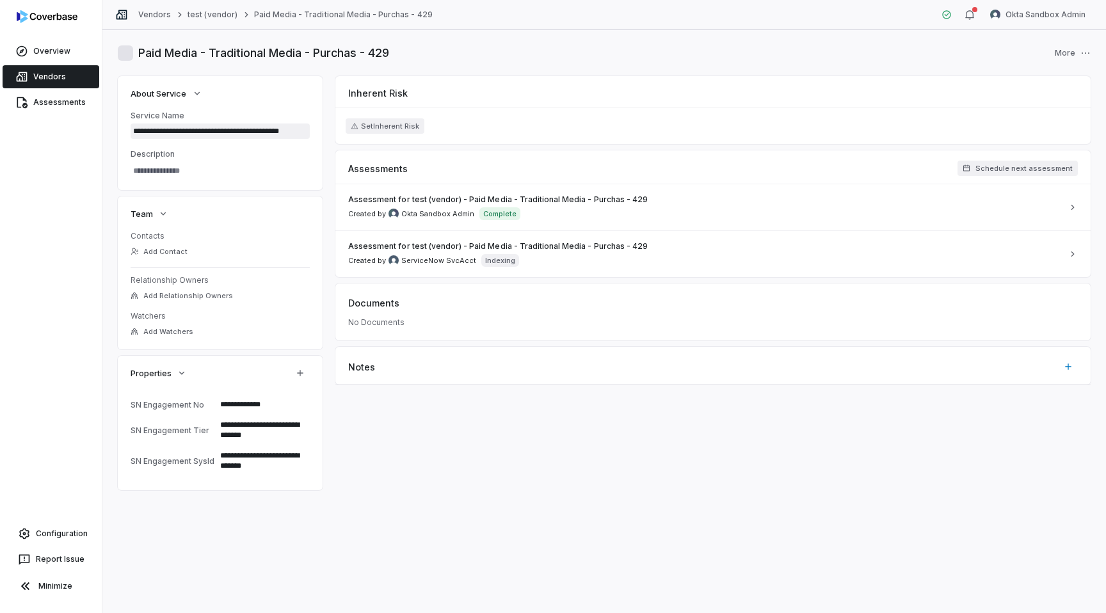
click at [177, 132] on input "**********" at bounding box center [220, 131] width 179 height 15
click at [500, 101] on div "Inherent Risk Set Inherent Risk" at bounding box center [712, 110] width 755 height 68
click at [214, 13] on link "test (vendor)" at bounding box center [213, 15] width 50 height 10
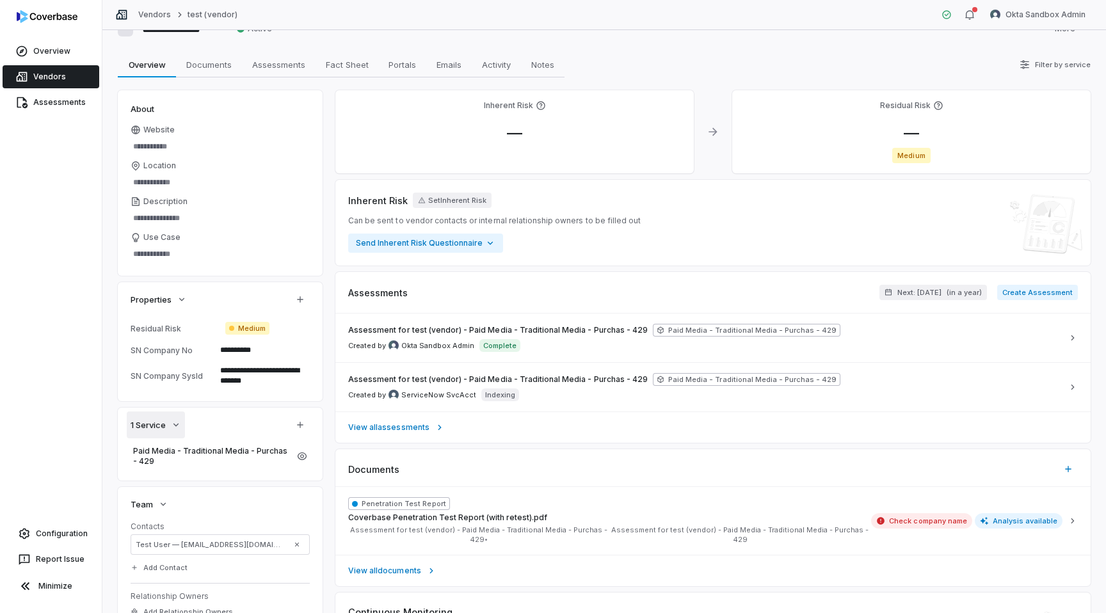
scroll to position [33, 0]
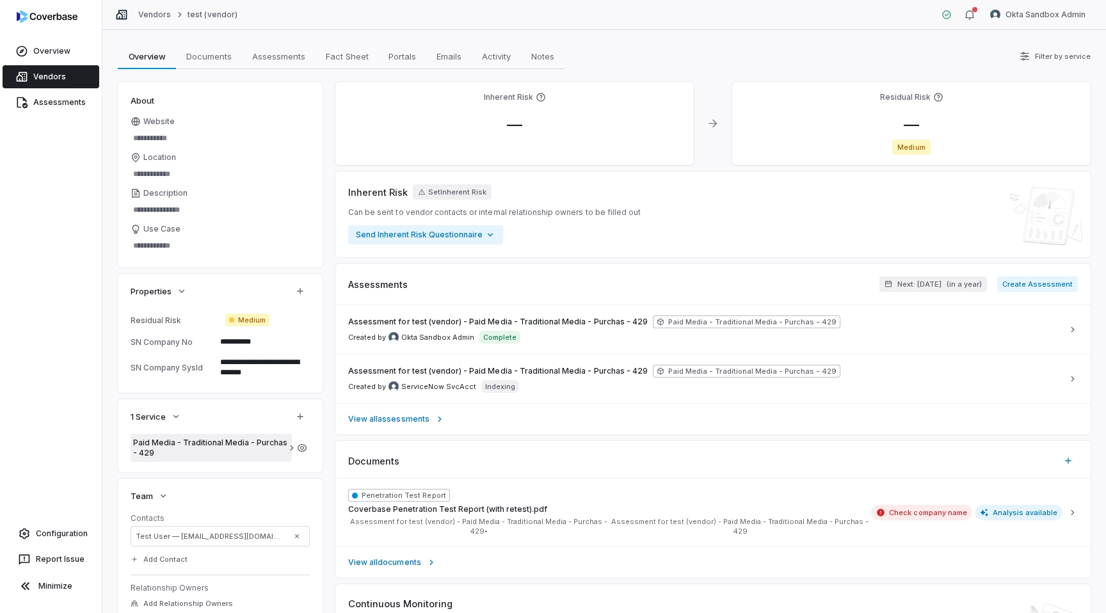
click at [152, 446] on span "Paid Media - Traditional Media - Purchas - 429" at bounding box center [211, 448] width 156 height 20
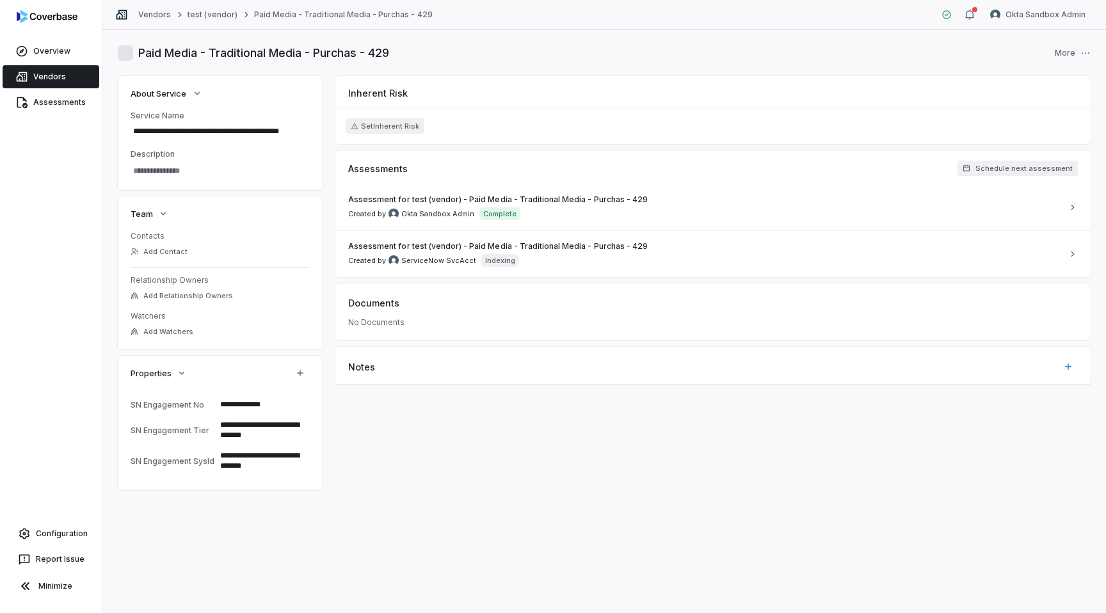
click at [255, 464] on textarea "**********" at bounding box center [260, 461] width 90 height 28
click at [58, 101] on link "Assessments" at bounding box center [51, 102] width 97 height 23
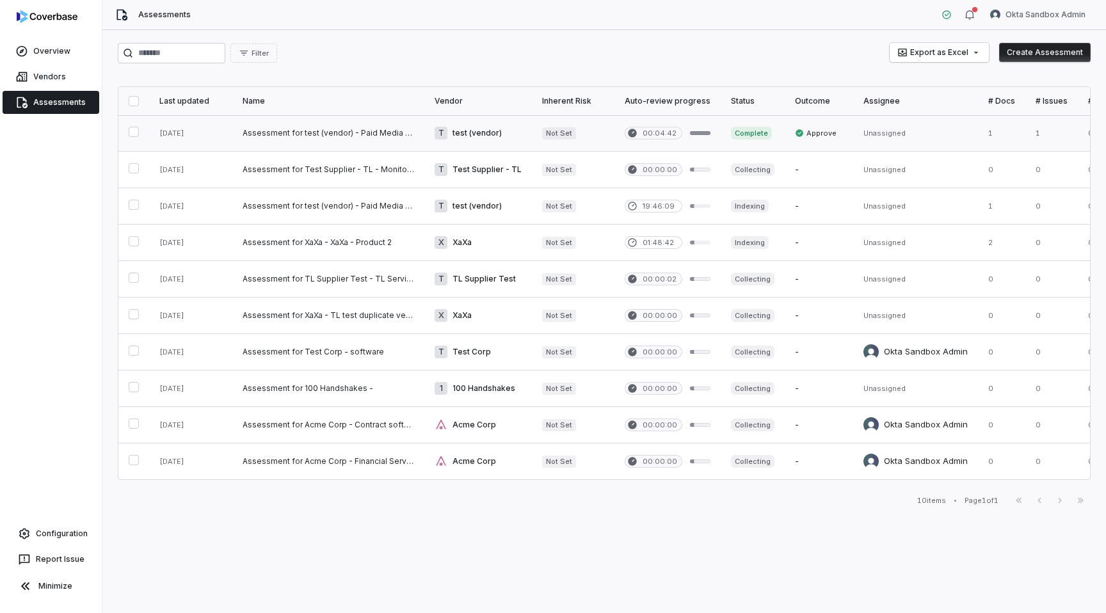
click at [328, 127] on link at bounding box center [328, 133] width 192 height 36
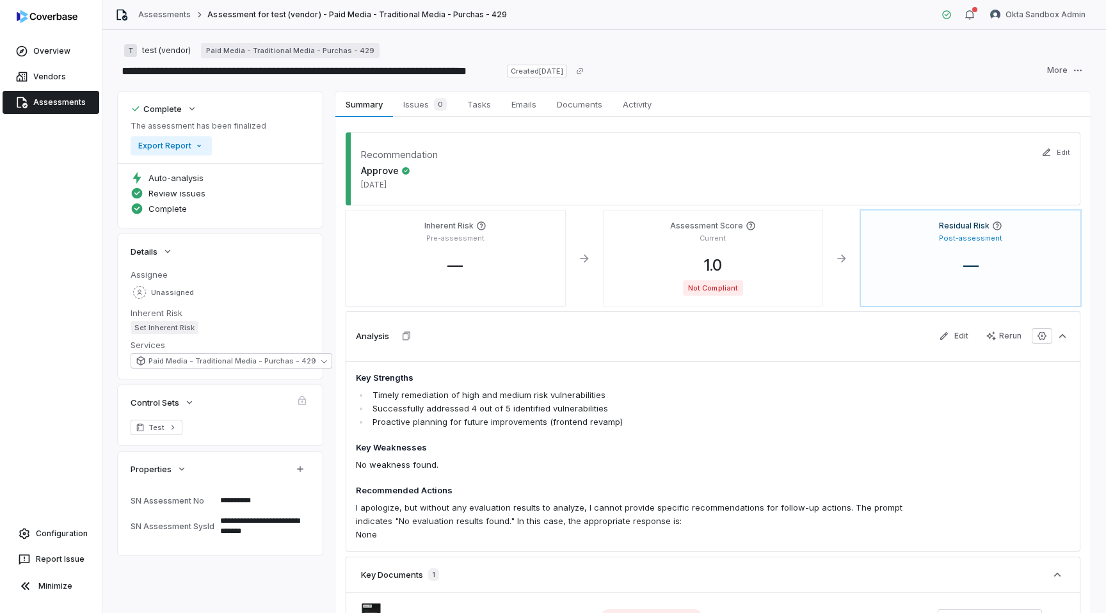
type textarea "*"
